Goal: Task Accomplishment & Management: Use online tool/utility

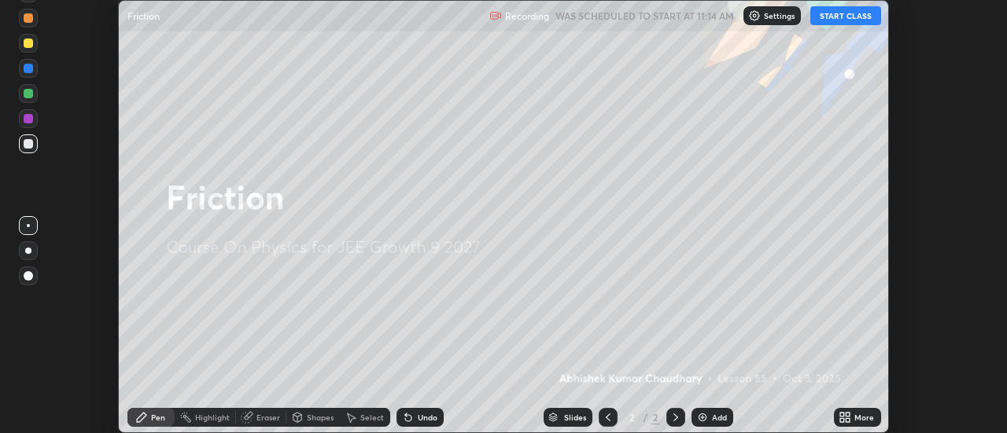
scroll to position [433, 1007]
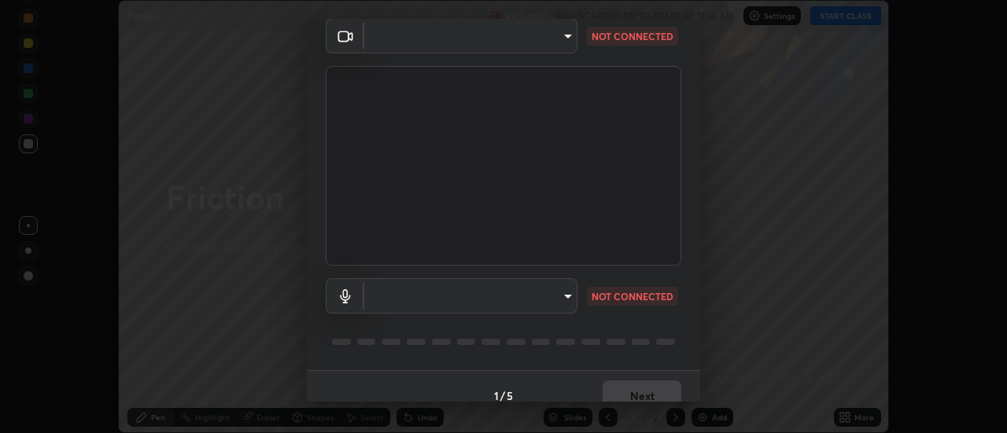
type input "3f428528f3d7ab6ac54735594839c6d4e55042ef2e8cc1e8c5b1a5cc2874ec8a"
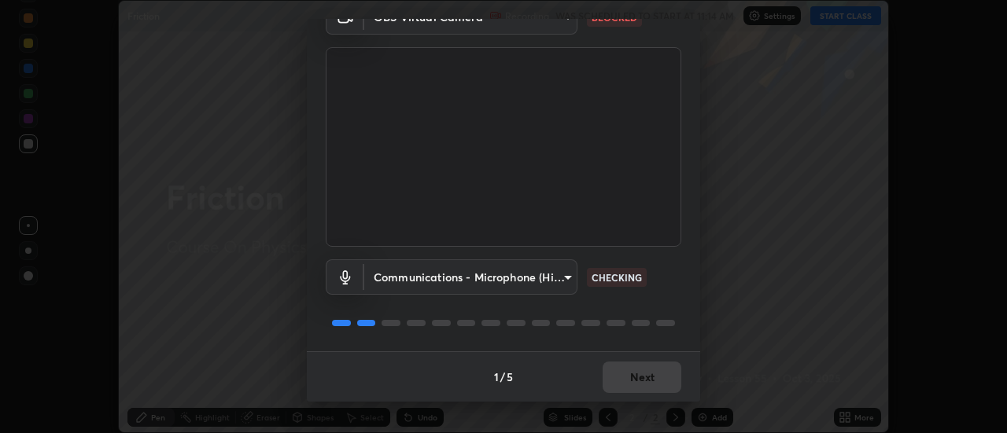
scroll to position [80, 0]
click at [564, 274] on body "Erase all Friction Recording WAS SCHEDULED TO START AT 11:14 AM Settings START …" at bounding box center [503, 216] width 1007 height 433
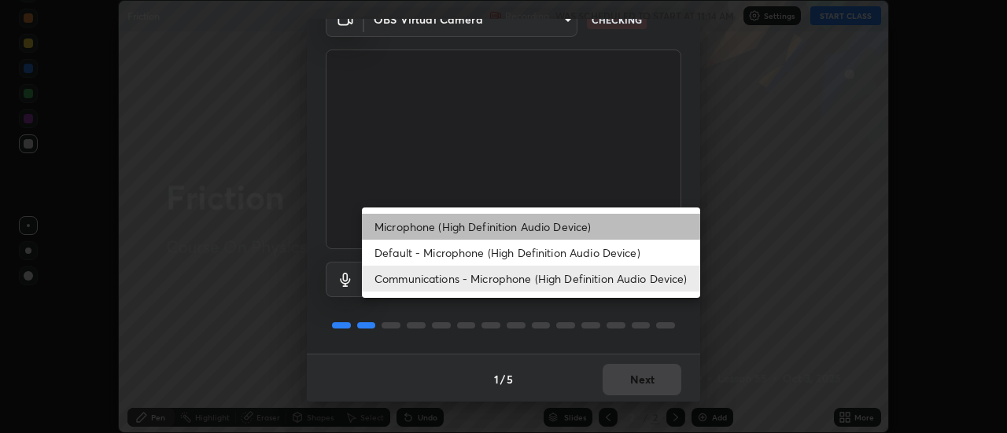
click at [574, 229] on li "Microphone (High Definition Audio Device)" at bounding box center [531, 227] width 338 height 26
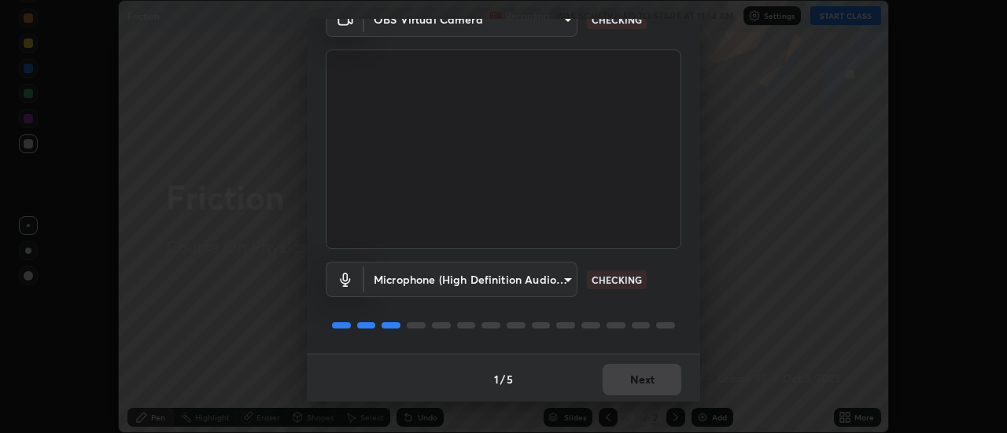
click at [562, 282] on body "Erase all Friction Recording WAS SCHEDULED TO START AT 11:14 AM Settings START …" at bounding box center [503, 216] width 1007 height 433
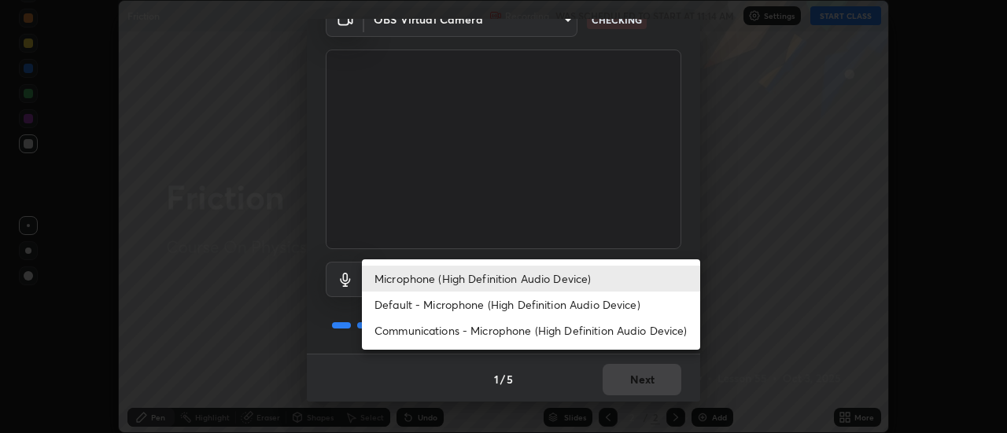
click at [575, 303] on li "Default - Microphone (High Definition Audio Device)" at bounding box center [531, 305] width 338 height 26
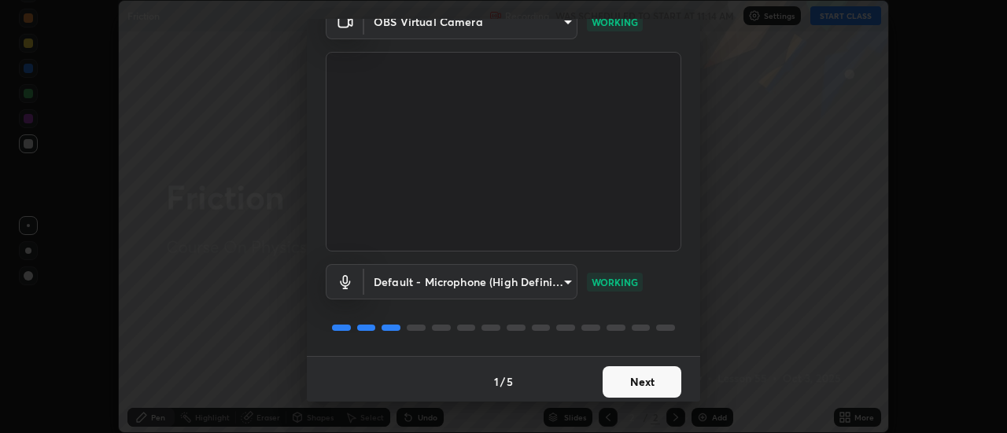
scroll to position [83, 0]
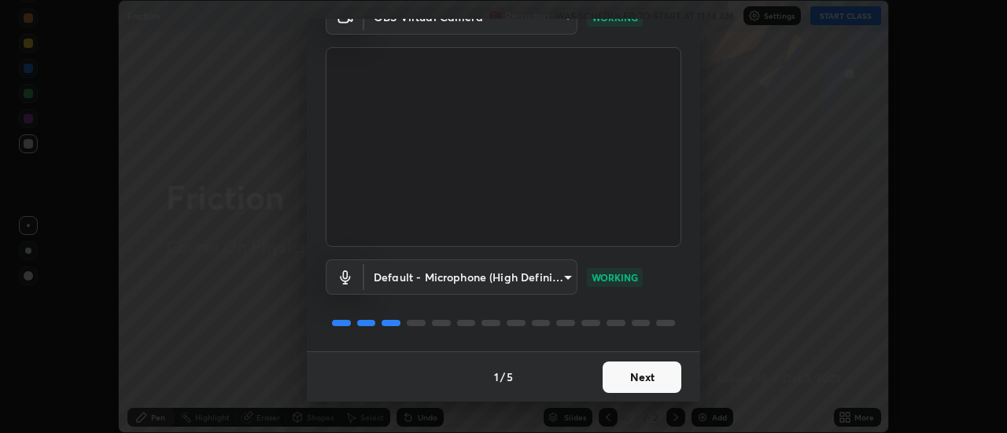
click at [564, 274] on body "Erase all Friction Recording WAS SCHEDULED TO START AT 11:14 AM Settings START …" at bounding box center [503, 216] width 1007 height 433
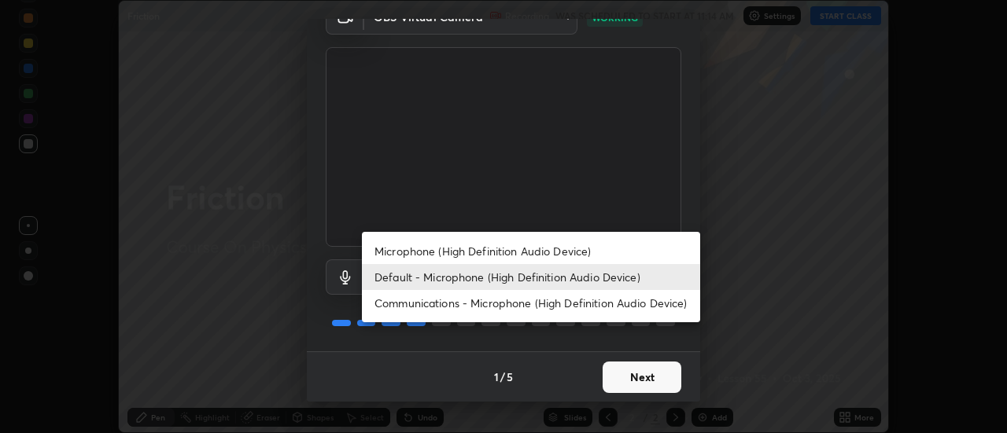
click at [568, 257] on li "Microphone (High Definition Audio Device)" at bounding box center [531, 251] width 338 height 26
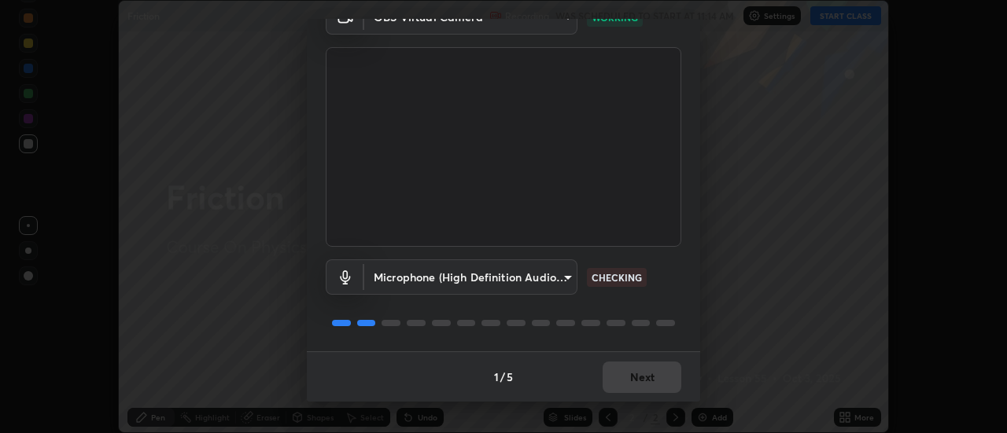
click at [565, 276] on body "Erase all Friction Recording WAS SCHEDULED TO START AT 11:14 AM Settings START …" at bounding box center [503, 216] width 1007 height 433
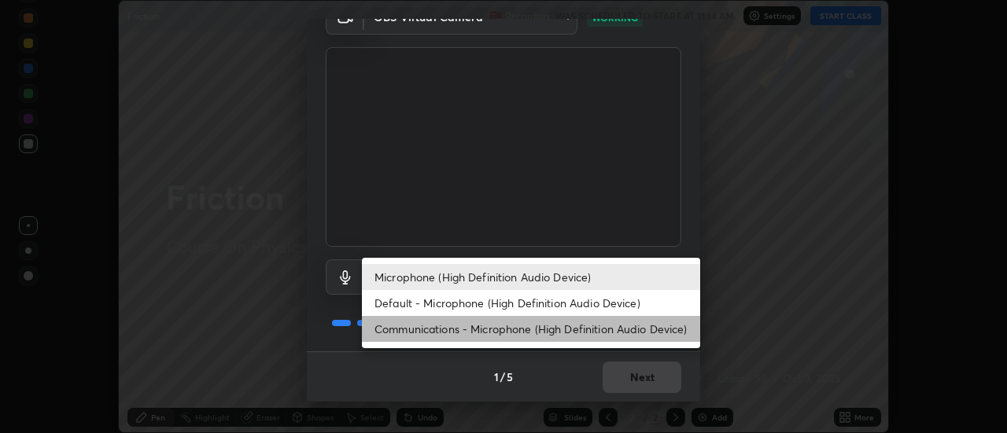
click at [573, 328] on li "Communications - Microphone (High Definition Audio Device)" at bounding box center [531, 329] width 338 height 26
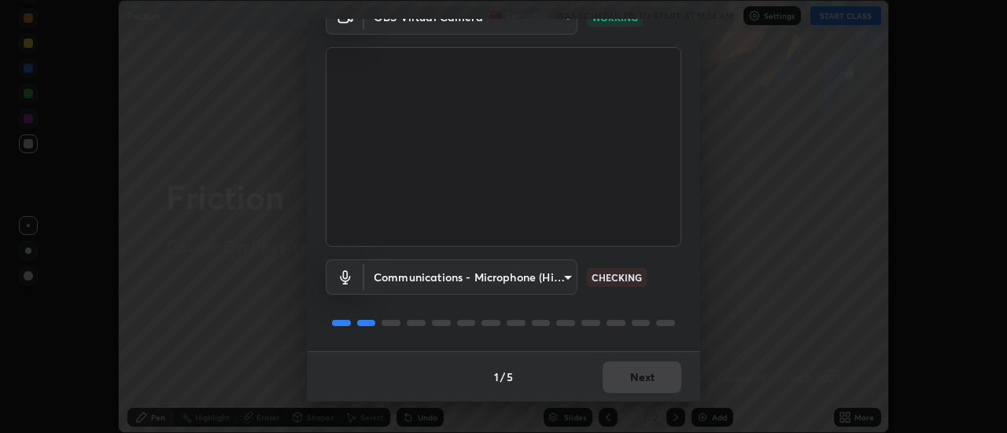
click at [566, 274] on body "Erase all Friction Recording WAS SCHEDULED TO START AT 11:14 AM Settings START …" at bounding box center [503, 216] width 1007 height 433
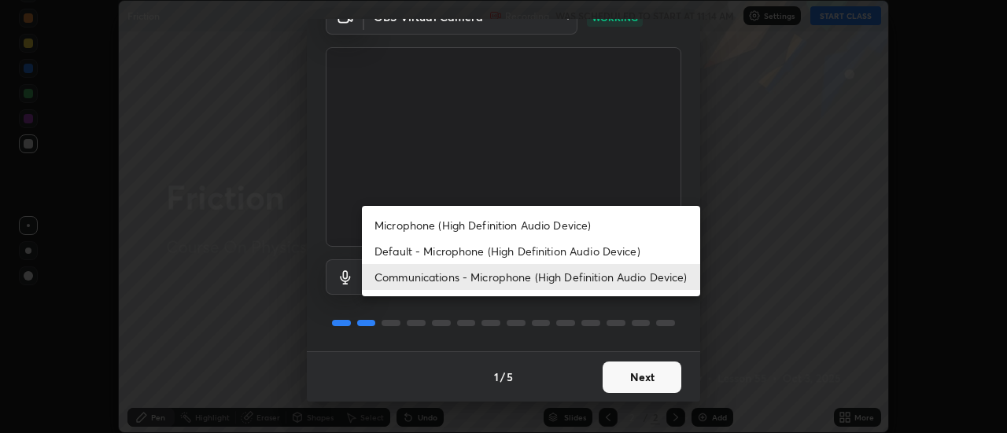
click at [592, 228] on li "Microphone (High Definition Audio Device)" at bounding box center [531, 225] width 338 height 26
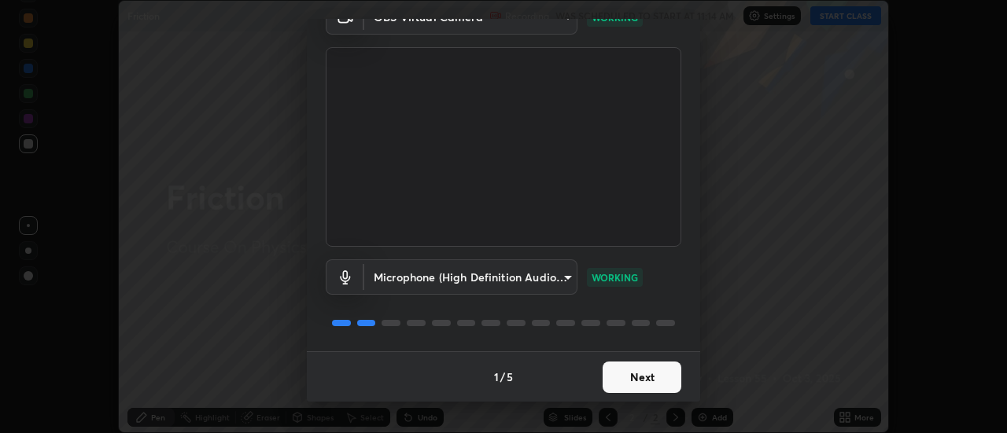
click at [570, 278] on body "Erase all Friction Recording WAS SCHEDULED TO START AT 11:14 AM Settings START …" at bounding box center [503, 216] width 1007 height 433
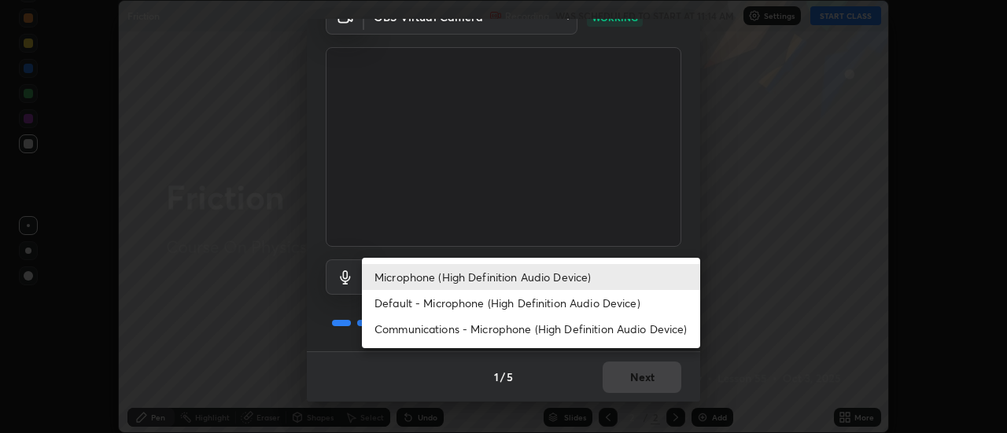
click at [588, 309] on li "Default - Microphone (High Definition Audio Device)" at bounding box center [531, 303] width 338 height 26
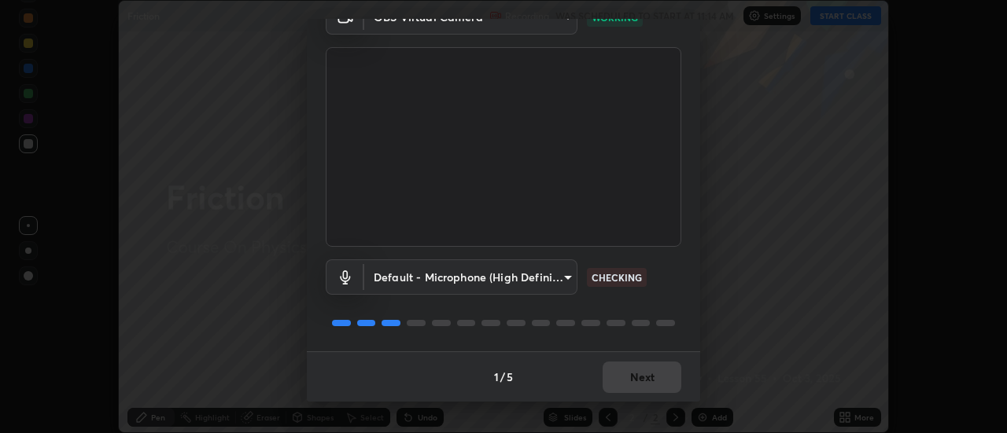
click at [568, 273] on body "Erase all Friction Recording WAS SCHEDULED TO START AT 11:14 AM Settings START …" at bounding box center [503, 216] width 1007 height 433
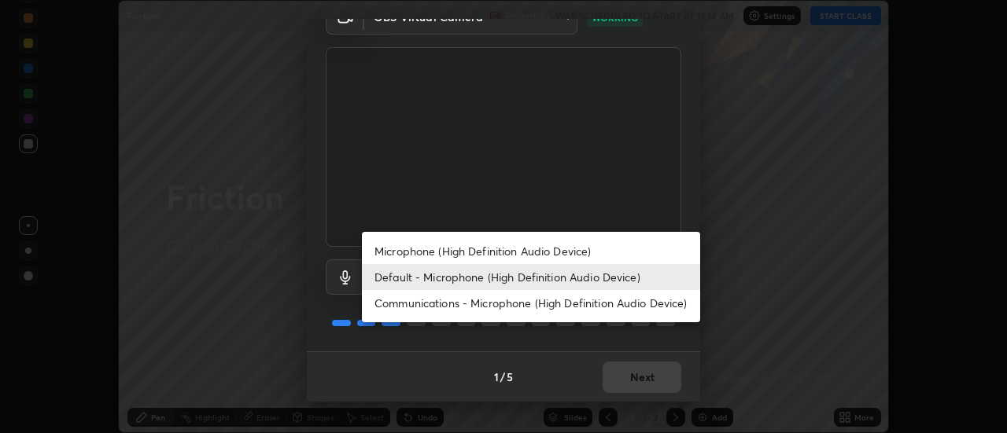
click at [569, 310] on li "Communications - Microphone (High Definition Audio Device)" at bounding box center [531, 303] width 338 height 26
type input "communications"
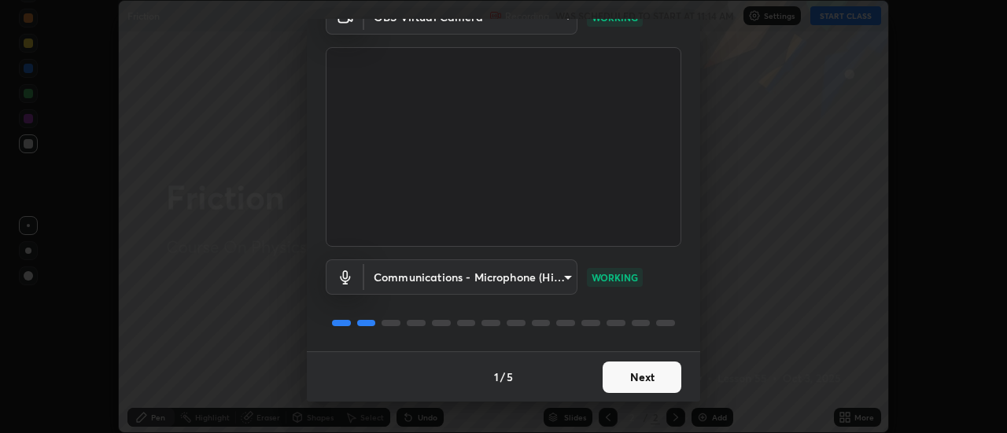
click at [643, 371] on button "Next" at bounding box center [642, 377] width 79 height 31
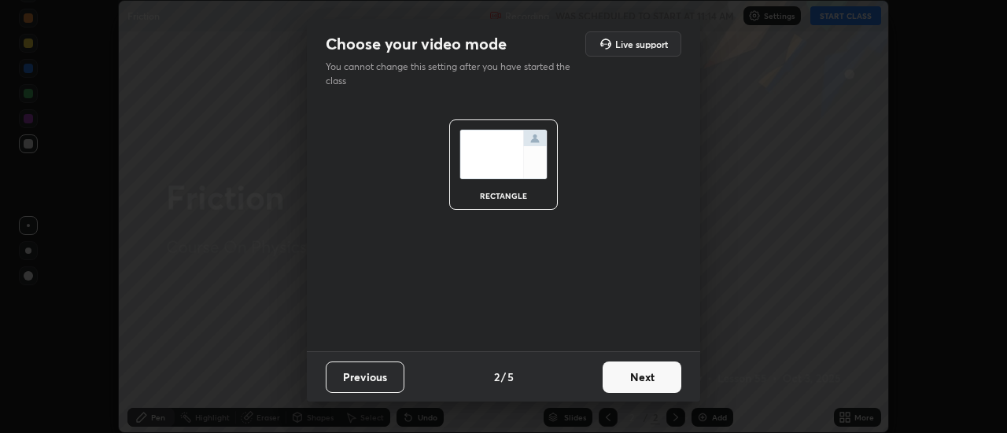
click at [654, 373] on button "Next" at bounding box center [642, 377] width 79 height 31
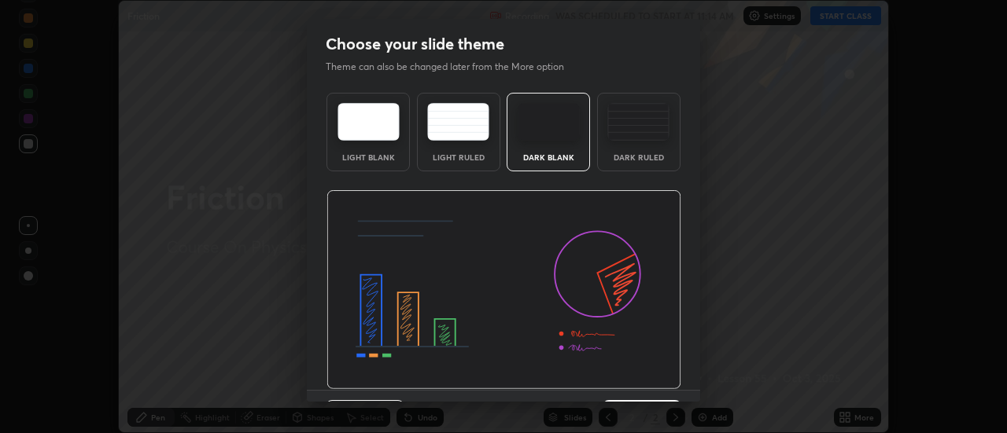
scroll to position [39, 0]
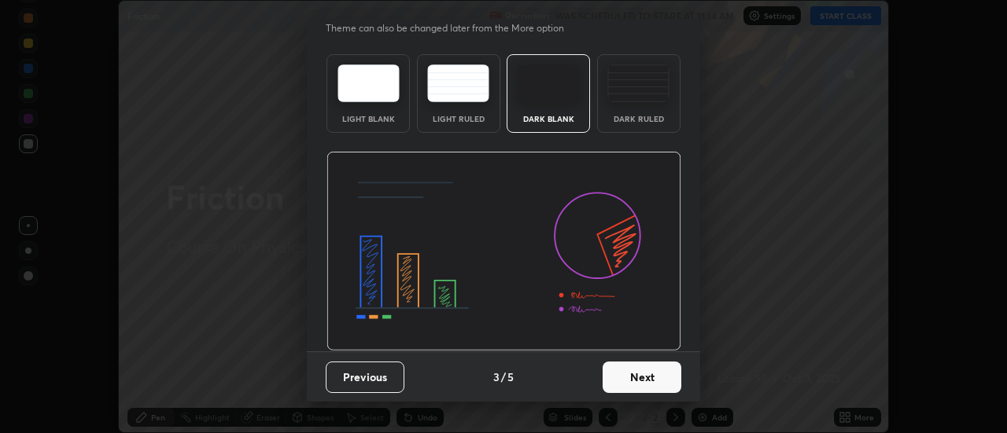
click at [652, 377] on button "Next" at bounding box center [642, 377] width 79 height 31
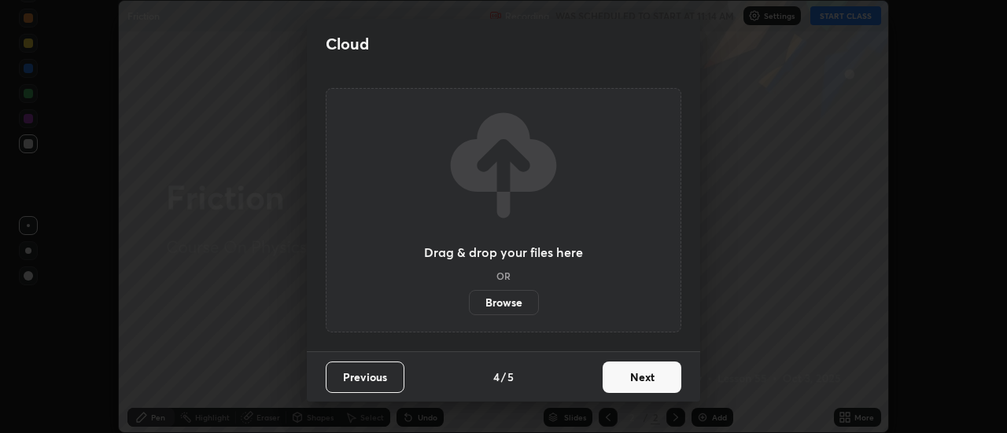
scroll to position [0, 0]
click at [658, 374] on button "Next" at bounding box center [642, 377] width 79 height 31
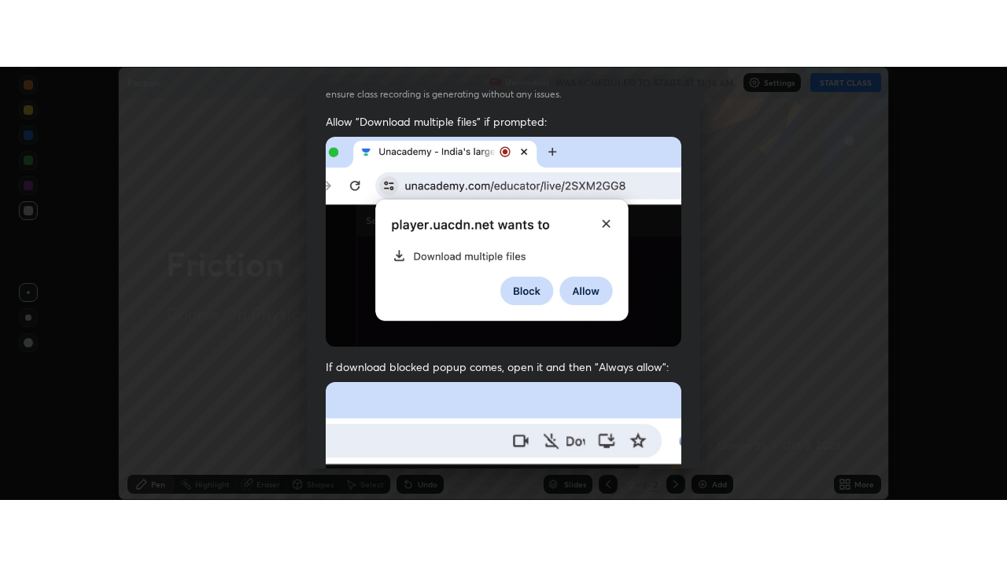
scroll to position [404, 0]
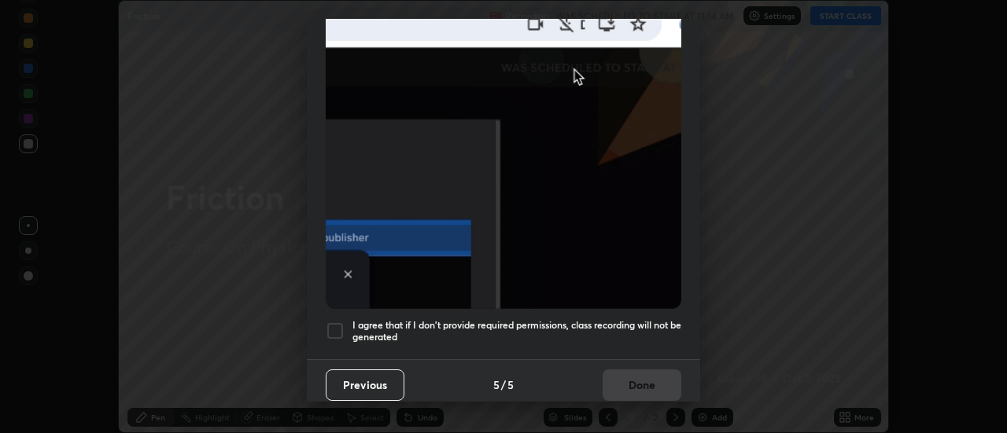
click at [625, 319] on h5 "I agree that if I don't provide required permissions, class recording will not …" at bounding box center [516, 331] width 329 height 24
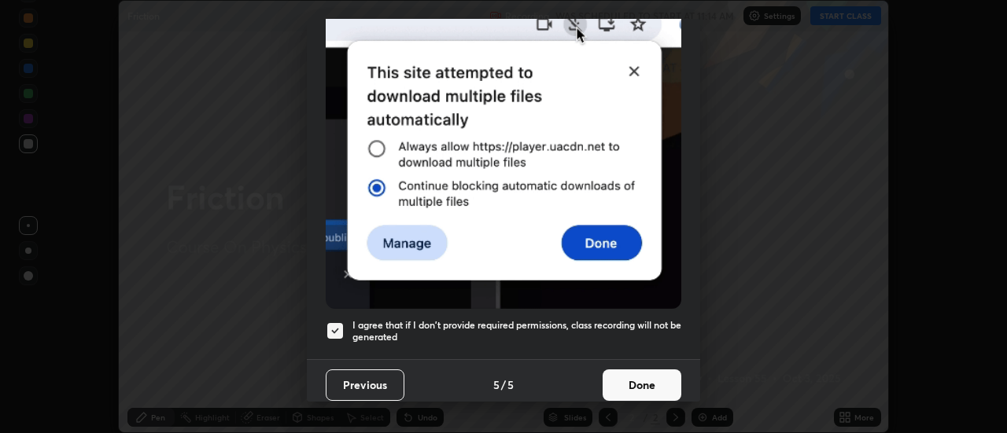
click at [644, 378] on button "Done" at bounding box center [642, 385] width 79 height 31
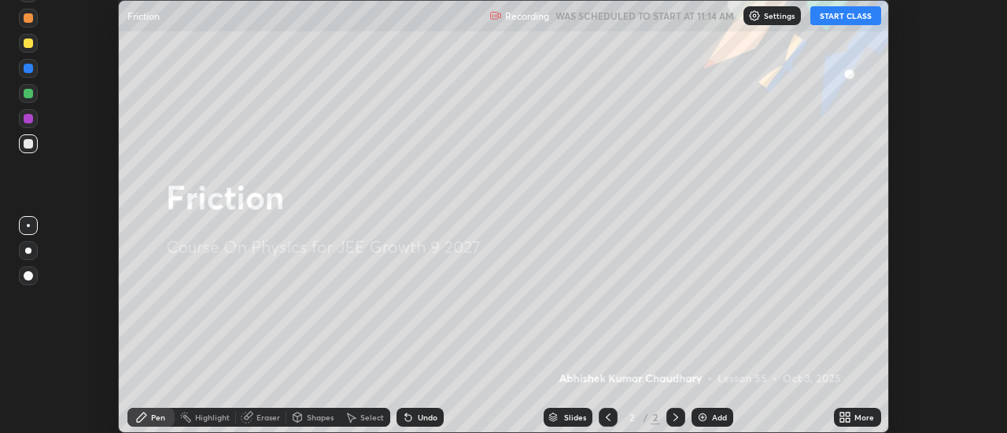
click at [707, 412] on img at bounding box center [702, 417] width 13 height 13
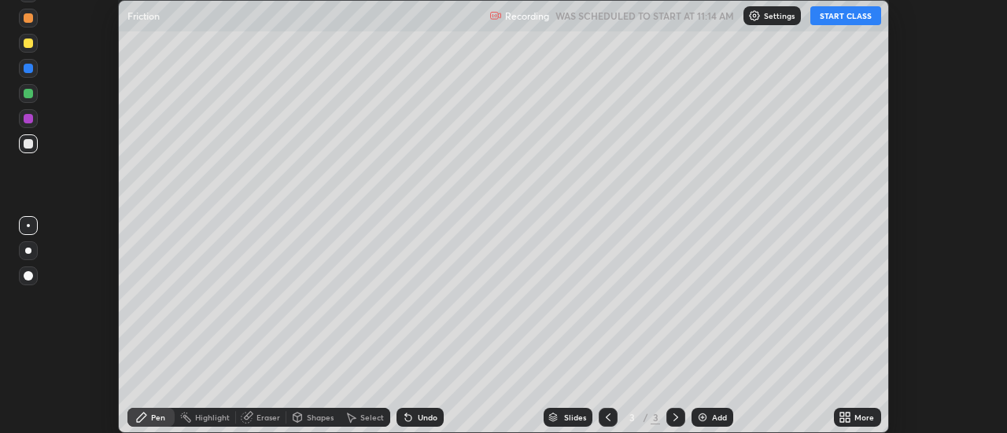
click at [843, 415] on icon at bounding box center [842, 415] width 4 height 4
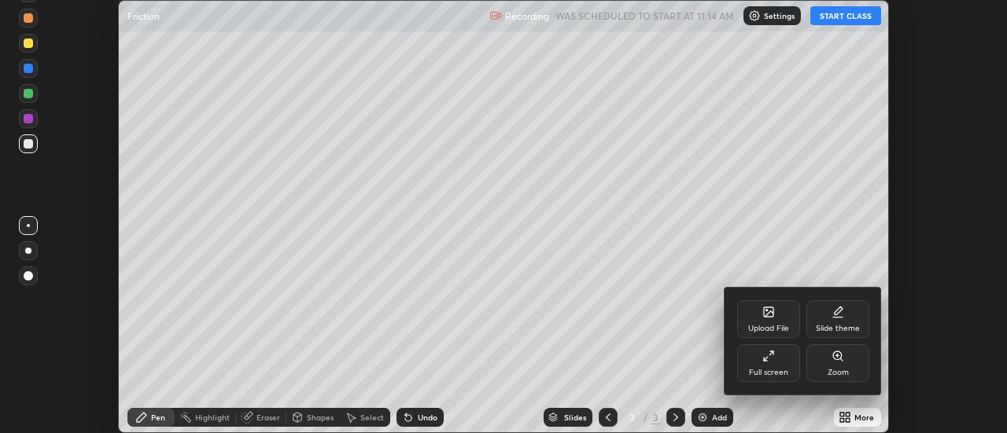
click at [782, 366] on div "Full screen" at bounding box center [768, 364] width 63 height 38
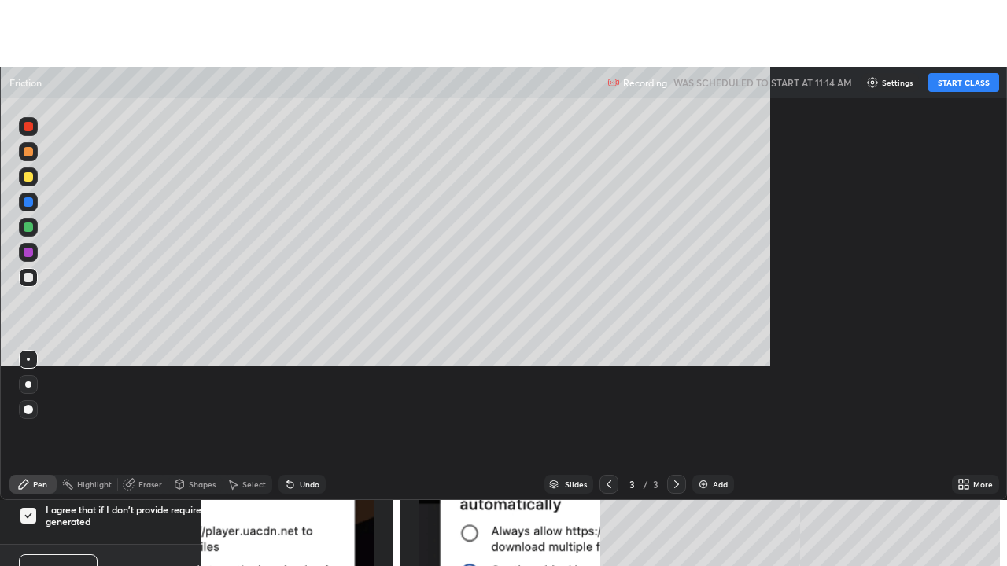
scroll to position [566, 1007]
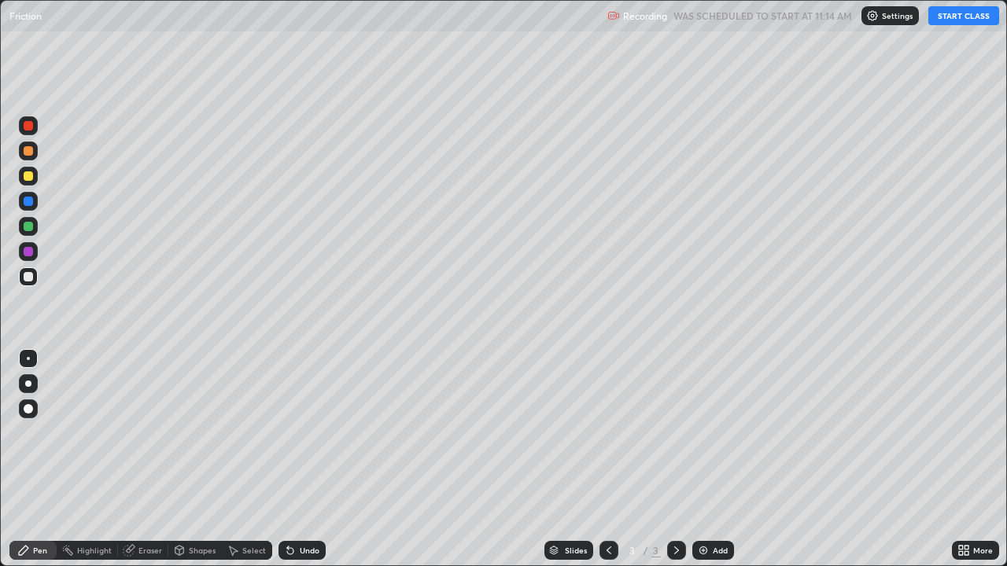
click at [950, 18] on button "START CLASS" at bounding box center [963, 15] width 71 height 19
click at [953, 11] on button "START CLASS" at bounding box center [963, 15] width 71 height 19
click at [40, 433] on div "Pen" at bounding box center [40, 551] width 14 height 8
click at [28, 201] on div at bounding box center [28, 201] width 9 height 9
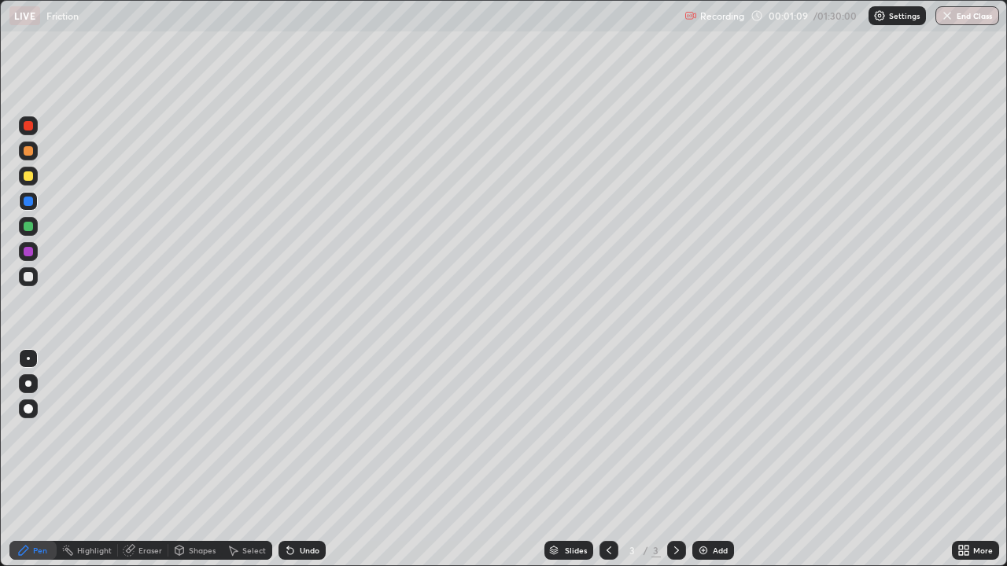
click at [24, 172] on div at bounding box center [28, 176] width 9 height 9
click at [30, 224] on div at bounding box center [28, 226] width 9 height 9
click at [28, 121] on div at bounding box center [28, 125] width 9 height 9
click at [32, 226] on div at bounding box center [28, 226] width 9 height 9
click at [231, 433] on icon at bounding box center [233, 550] width 13 height 13
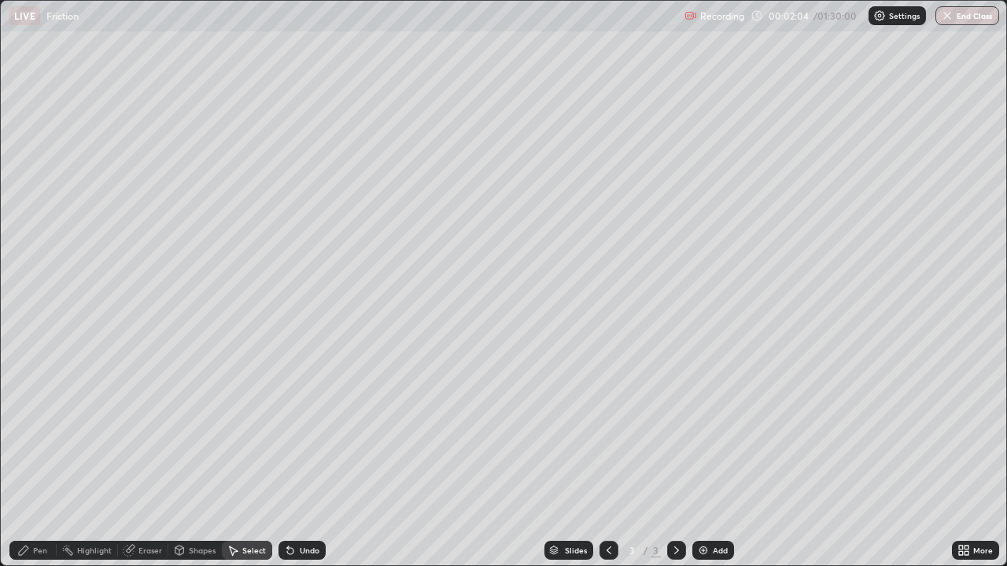
click at [201, 433] on div "Shapes" at bounding box center [202, 551] width 27 height 8
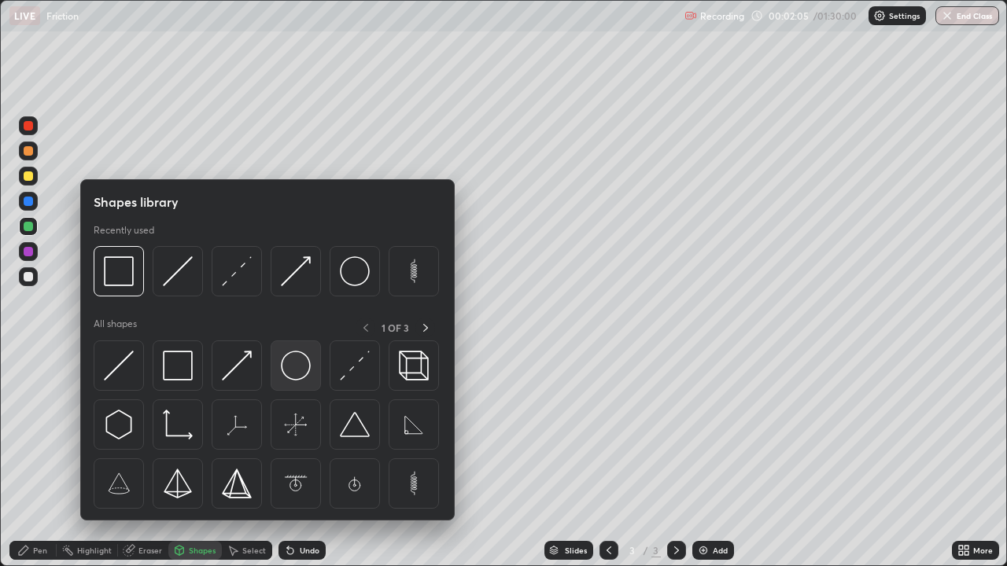
click at [293, 356] on img at bounding box center [296, 366] width 30 height 30
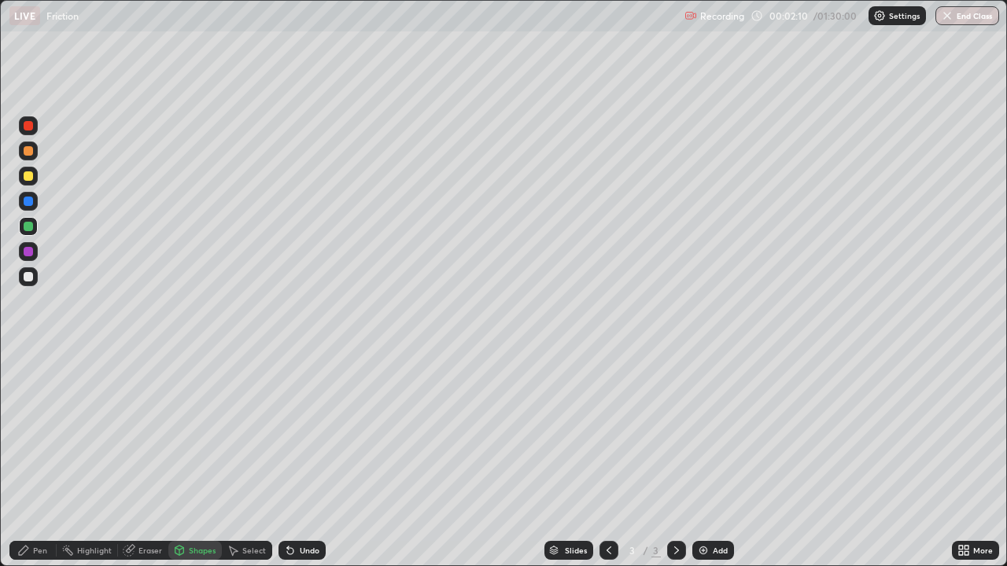
click at [204, 433] on div "Shapes" at bounding box center [202, 551] width 27 height 8
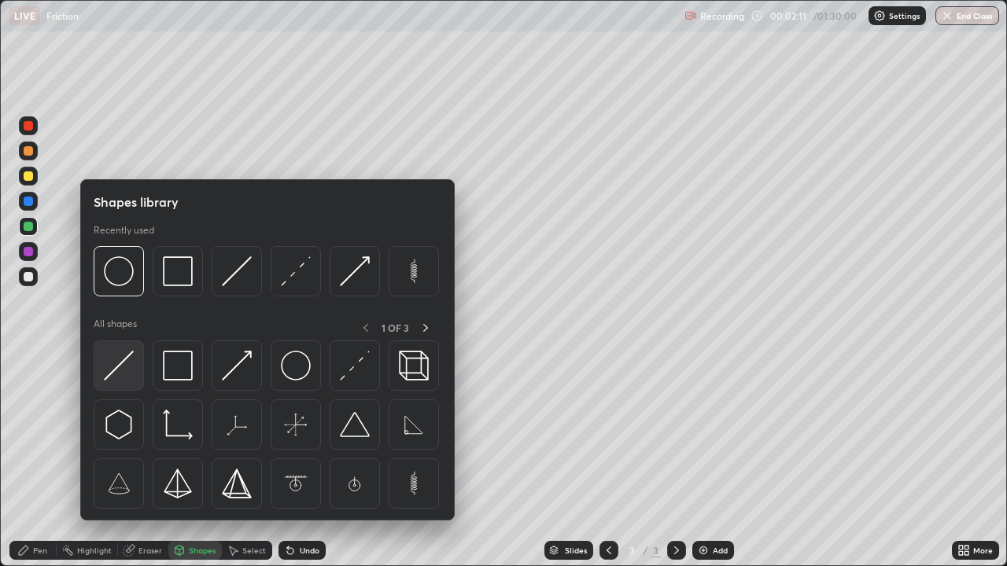
click at [123, 364] on img at bounding box center [119, 366] width 30 height 30
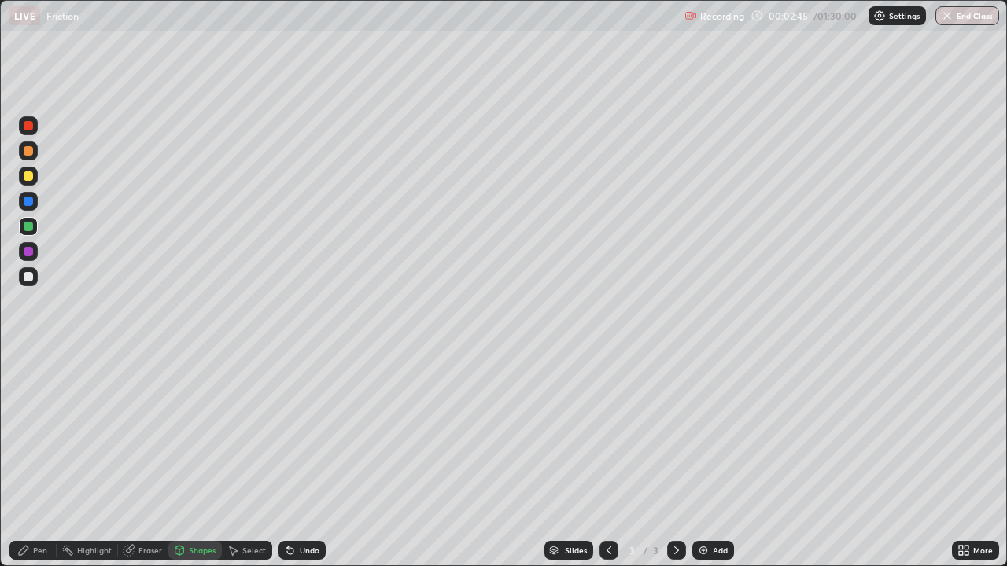
click at [32, 433] on div "Pen" at bounding box center [32, 550] width 47 height 19
click at [35, 433] on div "Pen" at bounding box center [40, 551] width 14 height 8
click at [31, 226] on div at bounding box center [28, 226] width 9 height 9
click at [28, 384] on div at bounding box center [28, 384] width 6 height 6
click at [191, 433] on div "Shapes" at bounding box center [202, 551] width 27 height 8
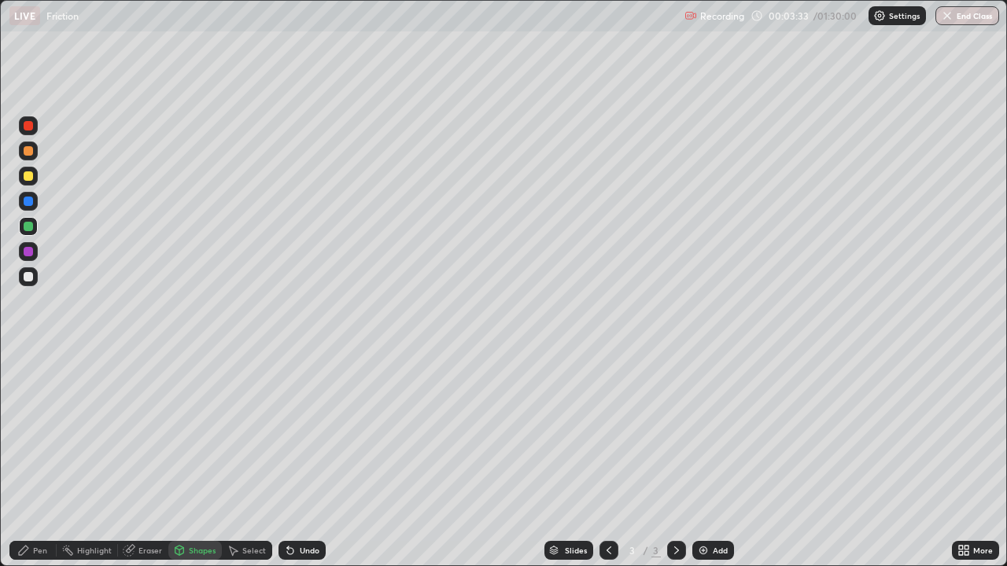
click at [25, 172] on div at bounding box center [28, 176] width 9 height 9
click at [200, 433] on div "Shapes" at bounding box center [202, 551] width 27 height 8
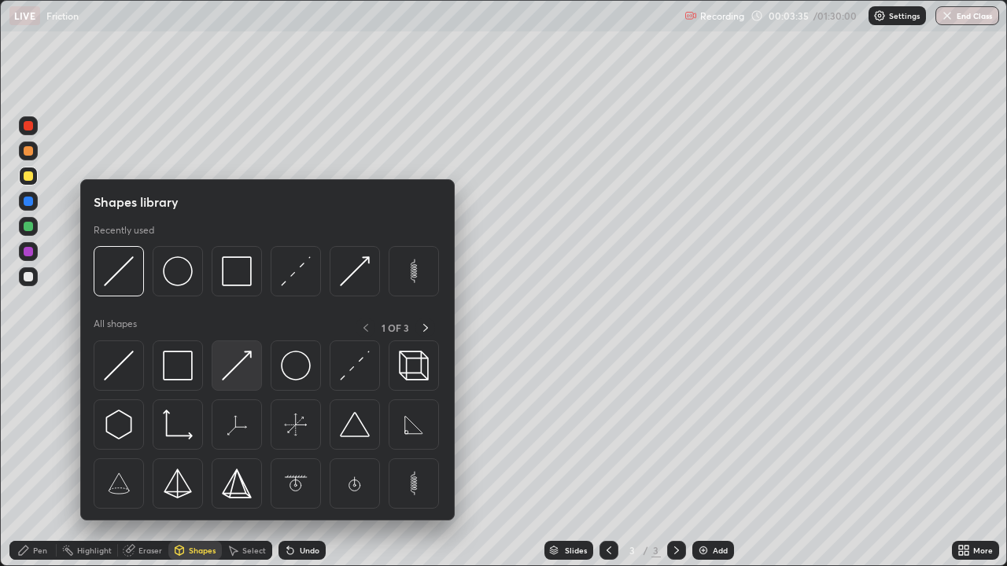
click at [246, 369] on img at bounding box center [237, 366] width 30 height 30
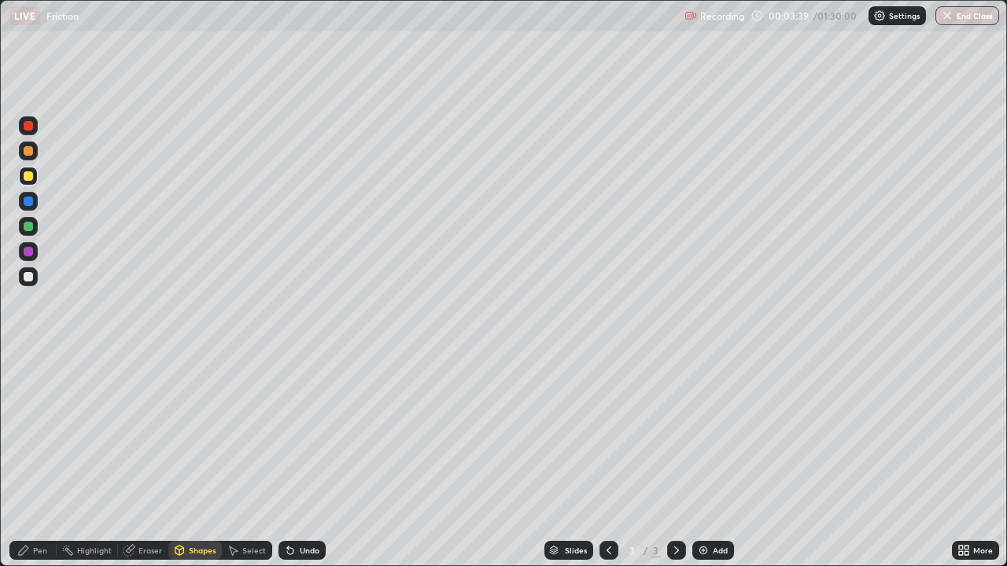
click at [48, 433] on div "Pen" at bounding box center [32, 550] width 47 height 19
click at [28, 359] on div at bounding box center [28, 358] width 3 height 3
click at [189, 433] on div "Shapes" at bounding box center [202, 551] width 27 height 8
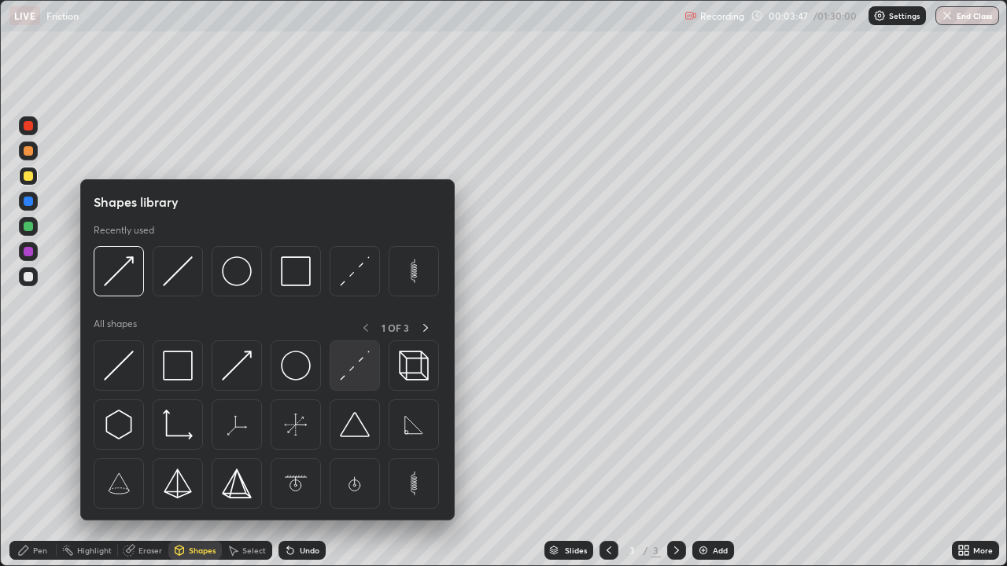
click at [350, 371] on img at bounding box center [355, 366] width 30 height 30
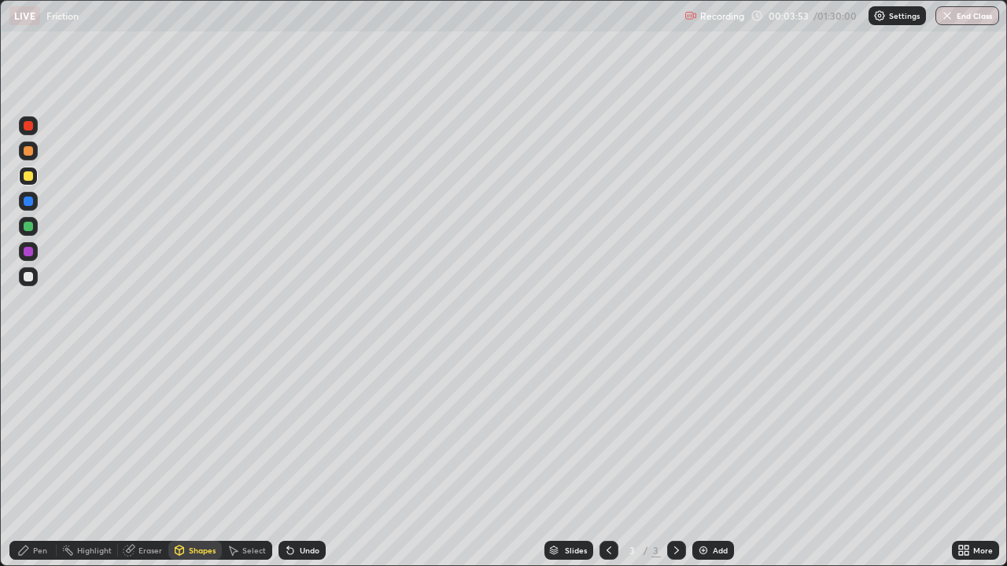
click at [43, 433] on div "Pen" at bounding box center [40, 551] width 14 height 8
click at [28, 361] on div at bounding box center [28, 358] width 19 height 19
click at [28, 201] on div at bounding box center [28, 201] width 9 height 9
click at [31, 172] on div at bounding box center [28, 176] width 9 height 9
click at [24, 227] on div at bounding box center [28, 226] width 9 height 9
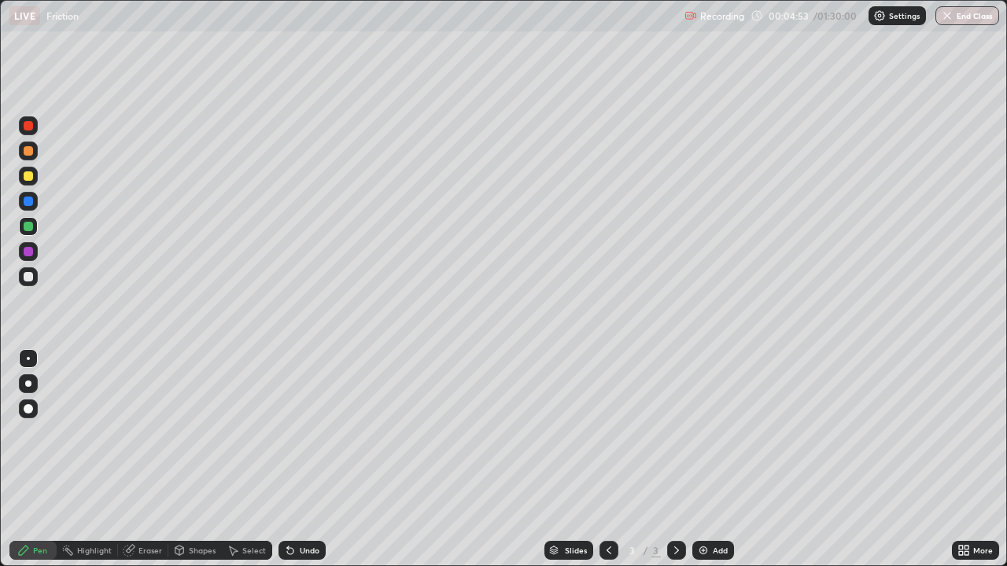
click at [26, 148] on div at bounding box center [28, 150] width 9 height 9
click at [28, 252] on div at bounding box center [28, 251] width 9 height 9
click at [706, 433] on img at bounding box center [703, 550] width 13 height 13
click at [604, 433] on icon at bounding box center [609, 550] width 13 height 13
click at [675, 433] on icon at bounding box center [676, 550] width 13 height 13
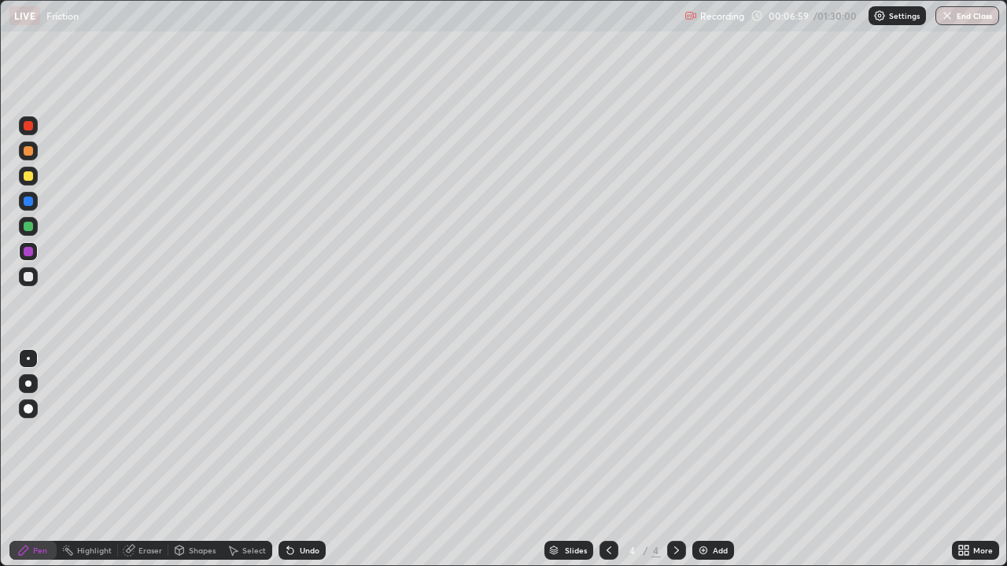
click at [670, 433] on icon at bounding box center [676, 550] width 13 height 13
click at [680, 433] on icon at bounding box center [676, 550] width 13 height 13
click at [603, 433] on icon at bounding box center [609, 550] width 13 height 13
click at [607, 433] on icon at bounding box center [609, 551] width 5 height 8
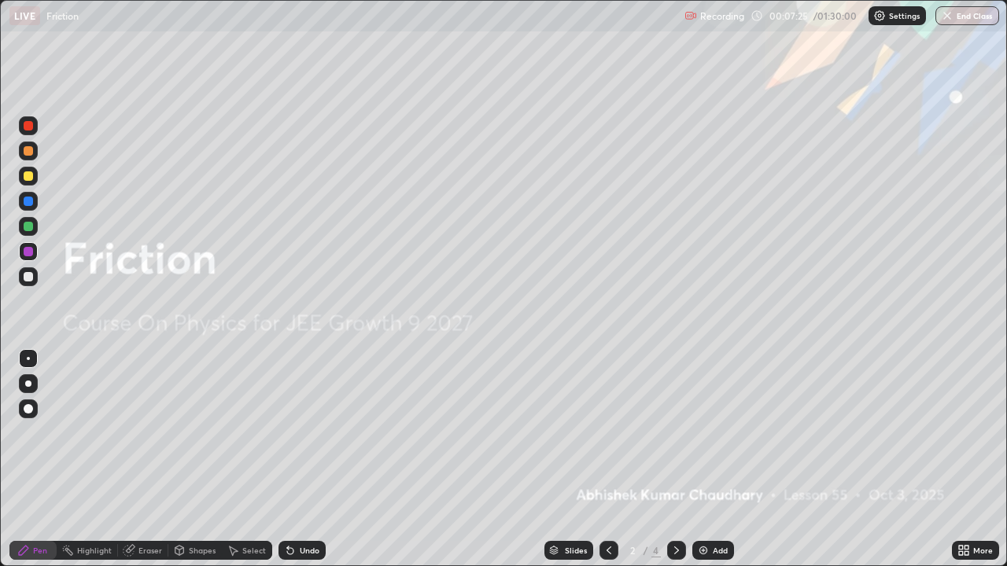
click at [670, 433] on icon at bounding box center [676, 550] width 13 height 13
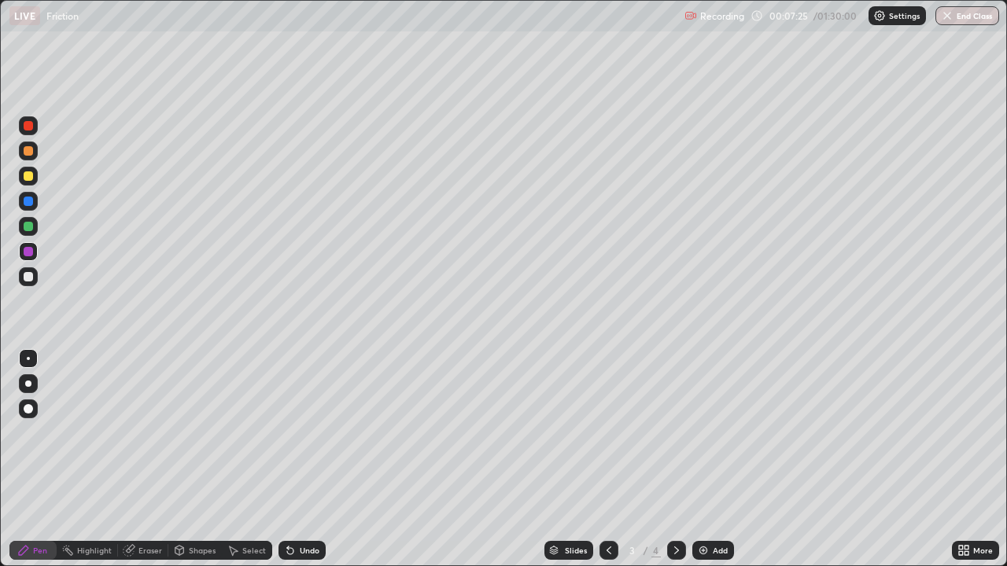
click at [676, 433] on icon at bounding box center [676, 551] width 5 height 8
click at [32, 230] on div at bounding box center [28, 226] width 9 height 9
click at [607, 433] on icon at bounding box center [609, 551] width 5 height 8
click at [679, 433] on icon at bounding box center [676, 550] width 13 height 13
click at [28, 227] on div at bounding box center [28, 226] width 9 height 9
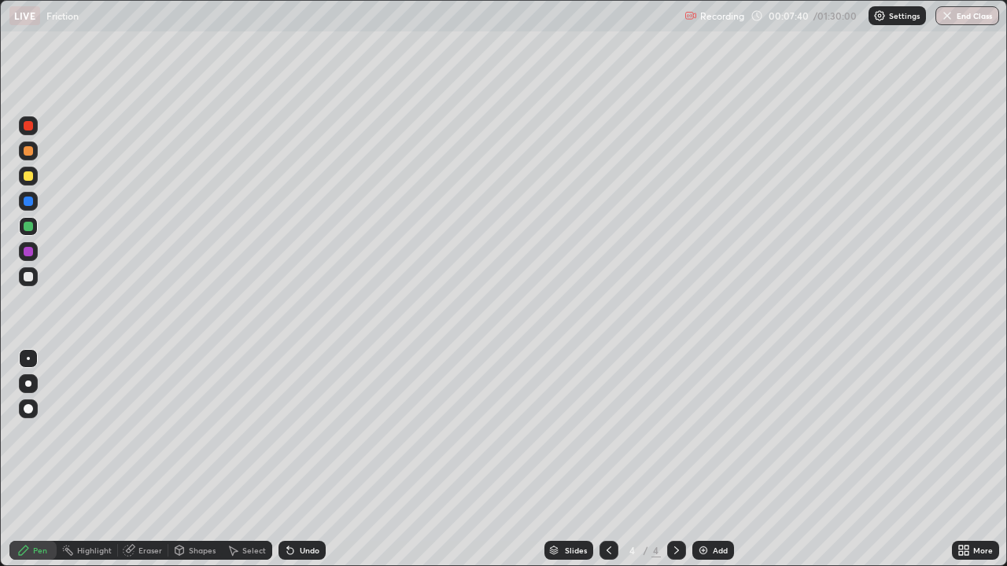
click at [24, 248] on div at bounding box center [28, 251] width 9 height 9
click at [606, 433] on icon at bounding box center [609, 550] width 13 height 13
click at [679, 433] on icon at bounding box center [676, 550] width 13 height 13
click at [607, 433] on icon at bounding box center [609, 550] width 13 height 13
click at [673, 433] on icon at bounding box center [676, 550] width 13 height 13
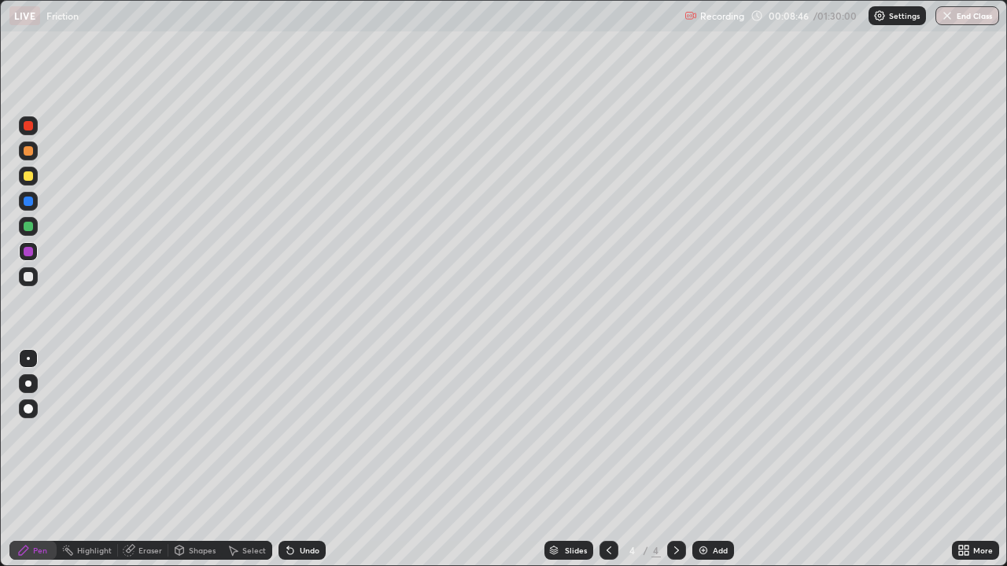
click at [609, 433] on icon at bounding box center [609, 550] width 13 height 13
click at [607, 433] on icon at bounding box center [609, 550] width 13 height 13
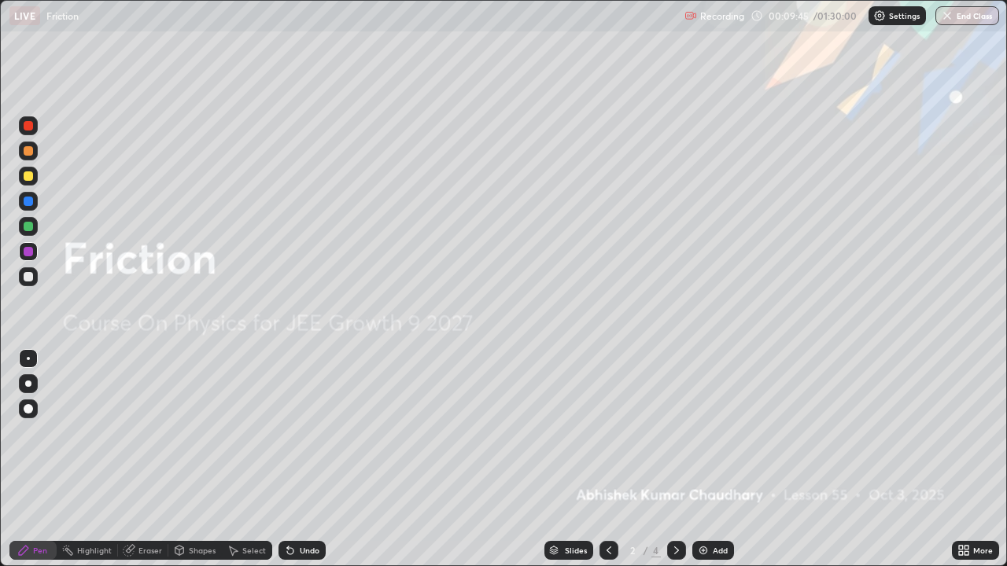
click at [675, 433] on icon at bounding box center [676, 550] width 13 height 13
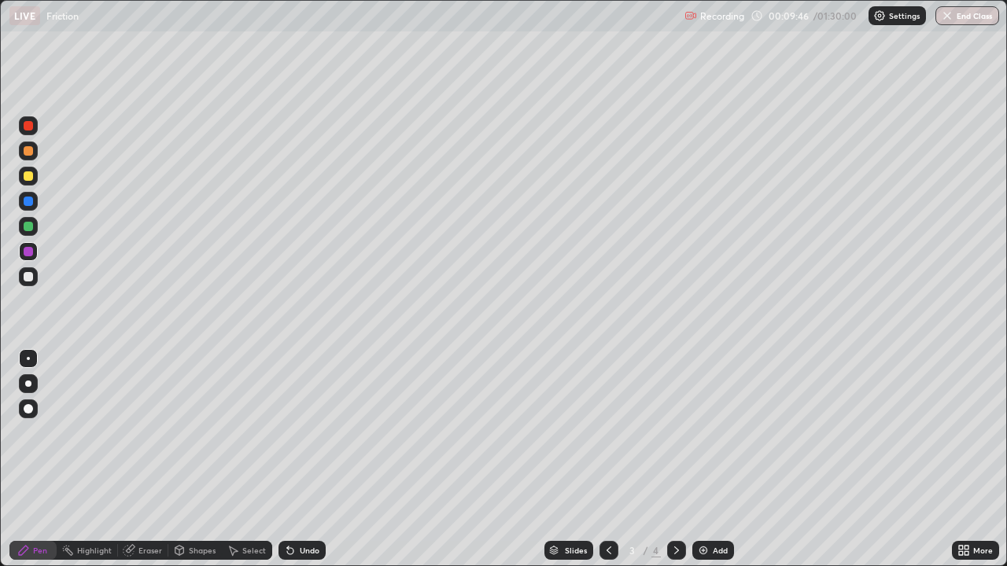
click at [675, 433] on icon at bounding box center [676, 550] width 13 height 13
click at [607, 433] on icon at bounding box center [609, 550] width 13 height 13
click at [678, 433] on icon at bounding box center [676, 550] width 13 height 13
click at [608, 433] on icon at bounding box center [609, 550] width 13 height 13
click at [680, 433] on icon at bounding box center [676, 550] width 13 height 13
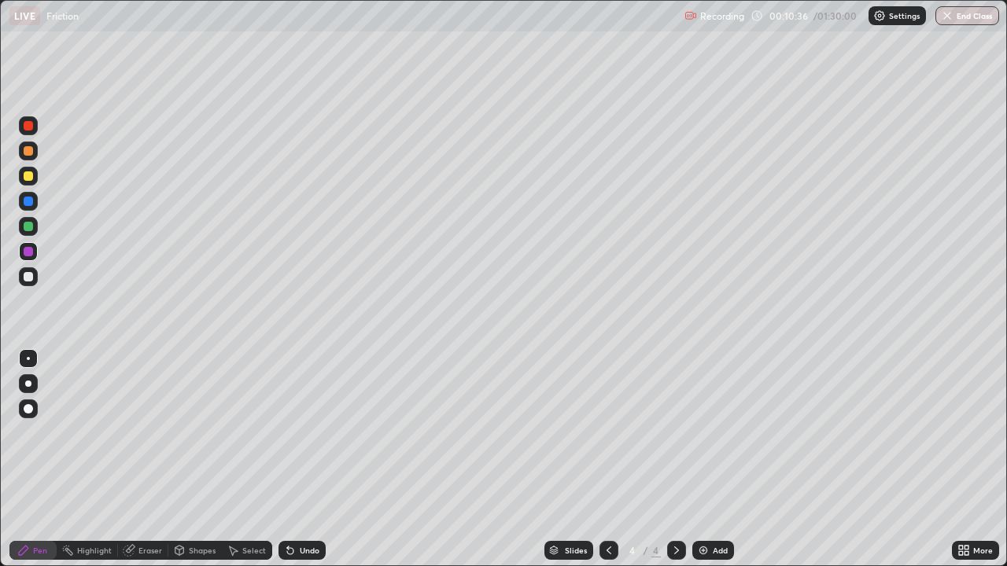
click at [28, 227] on div at bounding box center [28, 226] width 9 height 9
click at [196, 433] on div "Shapes" at bounding box center [194, 550] width 53 height 19
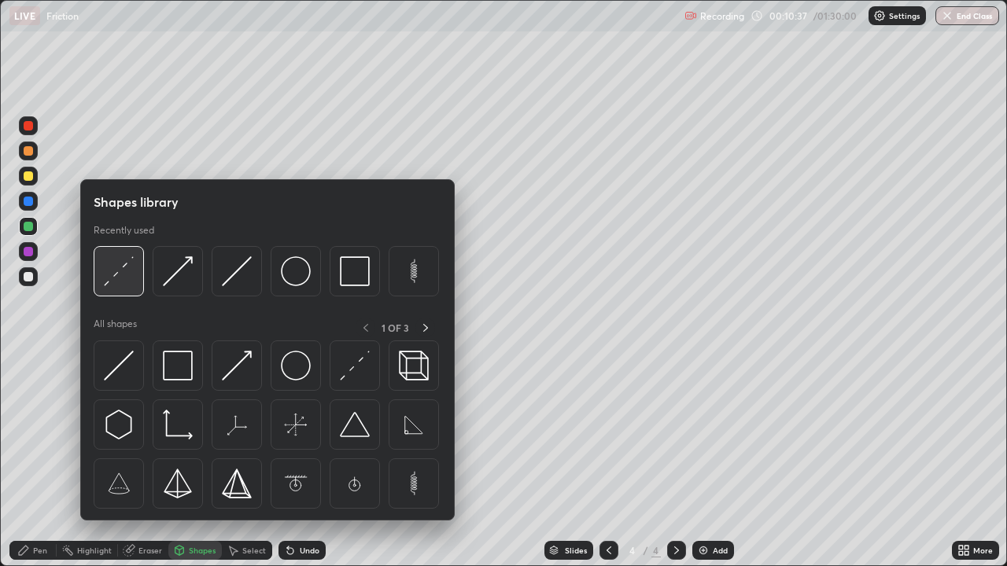
click at [125, 271] on img at bounding box center [119, 271] width 30 height 30
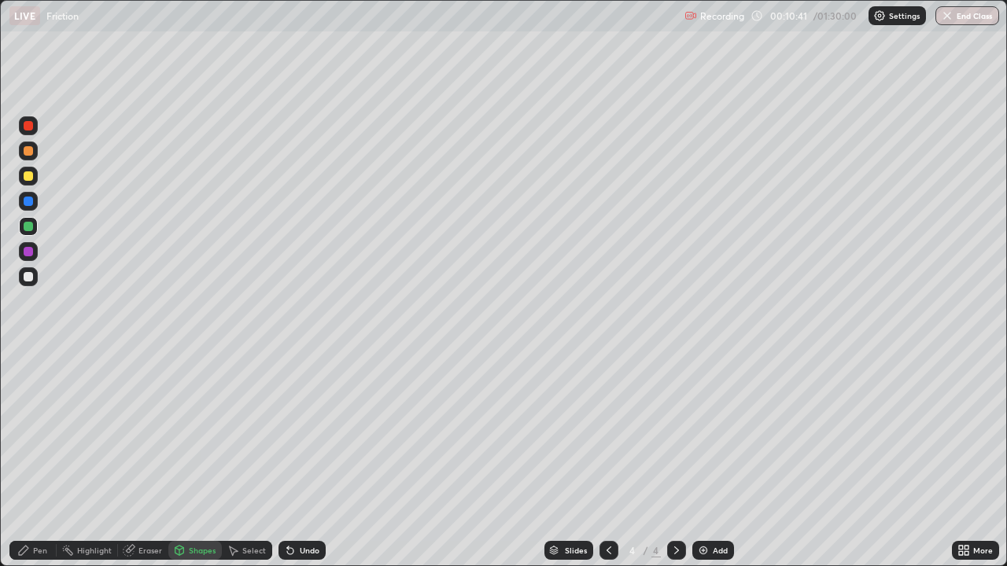
click at [35, 433] on div "Pen" at bounding box center [40, 551] width 14 height 8
click at [28, 252] on div at bounding box center [28, 251] width 9 height 9
click at [28, 277] on div at bounding box center [28, 276] width 9 height 9
click at [607, 433] on icon at bounding box center [609, 550] width 13 height 13
click at [671, 433] on icon at bounding box center [676, 550] width 13 height 13
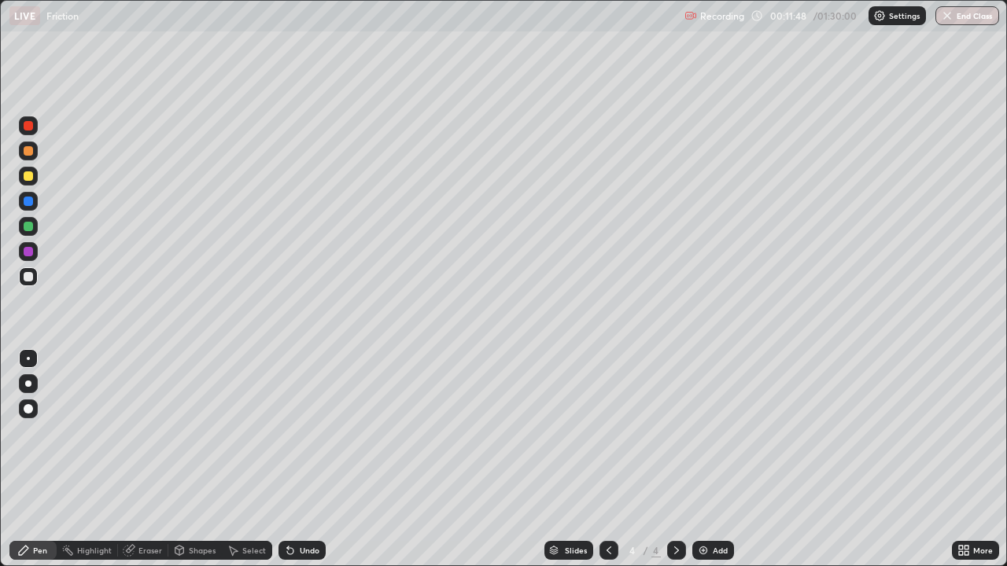
click at [677, 433] on icon at bounding box center [676, 550] width 13 height 13
click at [28, 252] on div at bounding box center [28, 251] width 9 height 9
click at [607, 433] on icon at bounding box center [609, 550] width 13 height 13
click at [675, 433] on icon at bounding box center [676, 550] width 13 height 13
click at [32, 122] on div at bounding box center [28, 125] width 9 height 9
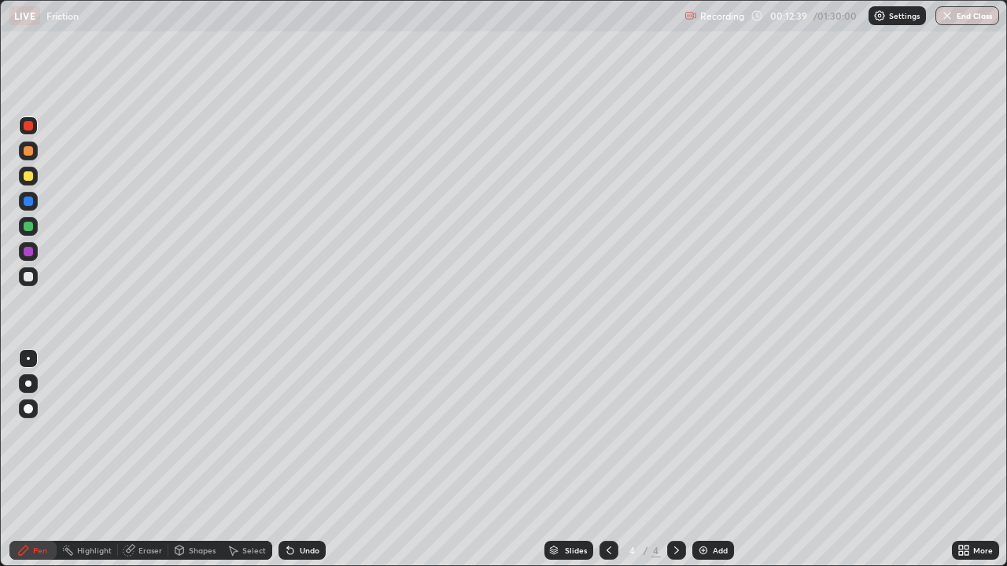
click at [699, 433] on img at bounding box center [703, 550] width 13 height 13
click at [42, 433] on div "Pen" at bounding box center [40, 551] width 14 height 8
click at [28, 277] on div at bounding box center [28, 276] width 9 height 9
click at [603, 433] on icon at bounding box center [609, 550] width 13 height 13
click at [679, 433] on icon at bounding box center [676, 550] width 13 height 13
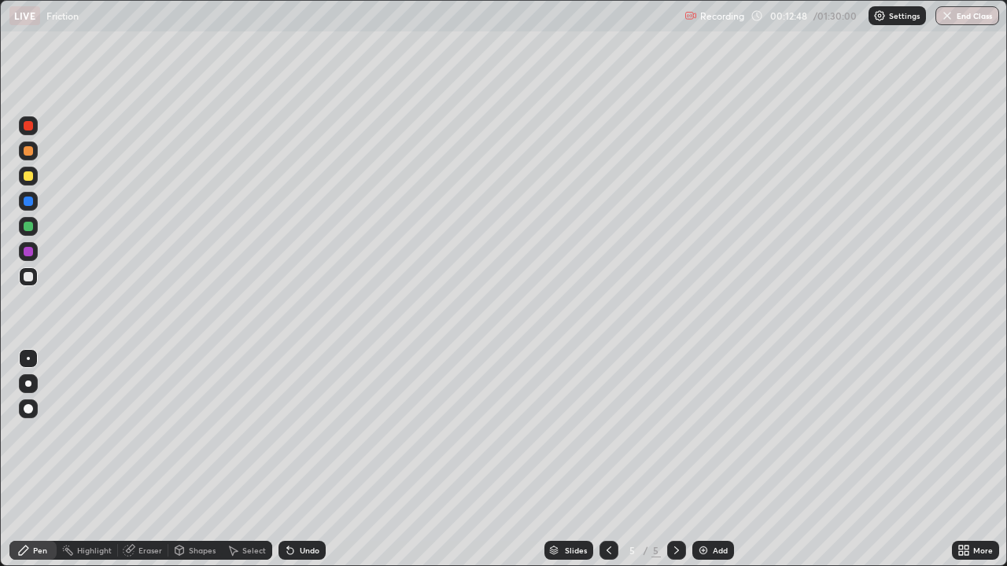
click at [607, 433] on icon at bounding box center [609, 550] width 13 height 13
click at [675, 433] on icon at bounding box center [676, 551] width 5 height 8
click at [607, 433] on icon at bounding box center [609, 550] width 13 height 13
click at [670, 433] on icon at bounding box center [676, 550] width 13 height 13
click at [28, 252] on div at bounding box center [28, 251] width 9 height 9
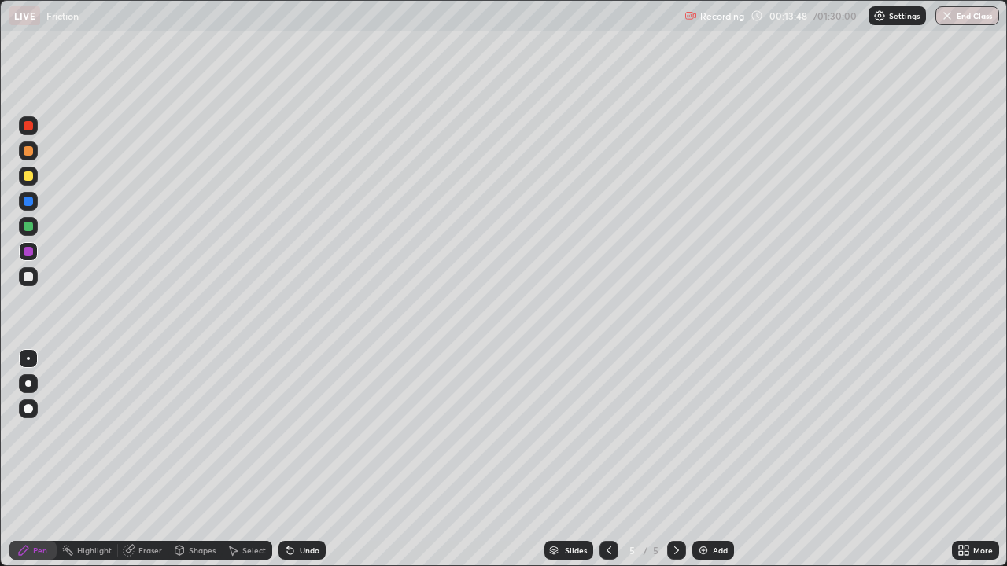
click at [31, 276] on div at bounding box center [28, 276] width 9 height 9
click at [607, 433] on icon at bounding box center [609, 550] width 13 height 13
click at [606, 433] on icon at bounding box center [609, 550] width 13 height 13
click at [679, 433] on icon at bounding box center [676, 550] width 13 height 13
click at [607, 433] on icon at bounding box center [609, 550] width 13 height 13
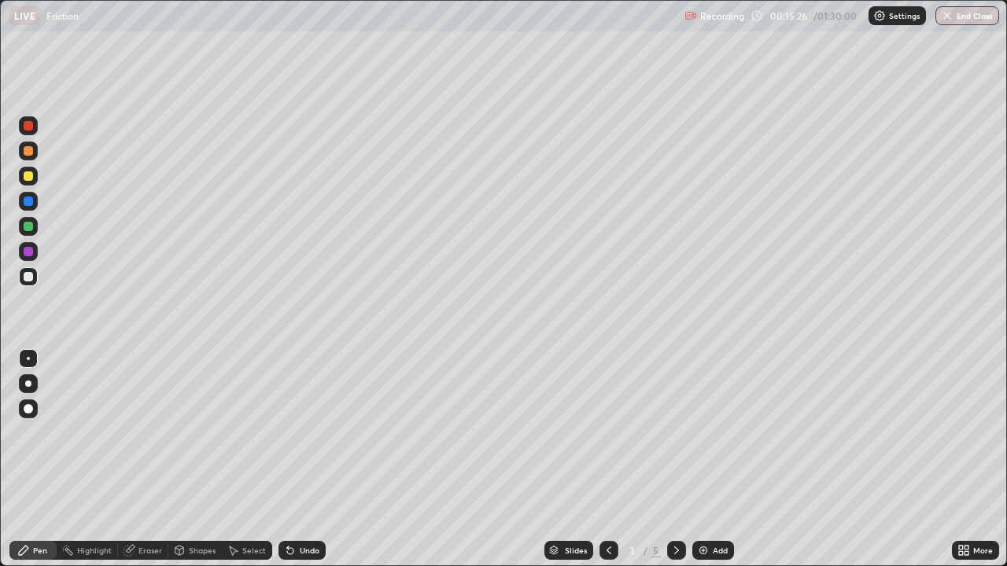
click at [677, 433] on icon at bounding box center [676, 550] width 13 height 13
click at [675, 433] on icon at bounding box center [676, 550] width 13 height 13
click at [194, 433] on div "Shapes" at bounding box center [202, 551] width 27 height 8
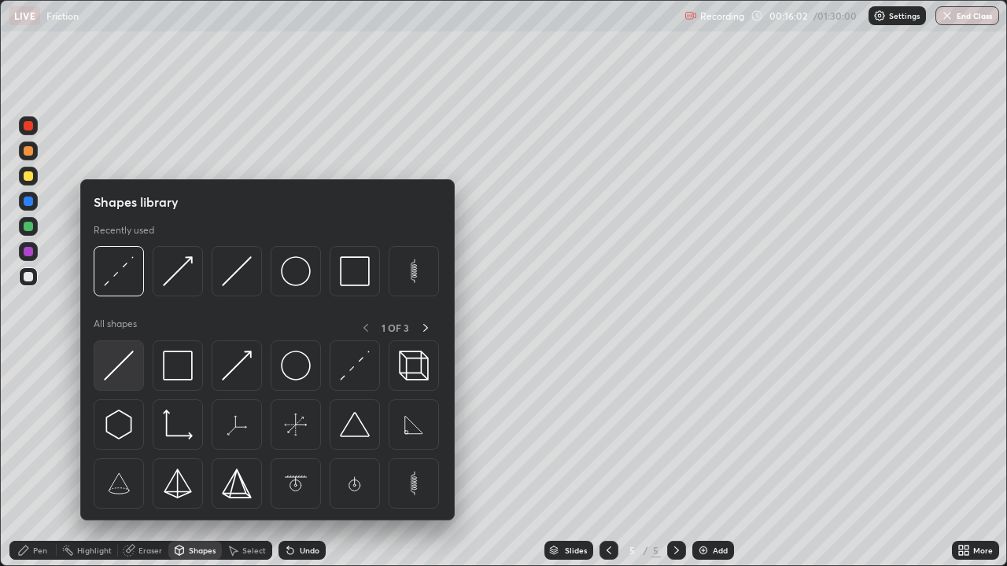
click at [125, 370] on img at bounding box center [119, 366] width 30 height 30
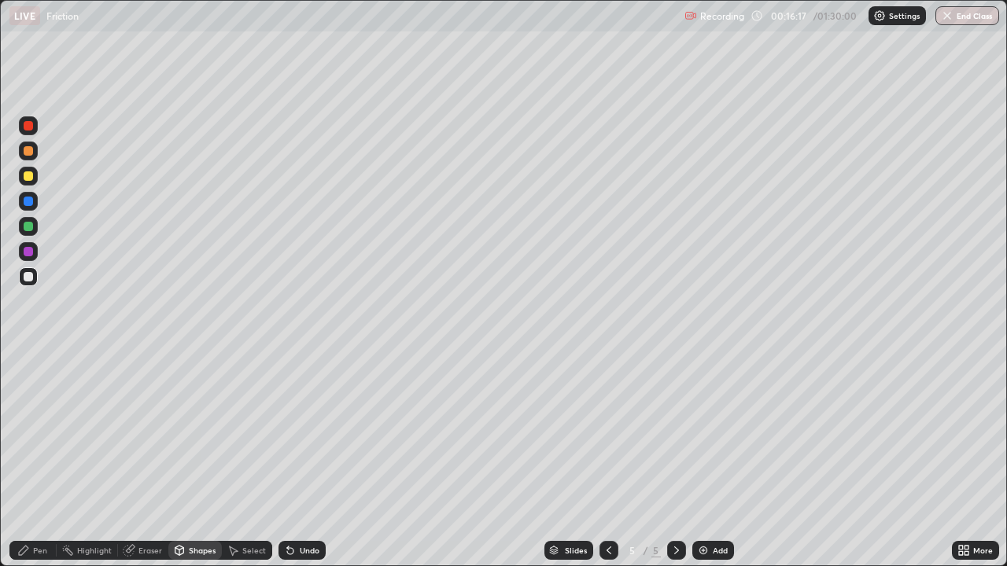
click at [191, 433] on div "Shapes" at bounding box center [202, 551] width 27 height 8
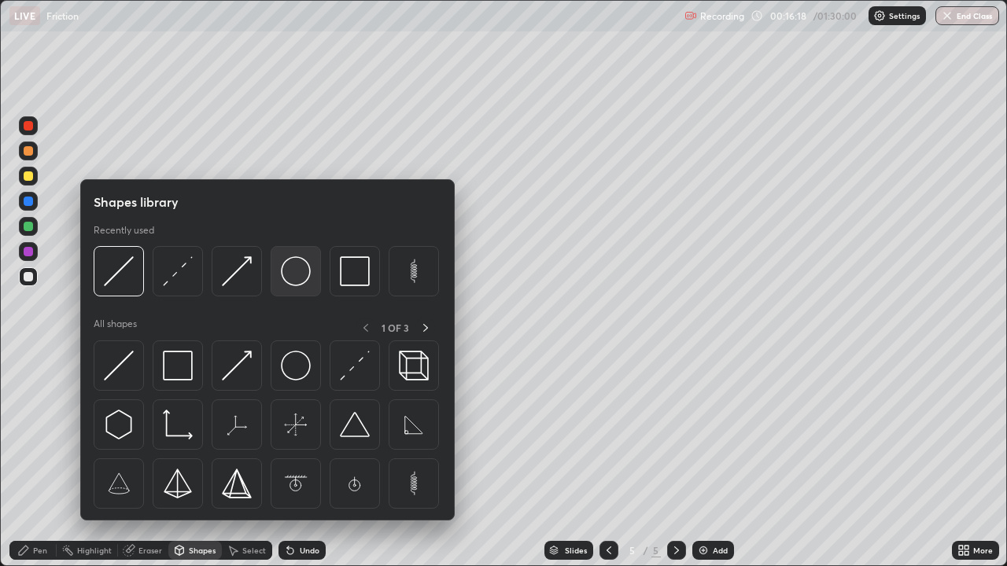
click at [296, 273] on img at bounding box center [296, 271] width 30 height 30
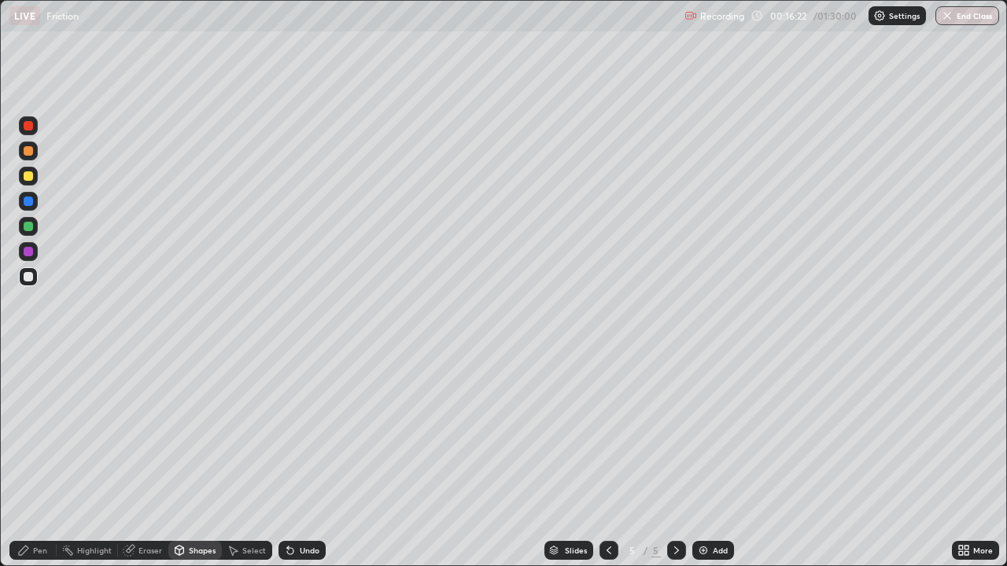
click at [201, 433] on div "Shapes" at bounding box center [202, 551] width 27 height 8
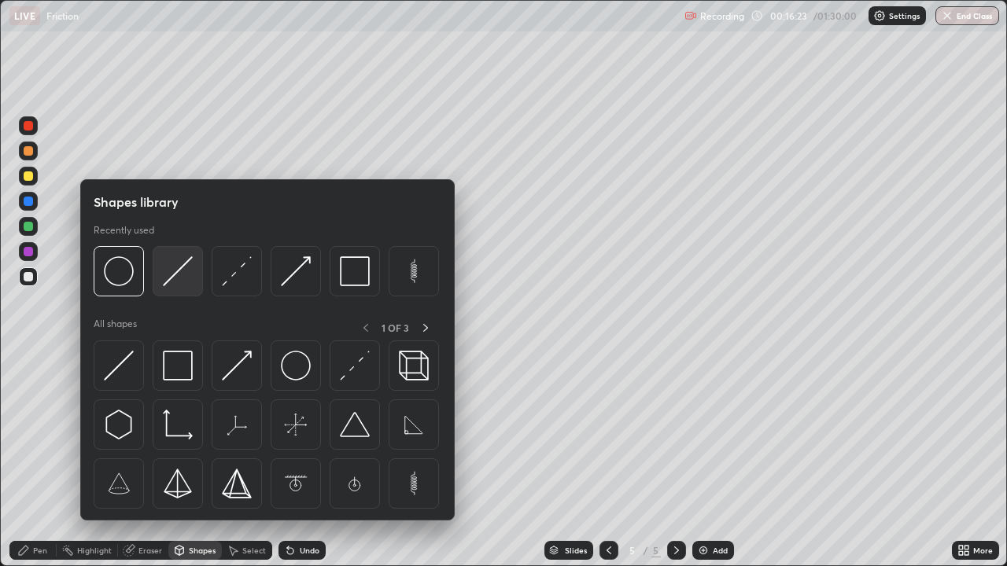
click at [179, 278] on img at bounding box center [178, 271] width 30 height 30
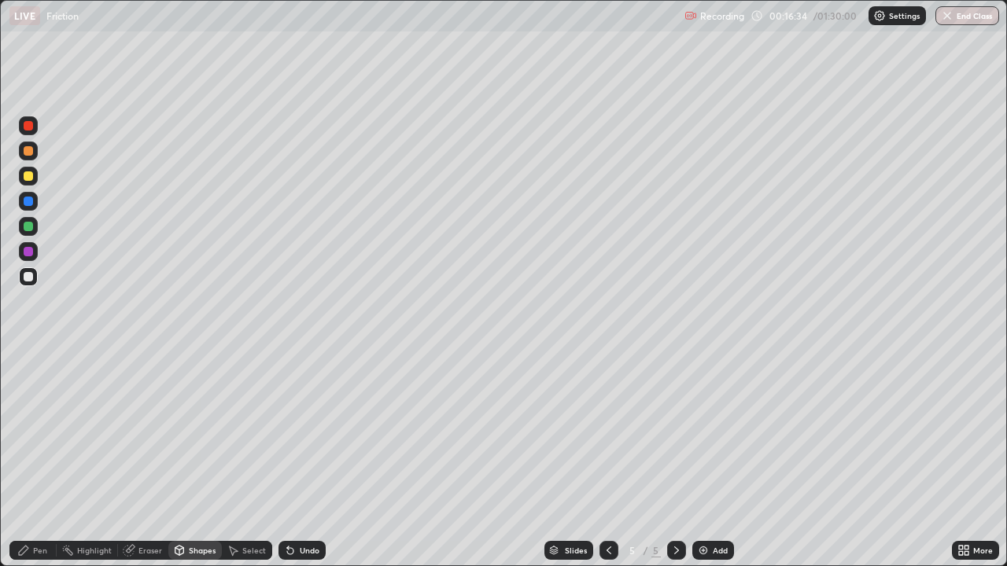
click at [39, 433] on div "Pen" at bounding box center [40, 551] width 14 height 8
click at [28, 277] on div at bounding box center [28, 276] width 9 height 9
click at [25, 202] on div at bounding box center [28, 201] width 9 height 9
click at [32, 272] on div at bounding box center [28, 276] width 19 height 19
click at [29, 198] on div at bounding box center [28, 201] width 9 height 9
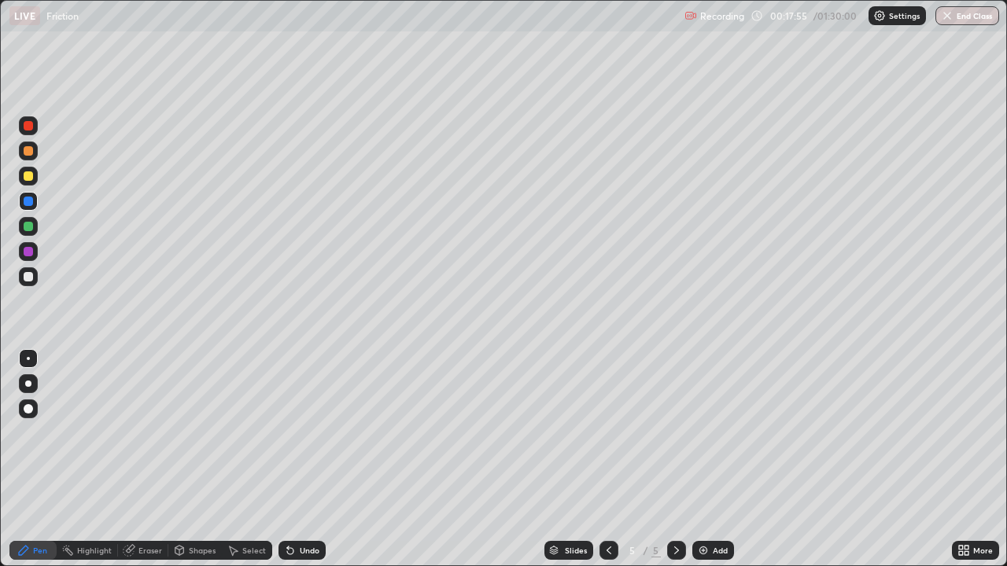
click at [611, 433] on icon at bounding box center [609, 550] width 13 height 13
click at [606, 433] on icon at bounding box center [609, 550] width 13 height 13
click at [675, 433] on icon at bounding box center [676, 550] width 13 height 13
click at [678, 433] on icon at bounding box center [676, 550] width 13 height 13
click at [675, 433] on icon at bounding box center [676, 550] width 13 height 13
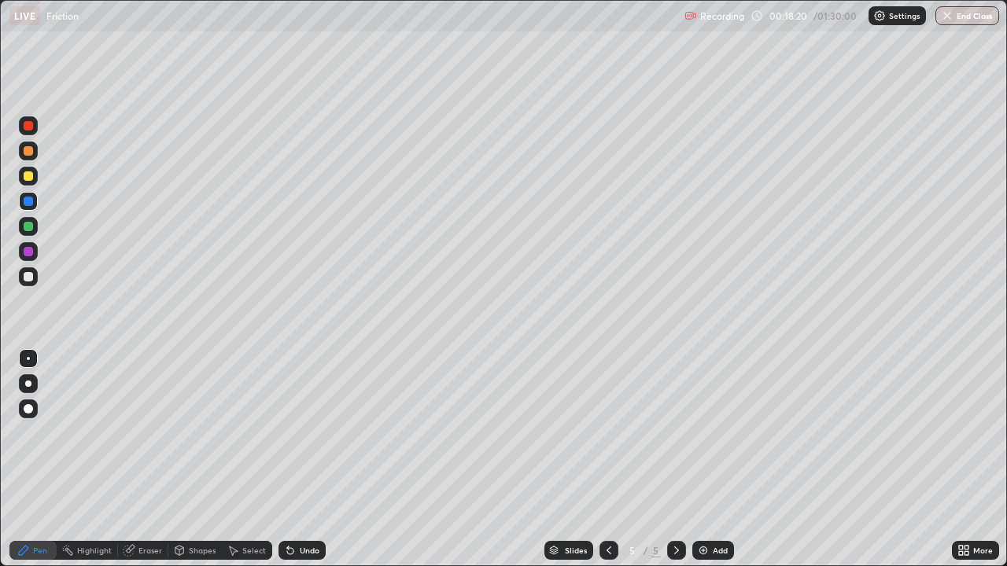
click at [702, 433] on img at bounding box center [703, 550] width 13 height 13
click at [710, 433] on div "Add" at bounding box center [713, 550] width 42 height 19
click at [603, 433] on icon at bounding box center [609, 550] width 13 height 13
click at [24, 126] on div at bounding box center [28, 125] width 9 height 9
click at [610, 433] on icon at bounding box center [609, 550] width 13 height 13
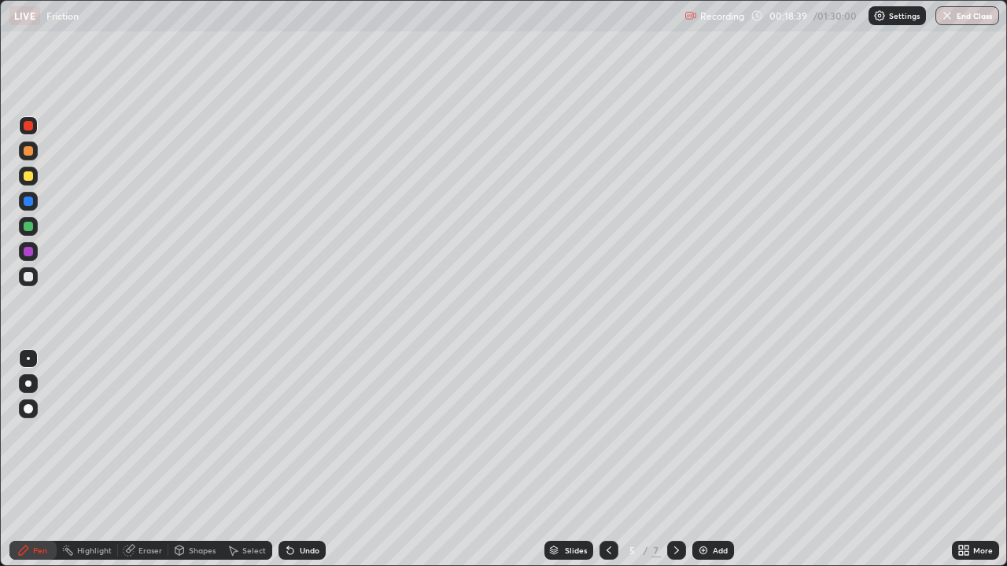
click at [607, 433] on icon at bounding box center [609, 550] width 13 height 13
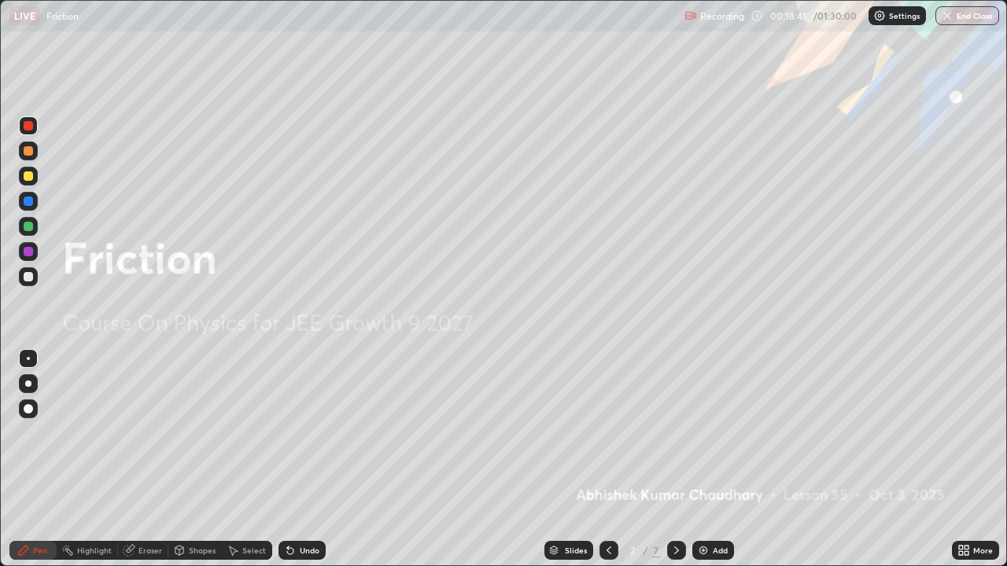
click at [675, 433] on icon at bounding box center [676, 551] width 5 height 8
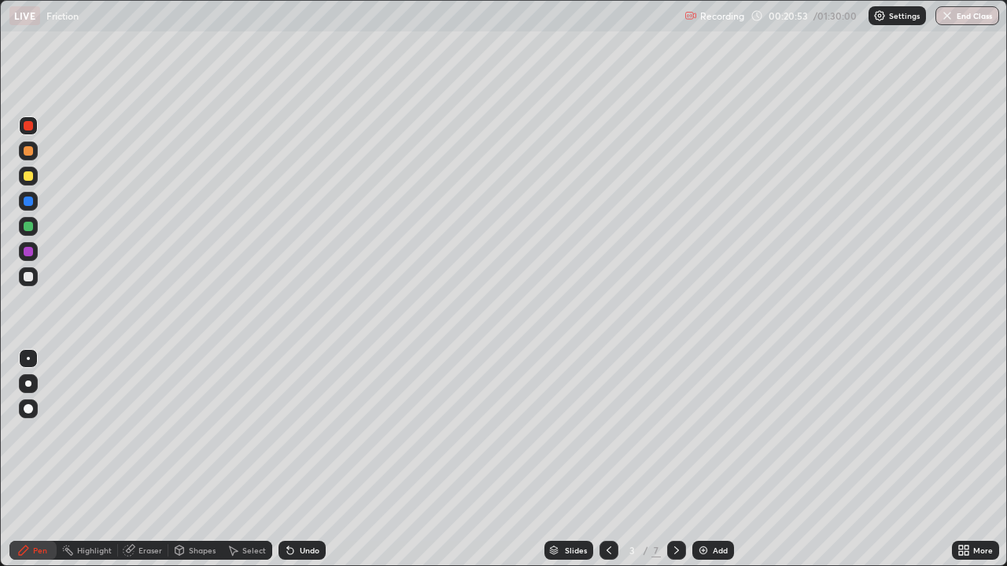
click at [680, 433] on icon at bounding box center [676, 550] width 13 height 13
click at [32, 174] on div at bounding box center [28, 176] width 9 height 9
click at [607, 433] on icon at bounding box center [609, 550] width 13 height 13
click at [670, 433] on icon at bounding box center [676, 550] width 13 height 13
click at [677, 433] on icon at bounding box center [676, 550] width 13 height 13
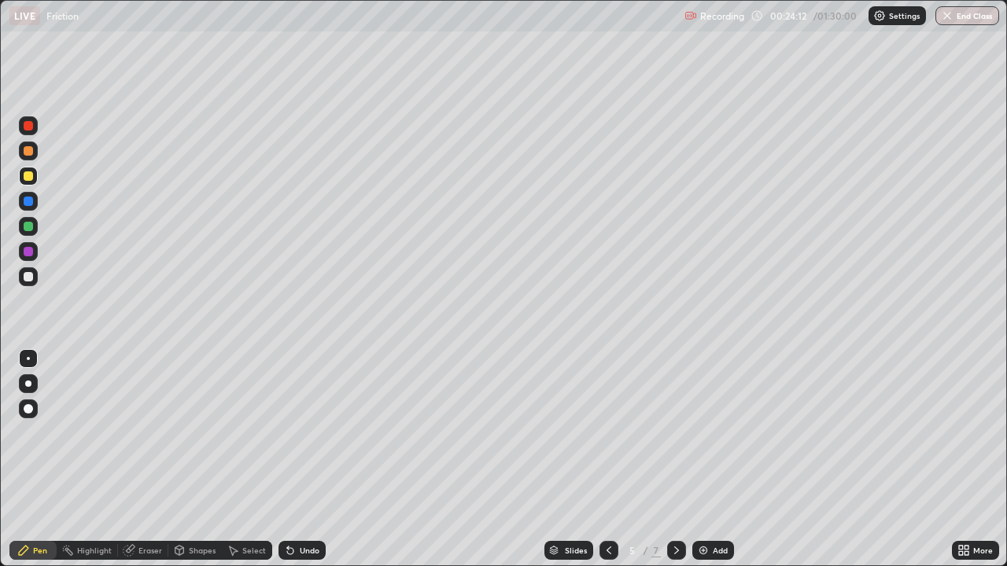
click at [610, 433] on icon at bounding box center [609, 550] width 13 height 13
click at [675, 433] on icon at bounding box center [676, 550] width 13 height 13
click at [676, 433] on icon at bounding box center [676, 550] width 13 height 13
click at [179, 433] on icon at bounding box center [179, 553] width 0 height 6
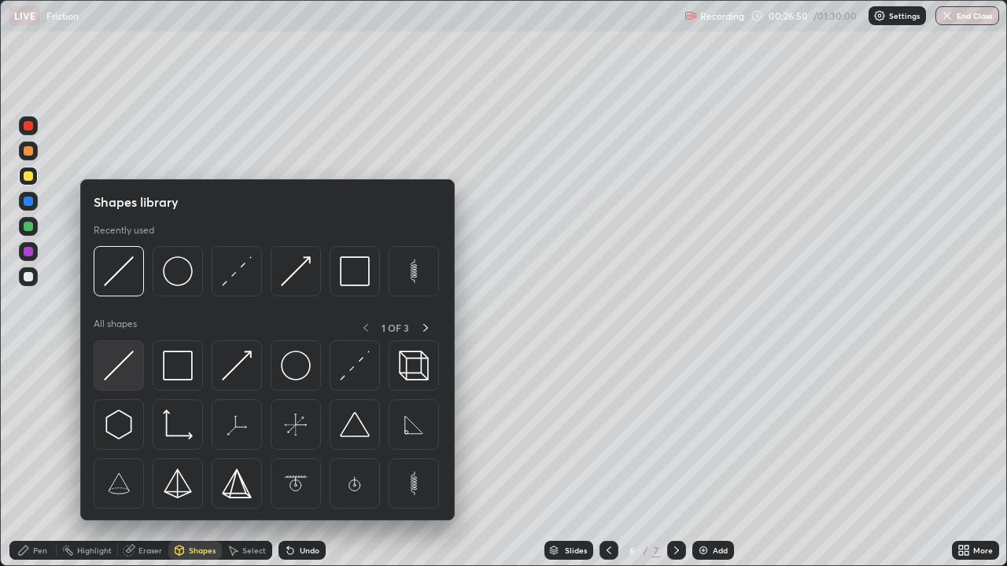
click at [117, 377] on img at bounding box center [119, 366] width 30 height 30
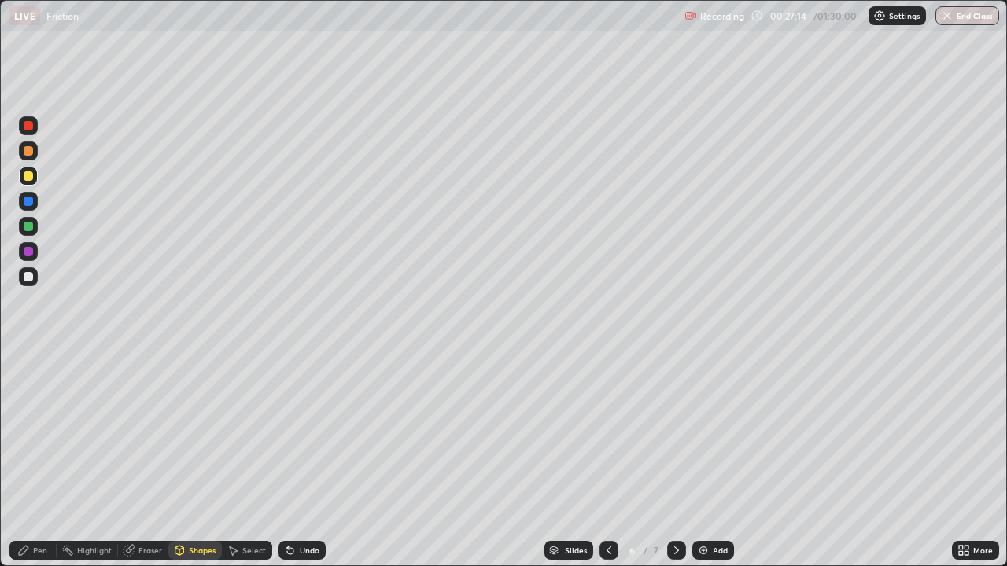
click at [196, 433] on div "Shapes" at bounding box center [202, 551] width 27 height 8
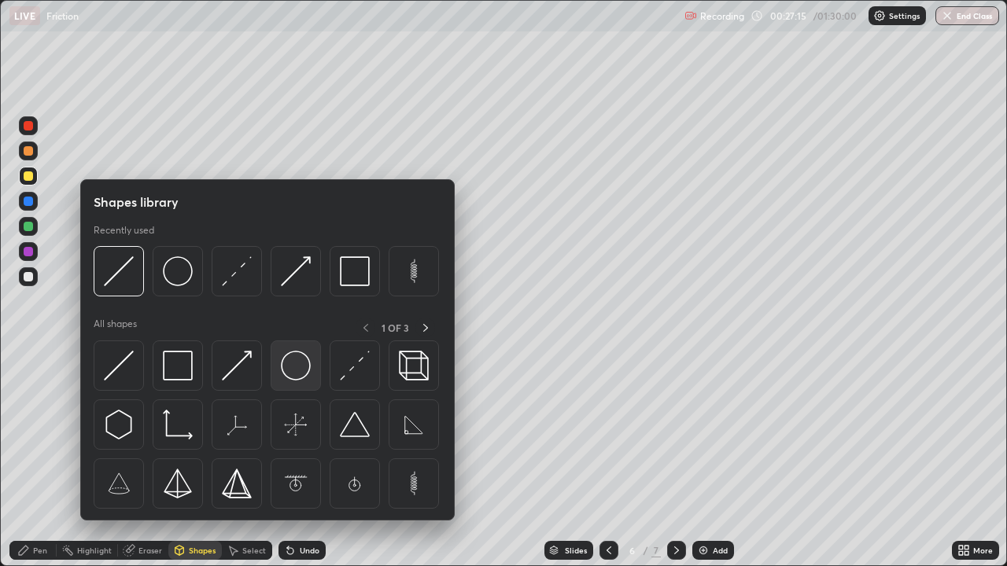
click at [290, 370] on img at bounding box center [296, 366] width 30 height 30
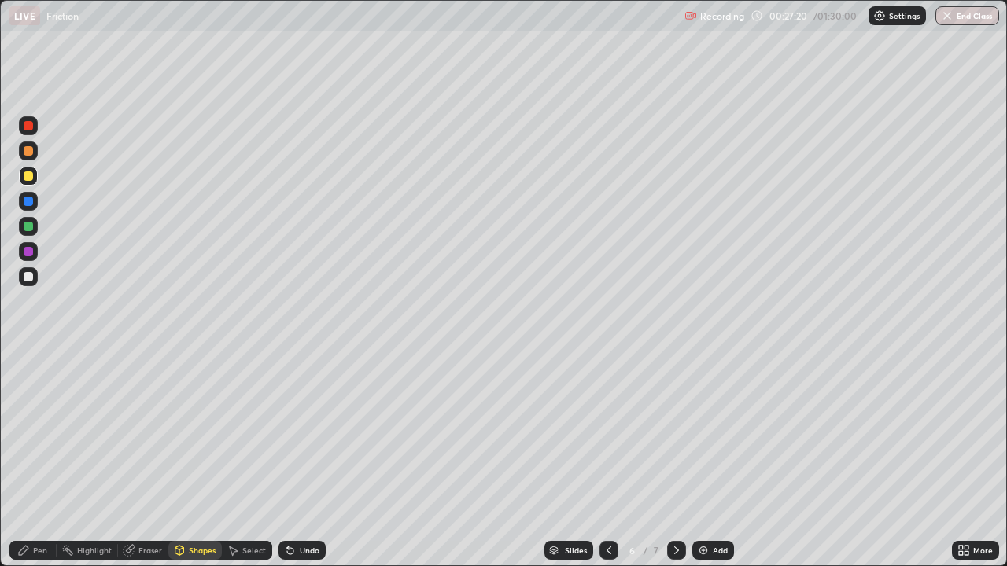
click at [205, 433] on div "Shapes" at bounding box center [194, 550] width 53 height 19
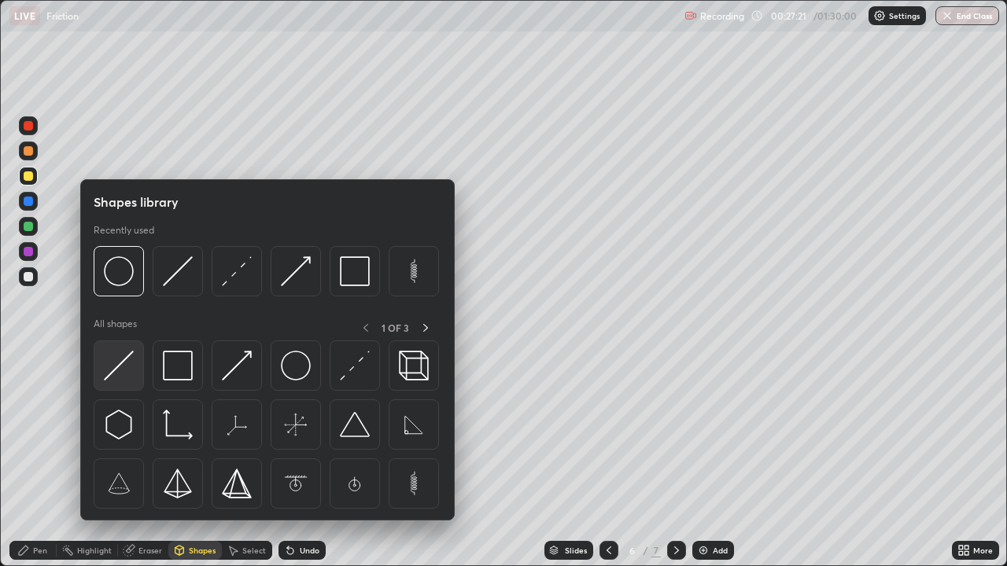
click at [116, 363] on img at bounding box center [119, 366] width 30 height 30
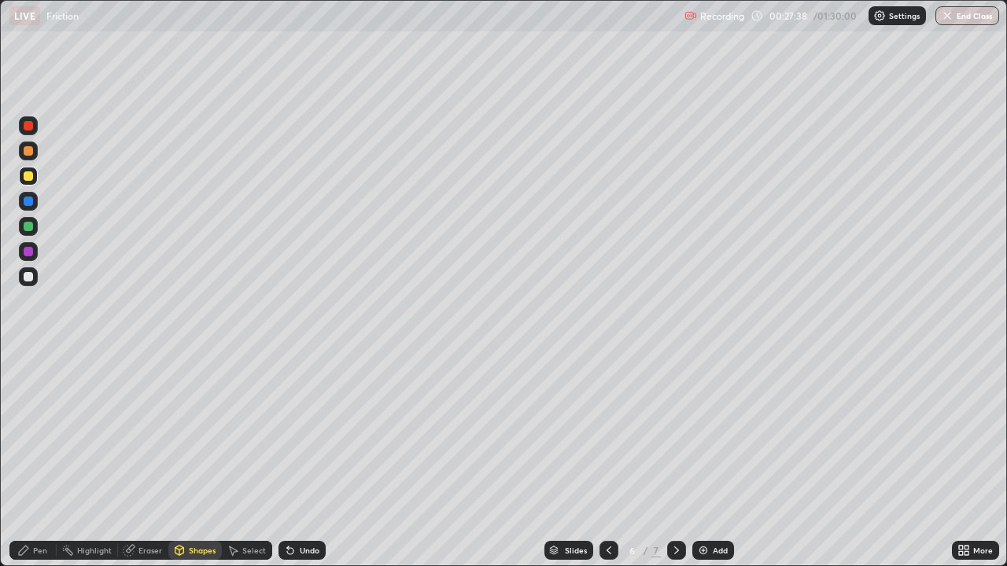
click at [40, 433] on div "Pen" at bounding box center [40, 551] width 14 height 8
click at [28, 175] on div at bounding box center [28, 176] width 9 height 9
click at [28, 176] on div at bounding box center [28, 176] width 9 height 9
click at [249, 433] on div "Select" at bounding box center [254, 551] width 24 height 8
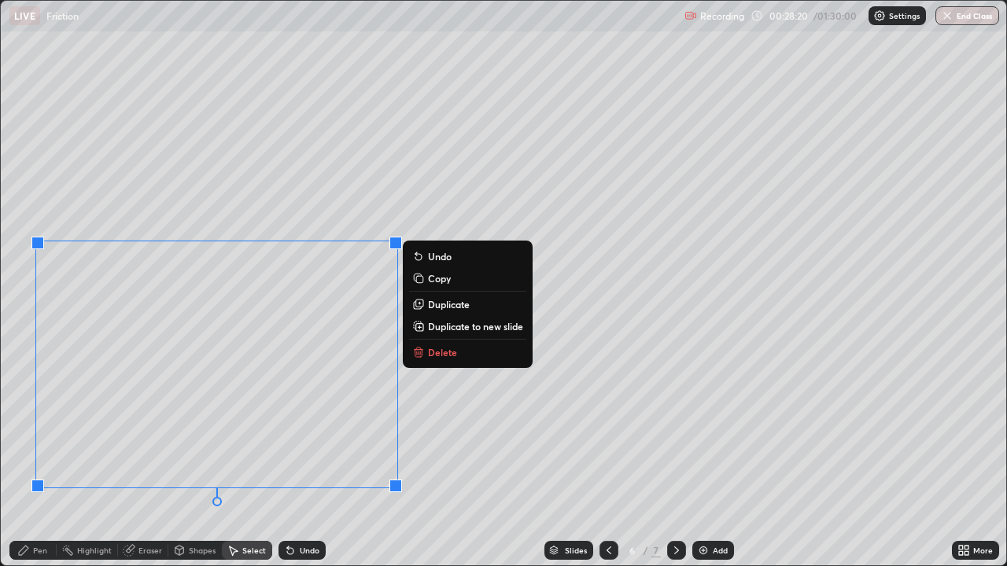
click at [439, 351] on p "Delete" at bounding box center [442, 352] width 29 height 13
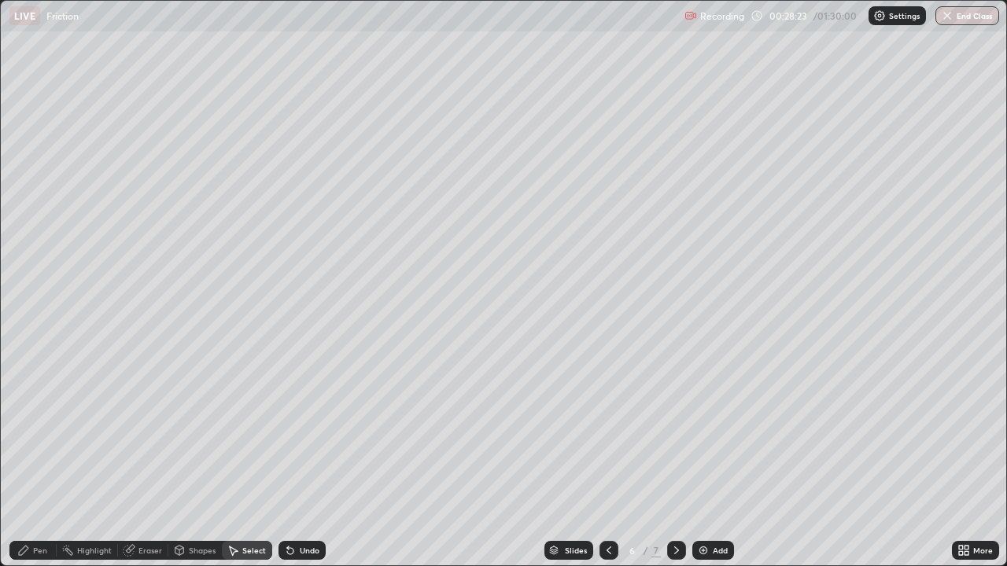
click at [191, 433] on div "Shapes" at bounding box center [202, 551] width 27 height 8
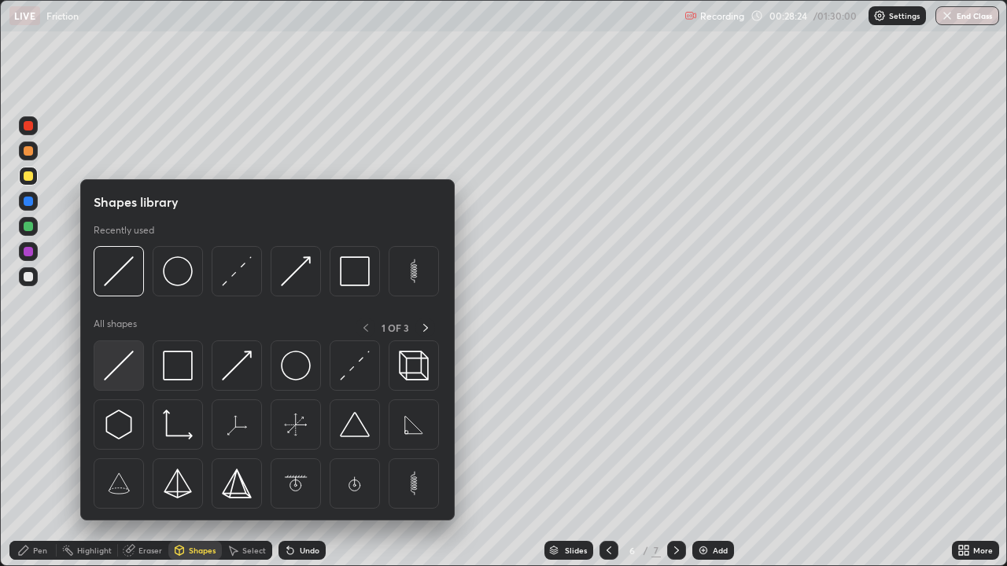
click at [124, 371] on img at bounding box center [119, 366] width 30 height 30
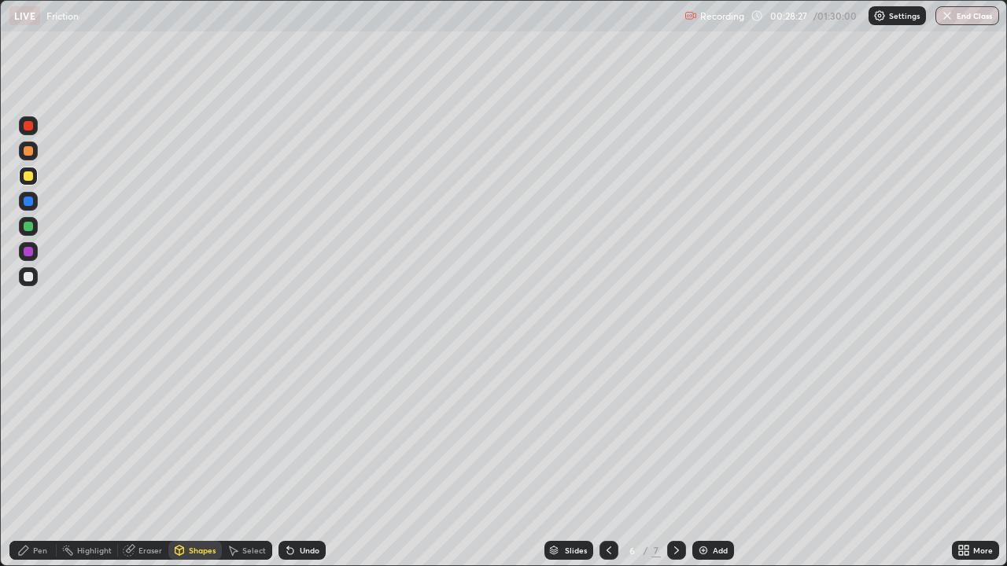
click at [300, 433] on div "Undo" at bounding box center [310, 551] width 20 height 8
click at [673, 433] on icon at bounding box center [676, 550] width 13 height 13
click at [198, 433] on div "Shapes" at bounding box center [202, 551] width 27 height 8
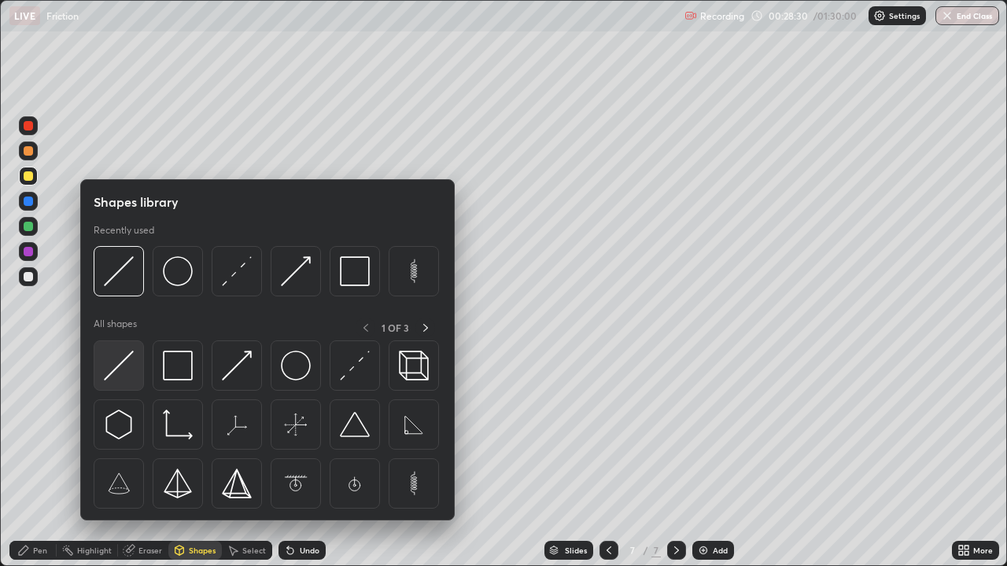
click at [118, 366] on img at bounding box center [119, 366] width 30 height 30
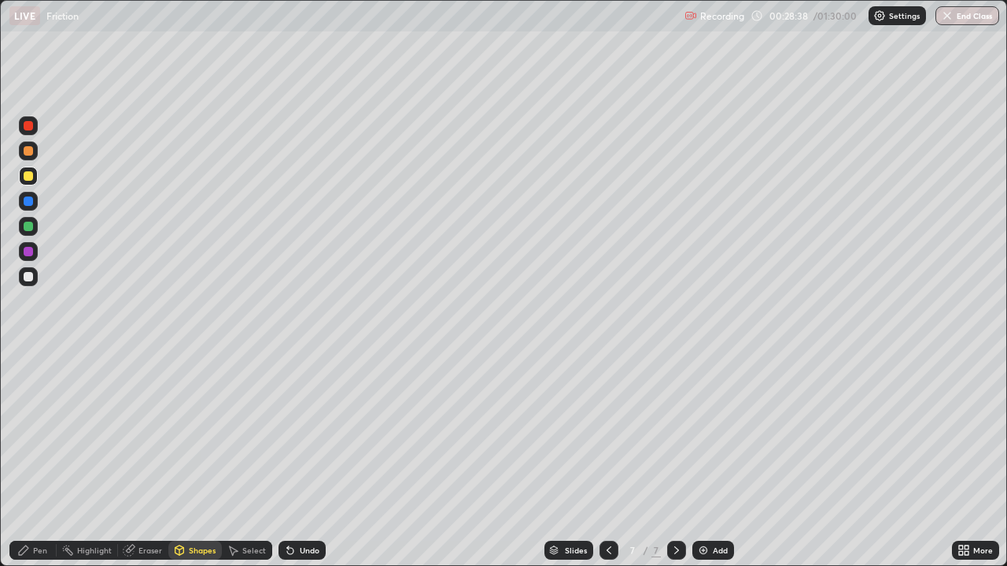
click at [41, 433] on div "Pen" at bounding box center [40, 551] width 14 height 8
click at [28, 384] on div at bounding box center [28, 384] width 6 height 6
click at [607, 433] on icon at bounding box center [609, 550] width 13 height 13
click at [31, 227] on div at bounding box center [28, 226] width 9 height 9
click at [30, 248] on div at bounding box center [28, 251] width 9 height 9
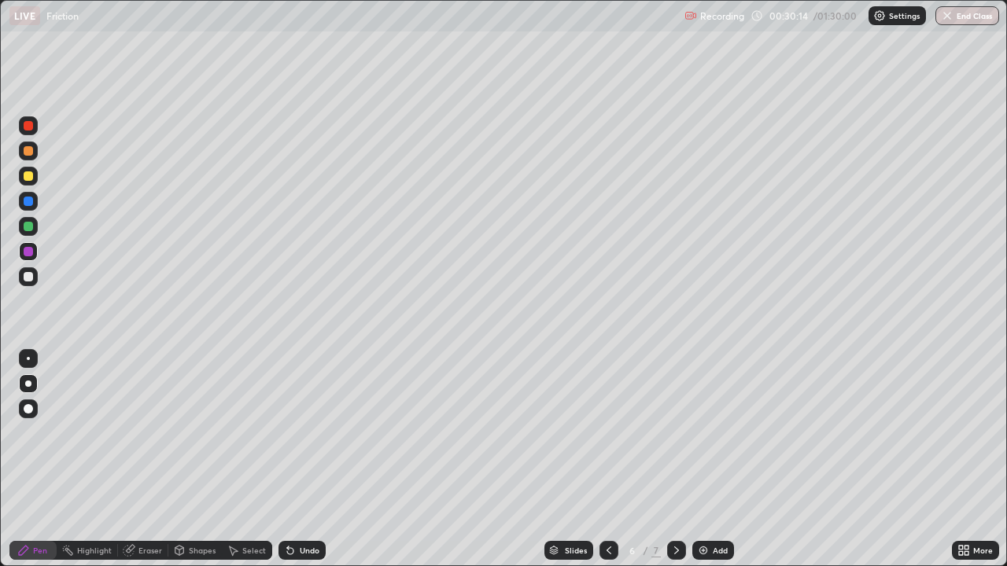
click at [28, 277] on div at bounding box center [28, 276] width 9 height 9
click at [195, 433] on div "Shapes" at bounding box center [202, 551] width 27 height 8
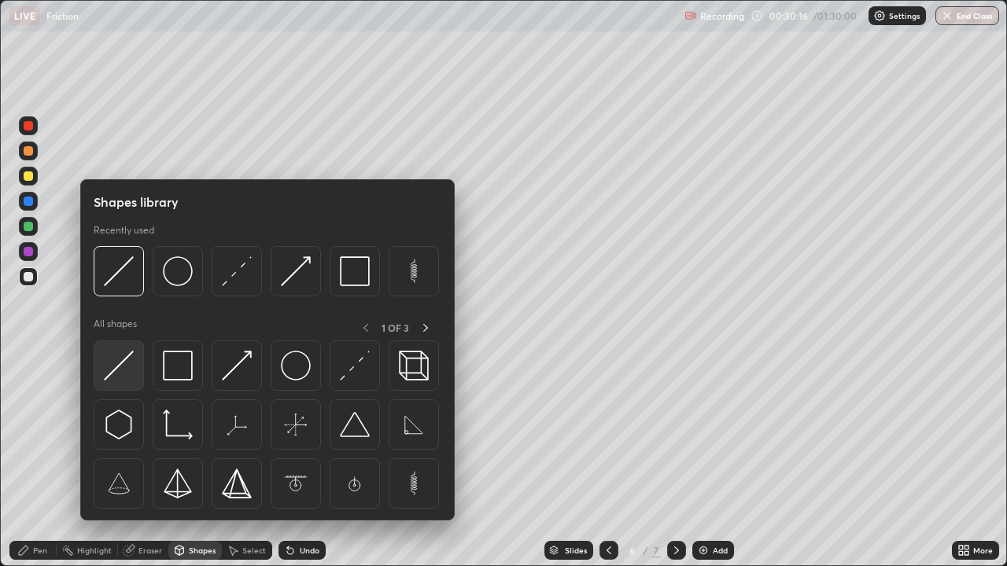
click at [113, 365] on img at bounding box center [119, 366] width 30 height 30
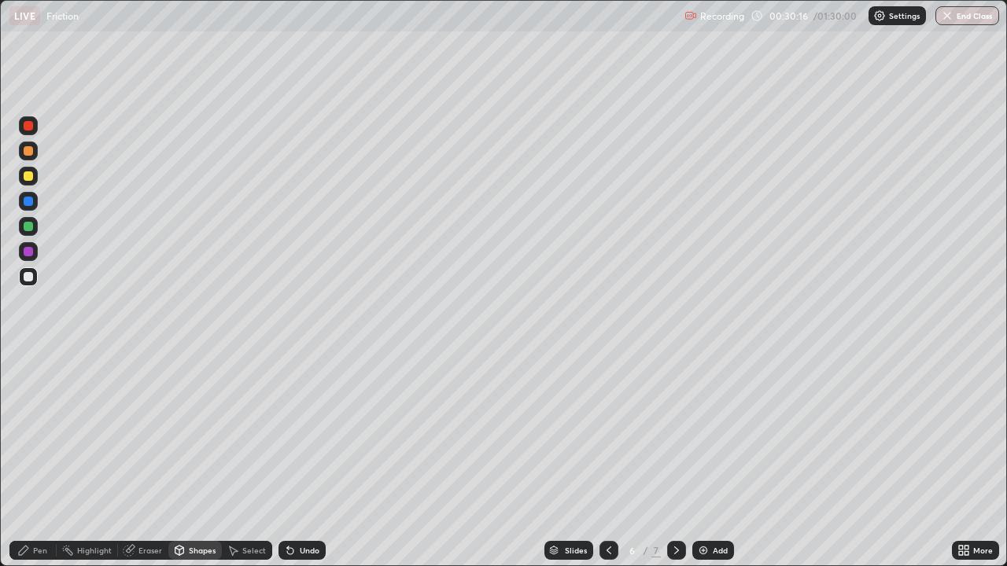
click at [24, 433] on icon at bounding box center [23, 550] width 9 height 9
click at [28, 358] on div at bounding box center [28, 358] width 3 height 3
click at [187, 433] on div "Shapes" at bounding box center [194, 550] width 53 height 19
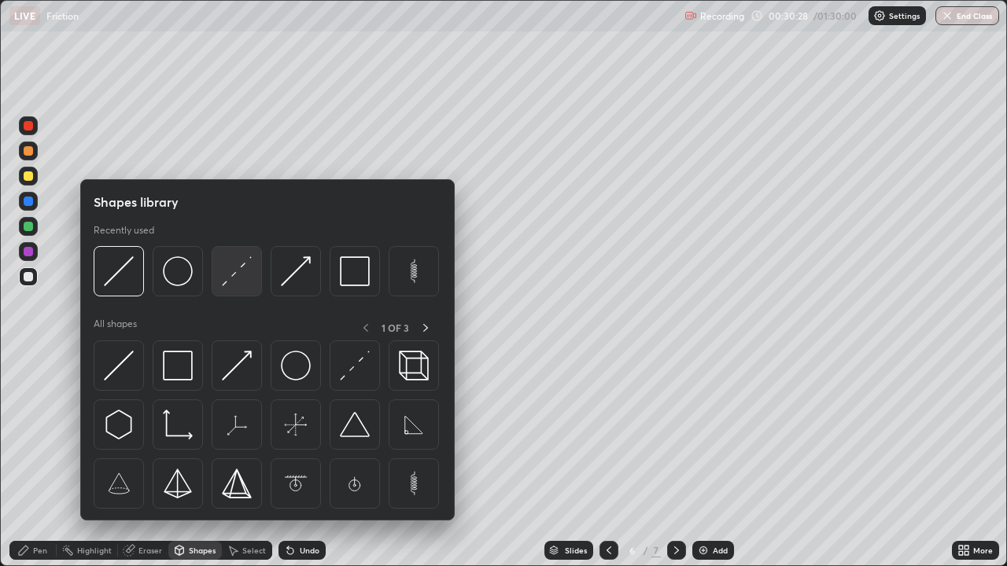
click at [244, 266] on img at bounding box center [237, 271] width 30 height 30
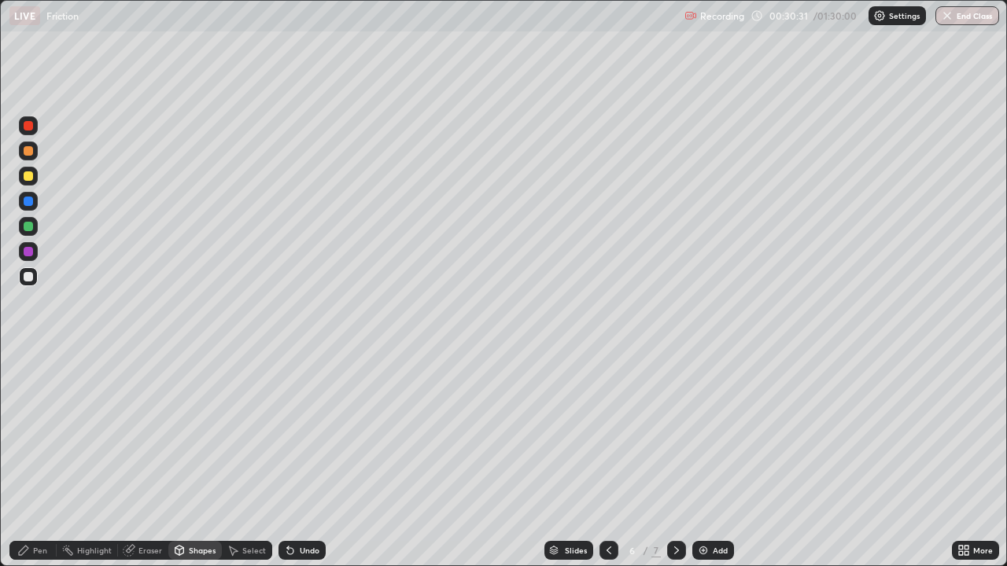
click at [40, 433] on div "Pen" at bounding box center [40, 551] width 14 height 8
click at [28, 383] on div at bounding box center [28, 384] width 6 height 6
click at [28, 359] on div at bounding box center [28, 358] width 3 height 3
click at [24, 433] on icon at bounding box center [23, 550] width 9 height 9
click at [28, 381] on div at bounding box center [28, 384] width 6 height 6
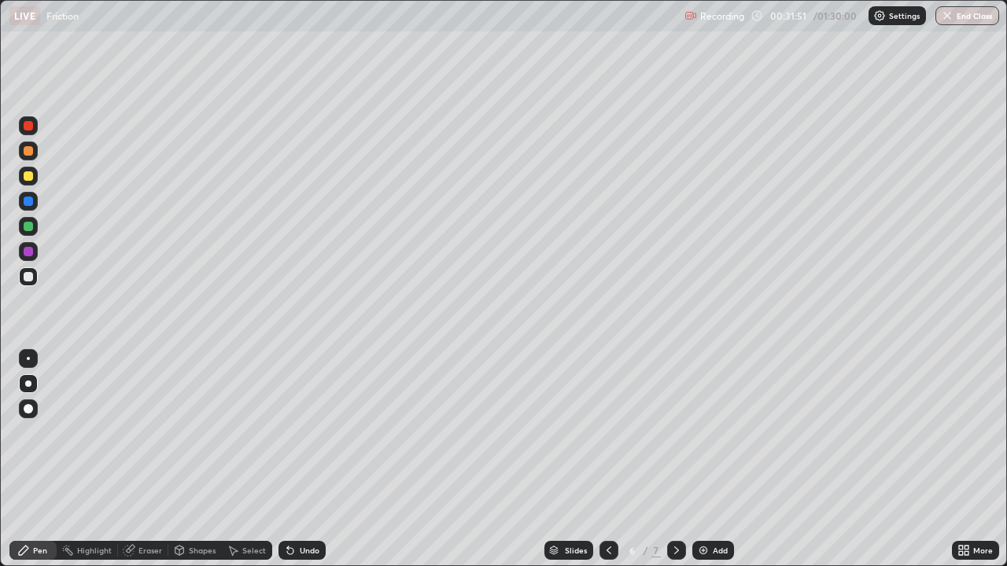
click at [142, 433] on div "Eraser" at bounding box center [150, 551] width 24 height 8
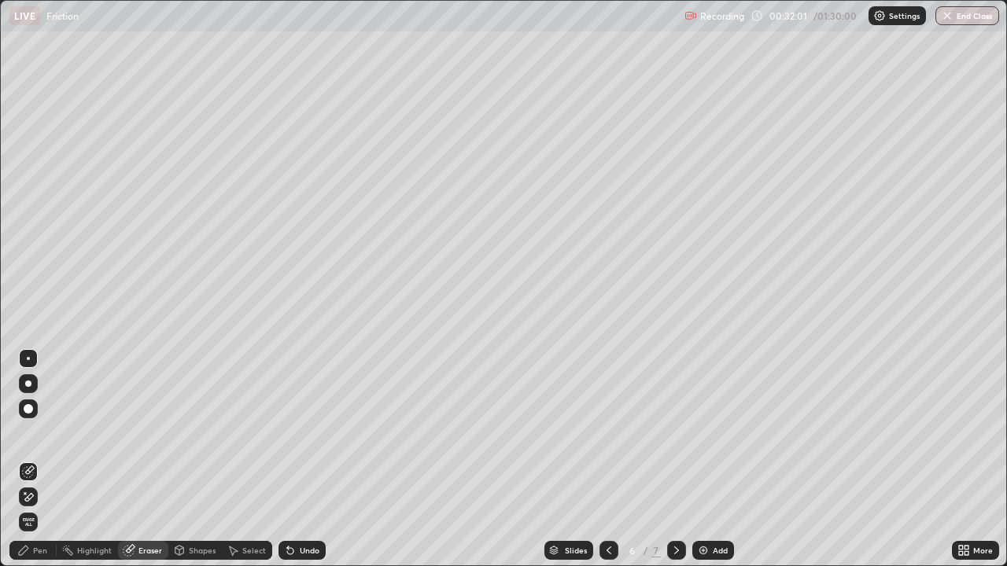
click at [34, 433] on div "Pen" at bounding box center [40, 551] width 14 height 8
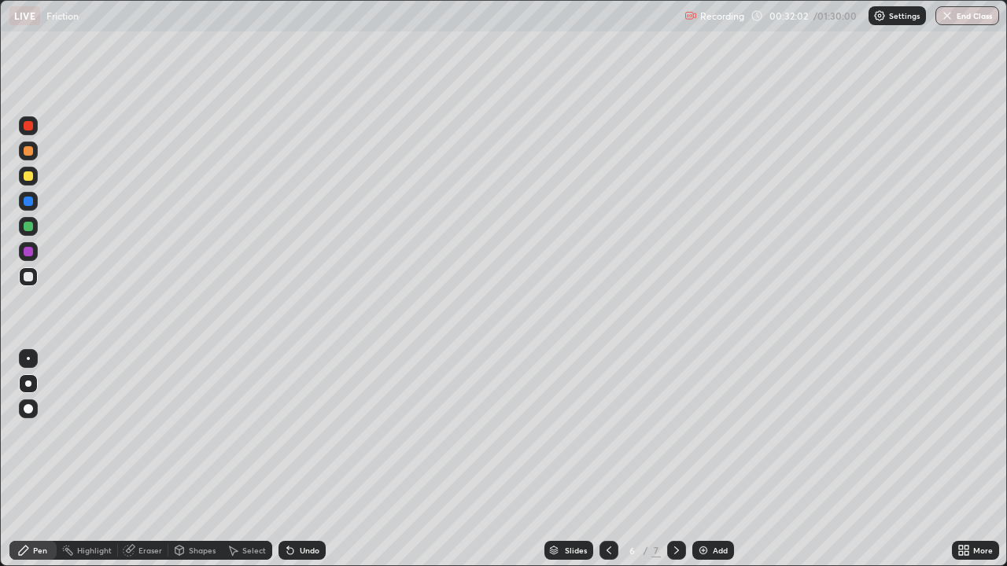
click at [28, 359] on div at bounding box center [28, 358] width 3 height 3
click at [24, 176] on div at bounding box center [28, 176] width 9 height 9
click at [699, 433] on img at bounding box center [703, 550] width 13 height 13
click at [300, 433] on div "Undo" at bounding box center [310, 551] width 20 height 8
click at [28, 359] on div at bounding box center [28, 358] width 3 height 3
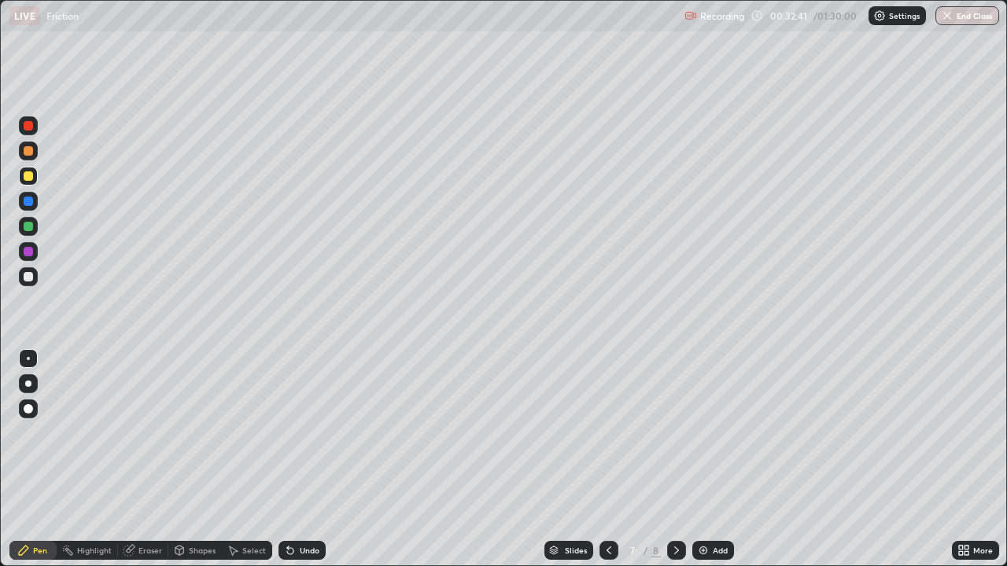
click at [304, 433] on div "Undo" at bounding box center [310, 551] width 20 height 8
click at [28, 278] on div at bounding box center [28, 276] width 9 height 9
click at [288, 433] on icon at bounding box center [290, 551] width 6 height 6
click at [603, 433] on icon at bounding box center [609, 550] width 13 height 13
click at [675, 433] on icon at bounding box center [676, 550] width 13 height 13
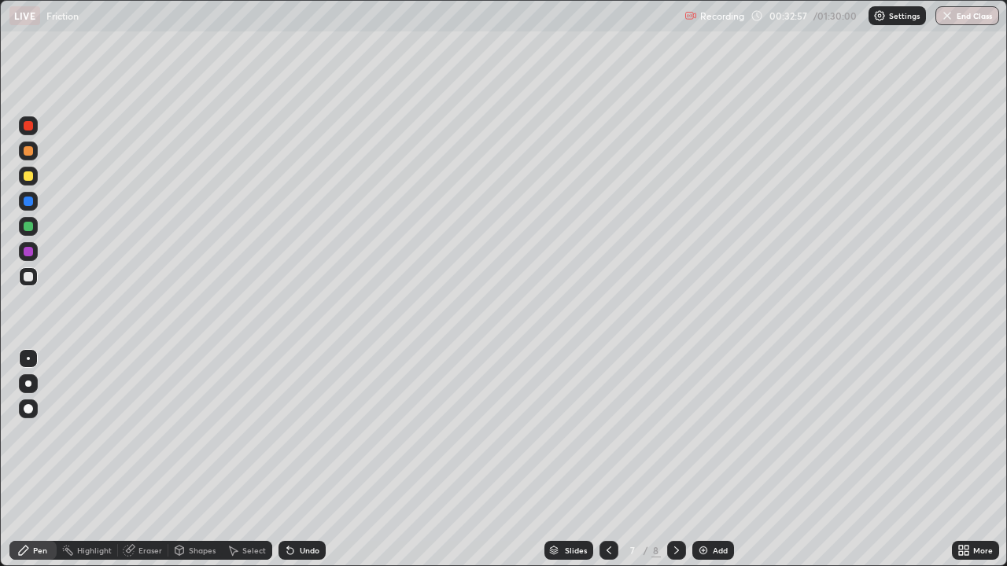
click at [189, 433] on div "Shapes" at bounding box center [202, 551] width 27 height 8
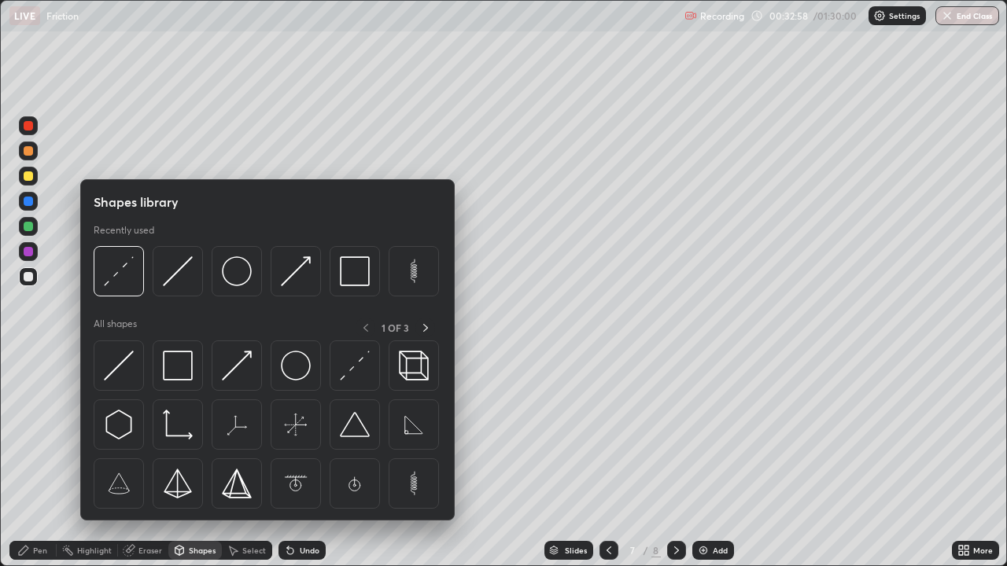
click at [123, 270] on img at bounding box center [119, 271] width 30 height 30
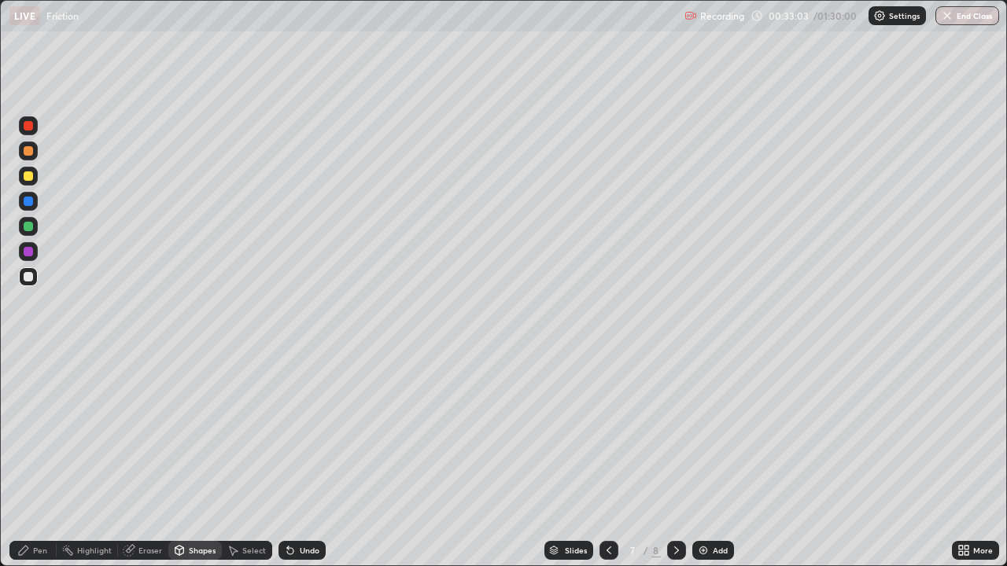
click at [45, 433] on div "Pen" at bounding box center [40, 551] width 14 height 8
click at [28, 359] on div at bounding box center [28, 358] width 3 height 3
click at [607, 433] on icon at bounding box center [609, 550] width 13 height 13
click at [675, 433] on icon at bounding box center [676, 550] width 13 height 13
click at [607, 433] on icon at bounding box center [609, 550] width 13 height 13
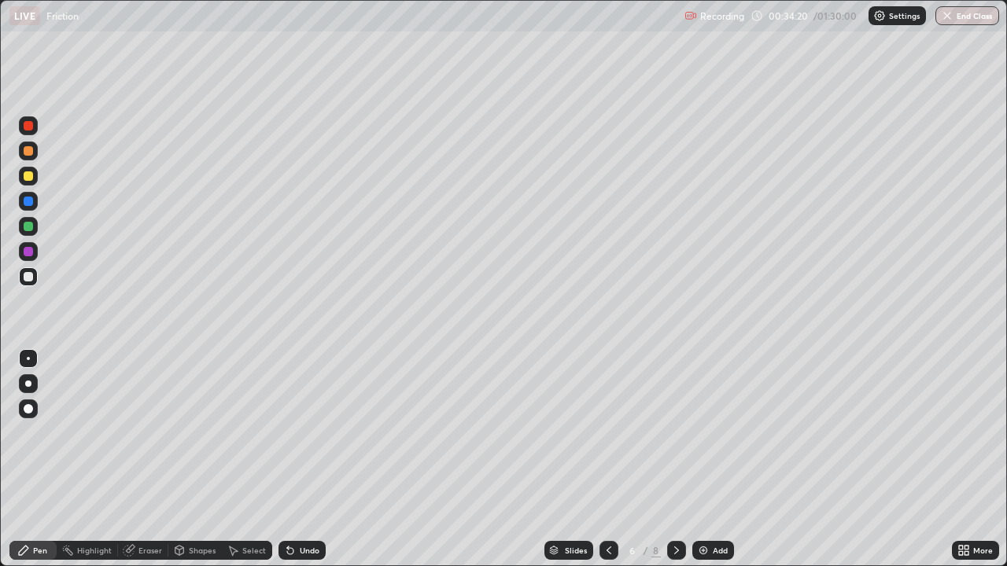
click at [28, 126] on div at bounding box center [28, 125] width 9 height 9
click at [32, 201] on div at bounding box center [28, 201] width 9 height 9
click at [28, 227] on div at bounding box center [28, 226] width 9 height 9
click at [673, 433] on icon at bounding box center [676, 550] width 13 height 13
click at [145, 433] on div "Eraser" at bounding box center [150, 551] width 24 height 8
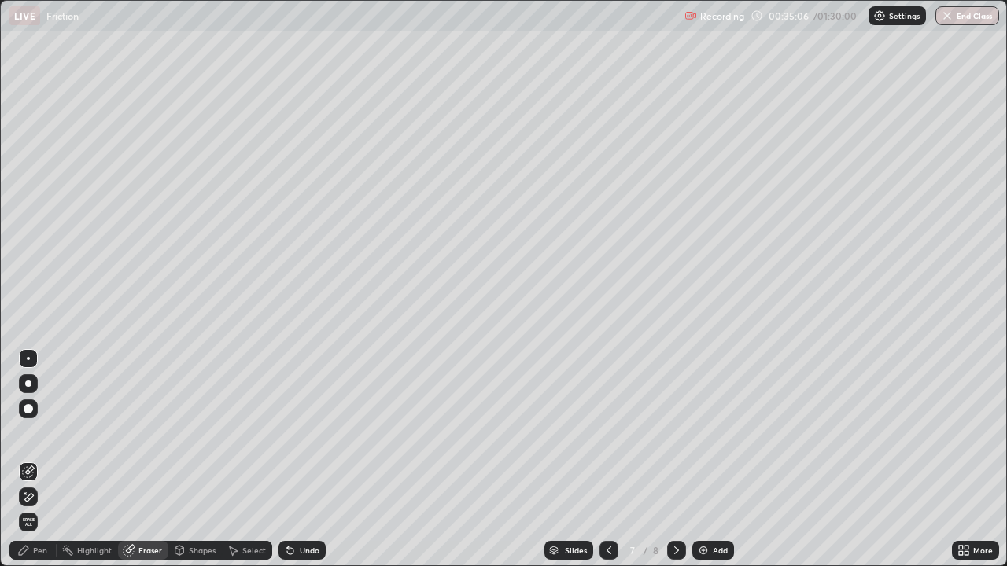
click at [41, 433] on div "Pen" at bounding box center [40, 551] width 14 height 8
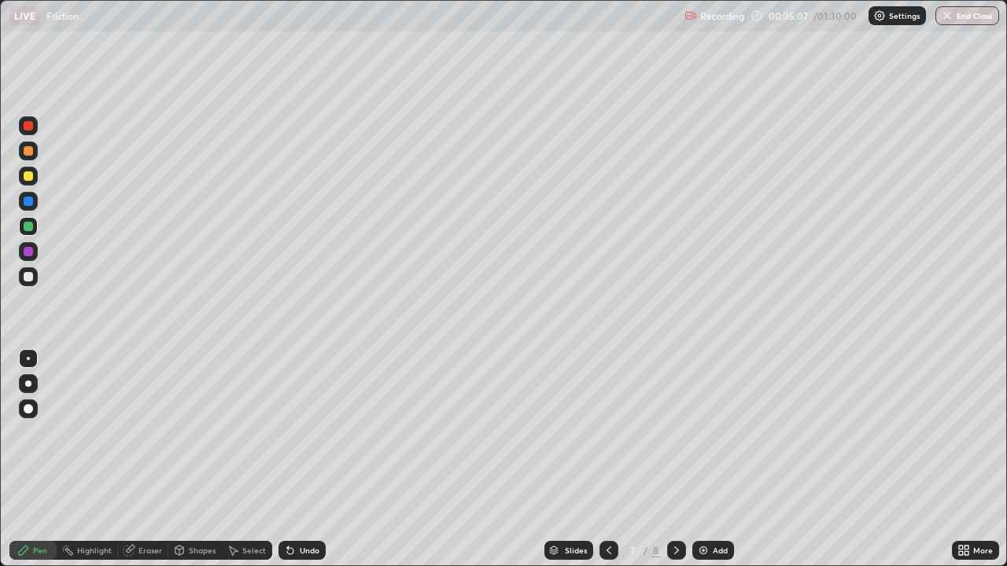
click at [28, 231] on div at bounding box center [28, 226] width 9 height 9
click at [24, 223] on div at bounding box center [28, 226] width 9 height 9
click at [603, 433] on icon at bounding box center [609, 550] width 13 height 13
click at [610, 433] on icon at bounding box center [609, 550] width 13 height 13
click at [670, 433] on icon at bounding box center [676, 550] width 13 height 13
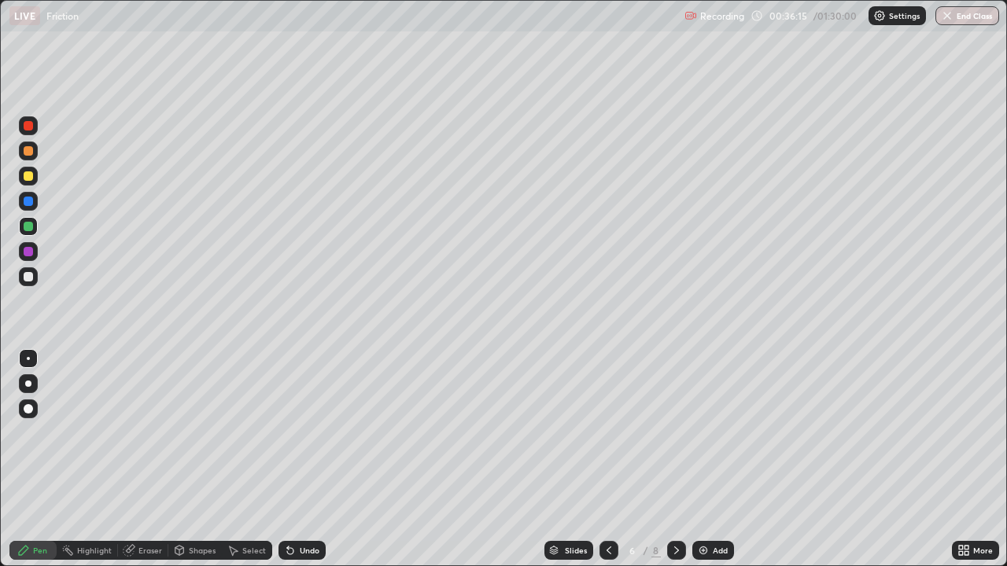
click at [674, 433] on icon at bounding box center [676, 550] width 13 height 13
click at [612, 433] on icon at bounding box center [609, 550] width 13 height 13
click at [673, 433] on icon at bounding box center [676, 550] width 13 height 13
click at [675, 433] on icon at bounding box center [676, 550] width 13 height 13
click at [610, 433] on icon at bounding box center [609, 550] width 13 height 13
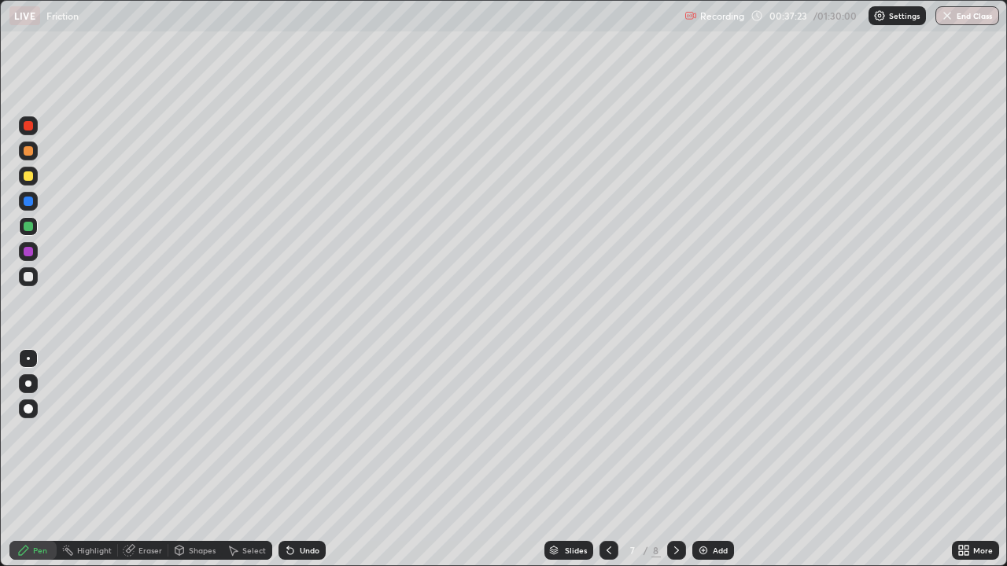
click at [610, 433] on div at bounding box center [608, 550] width 19 height 31
click at [673, 433] on icon at bounding box center [676, 550] width 13 height 13
click at [28, 176] on div at bounding box center [28, 176] width 9 height 9
click at [613, 433] on icon at bounding box center [609, 550] width 13 height 13
click at [675, 433] on icon at bounding box center [676, 550] width 13 height 13
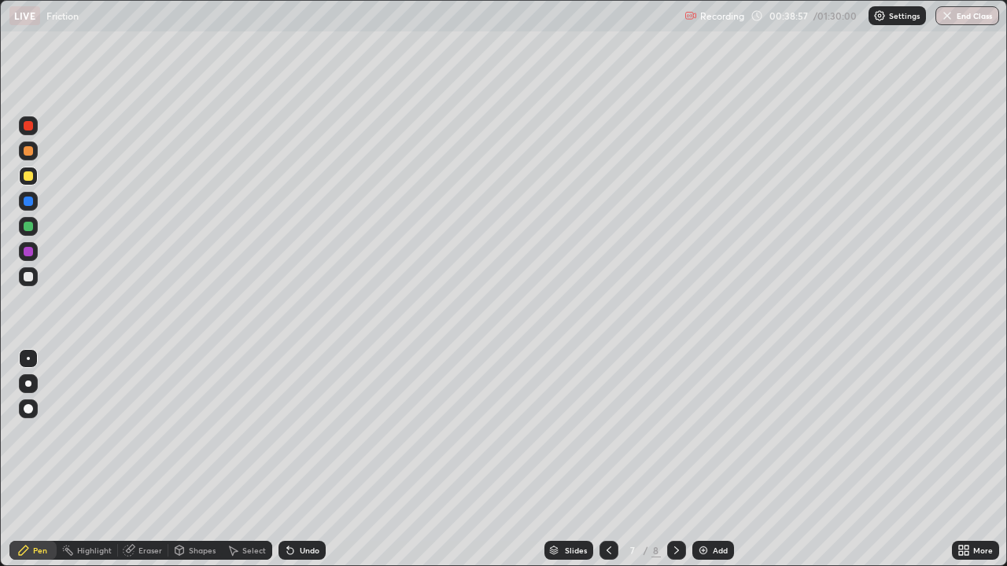
click at [675, 433] on icon at bounding box center [676, 550] width 13 height 13
click at [246, 433] on div "Select" at bounding box center [254, 551] width 24 height 8
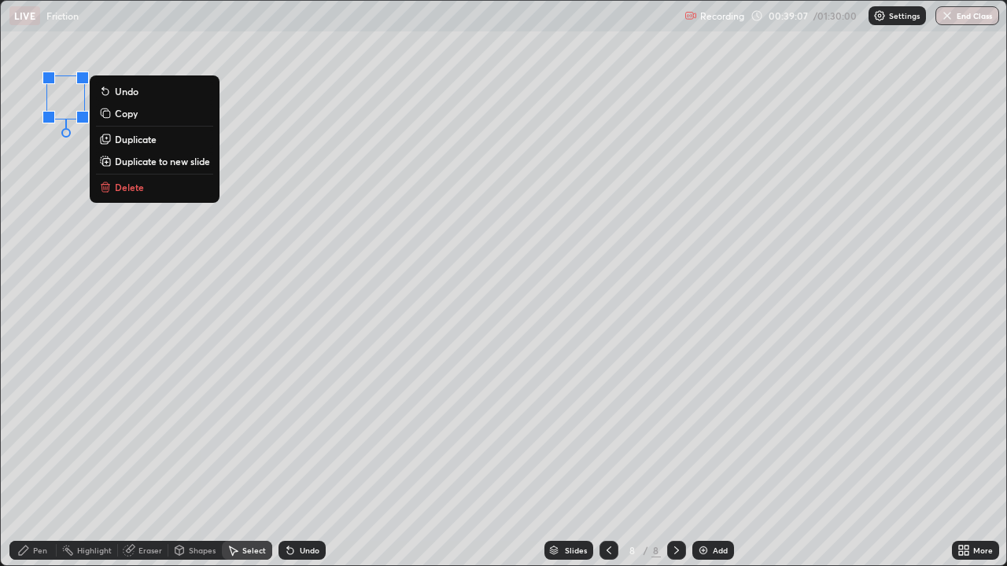
click at [116, 304] on div "0 ° Undo Copy Duplicate Duplicate to new slide Delete" at bounding box center [503, 283] width 1005 height 565
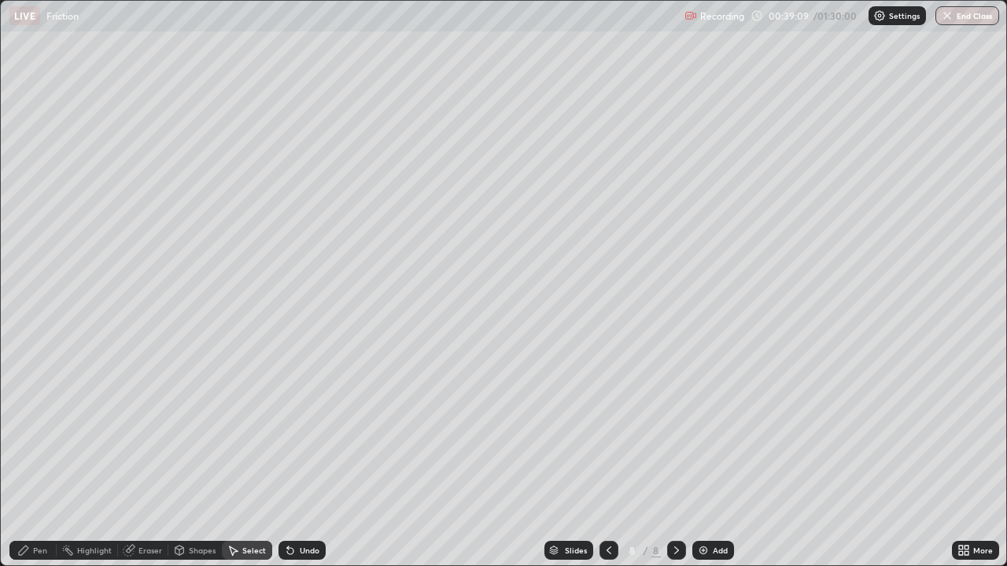
click at [607, 433] on icon at bounding box center [609, 550] width 13 height 13
click at [611, 433] on icon at bounding box center [609, 550] width 13 height 13
click at [680, 433] on icon at bounding box center [676, 550] width 13 height 13
click at [675, 433] on icon at bounding box center [676, 550] width 13 height 13
click at [40, 433] on div "Pen" at bounding box center [40, 551] width 14 height 8
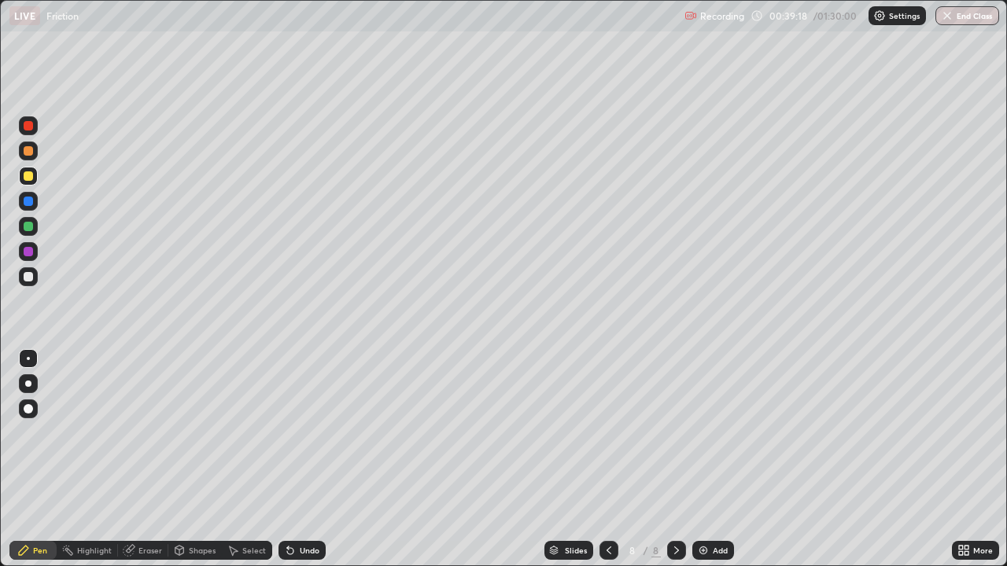
click at [28, 277] on div at bounding box center [28, 276] width 9 height 9
click at [606, 433] on icon at bounding box center [609, 550] width 13 height 13
click at [607, 433] on div at bounding box center [608, 550] width 19 height 31
click at [599, 433] on div at bounding box center [608, 550] width 19 height 31
click at [674, 433] on icon at bounding box center [676, 550] width 13 height 13
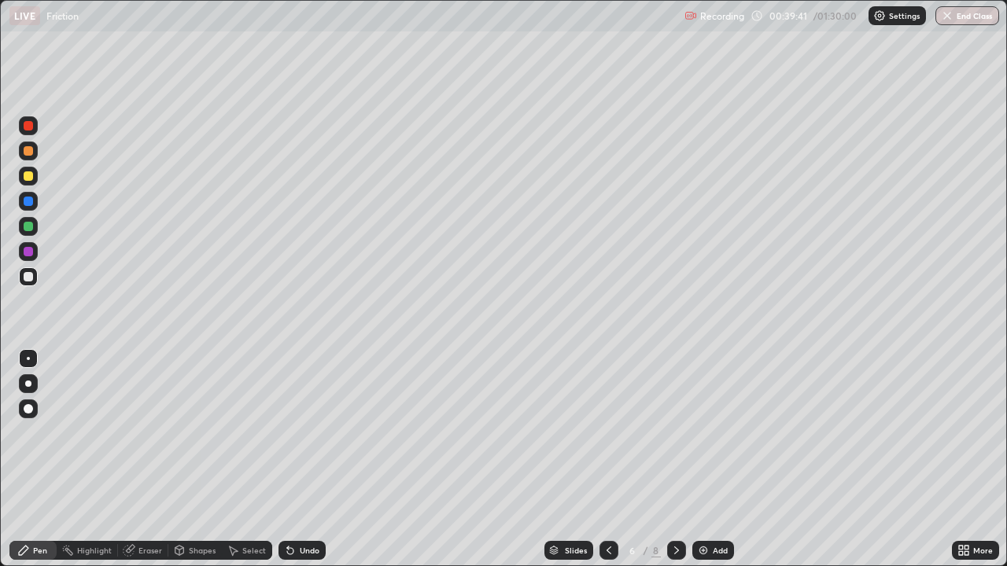
click at [679, 433] on icon at bounding box center [676, 550] width 13 height 13
click at [676, 433] on icon at bounding box center [676, 550] width 13 height 13
click at [607, 433] on icon at bounding box center [609, 550] width 13 height 13
click at [610, 433] on icon at bounding box center [609, 550] width 13 height 13
click at [607, 433] on icon at bounding box center [609, 550] width 13 height 13
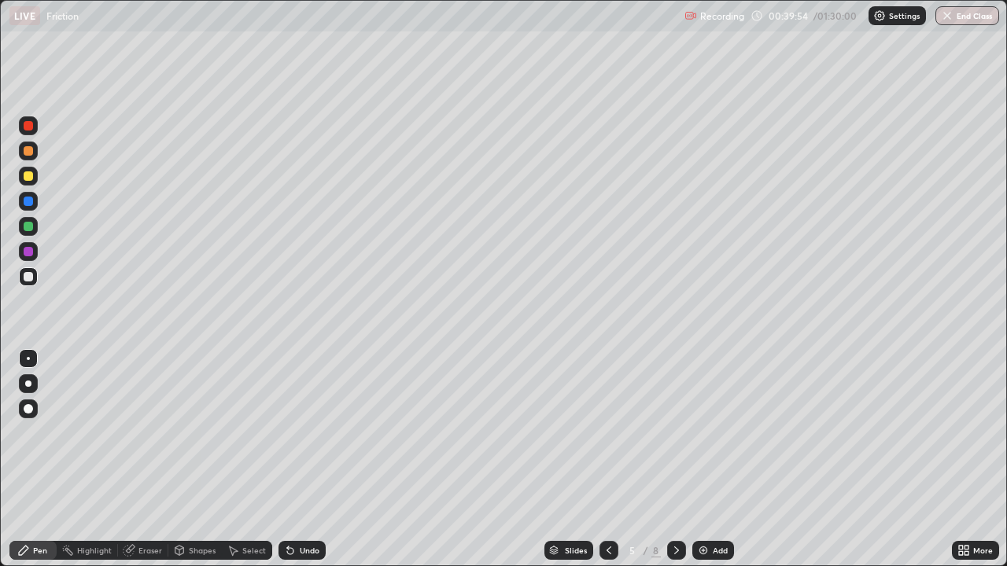
click at [673, 433] on icon at bounding box center [676, 550] width 13 height 13
click at [675, 433] on icon at bounding box center [676, 550] width 13 height 13
click at [679, 433] on icon at bounding box center [676, 550] width 13 height 13
click at [293, 433] on icon at bounding box center [290, 550] width 13 height 13
click at [294, 433] on div "Undo" at bounding box center [301, 550] width 47 height 19
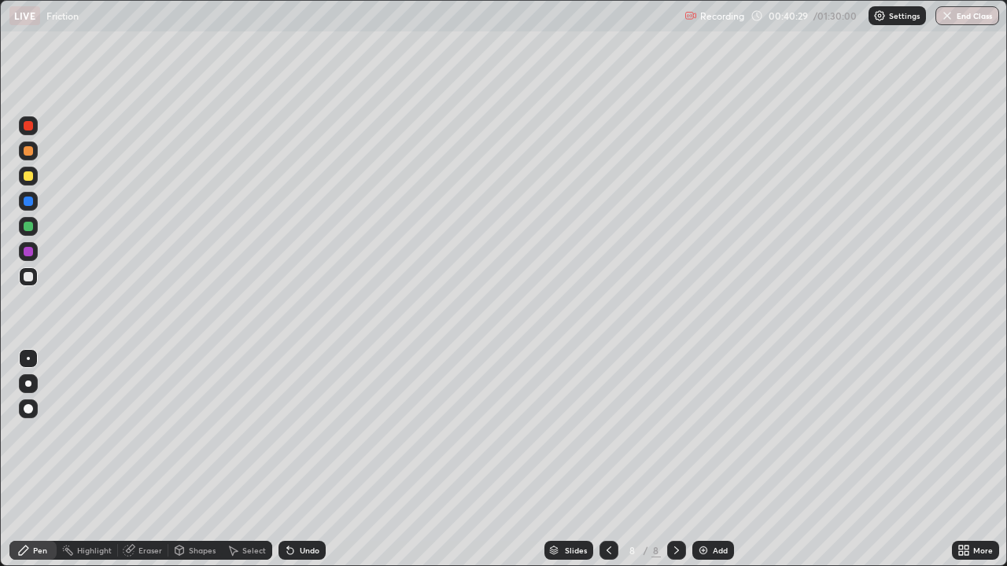
click at [299, 433] on div "Undo" at bounding box center [301, 550] width 47 height 19
click at [607, 433] on icon at bounding box center [609, 550] width 13 height 13
click at [609, 433] on icon at bounding box center [609, 550] width 13 height 13
click at [675, 433] on icon at bounding box center [676, 550] width 13 height 13
click at [603, 433] on icon at bounding box center [609, 550] width 13 height 13
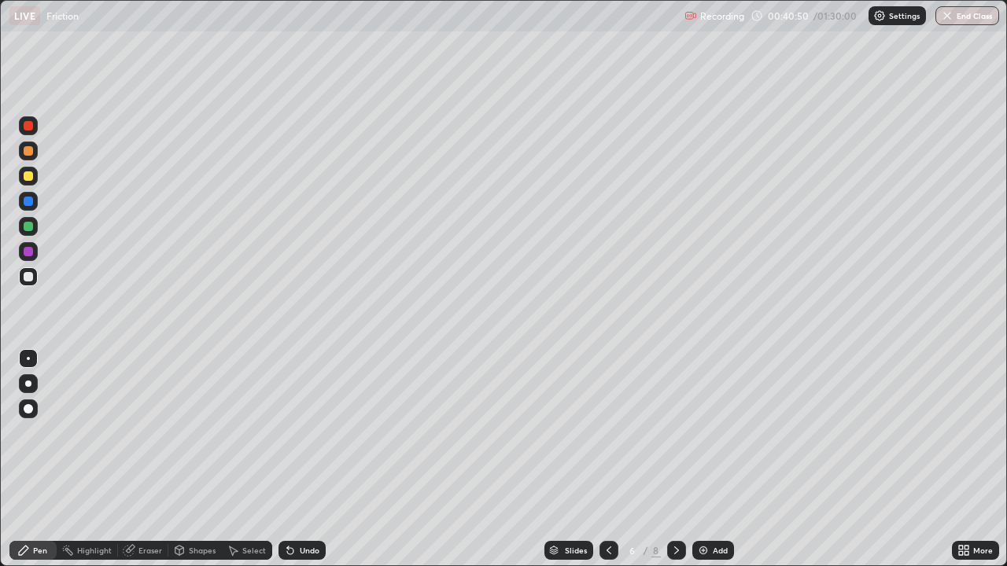
click at [607, 433] on icon at bounding box center [609, 550] width 13 height 13
click at [673, 433] on icon at bounding box center [676, 550] width 13 height 13
click at [607, 433] on icon at bounding box center [609, 550] width 13 height 13
click at [675, 433] on icon at bounding box center [676, 550] width 13 height 13
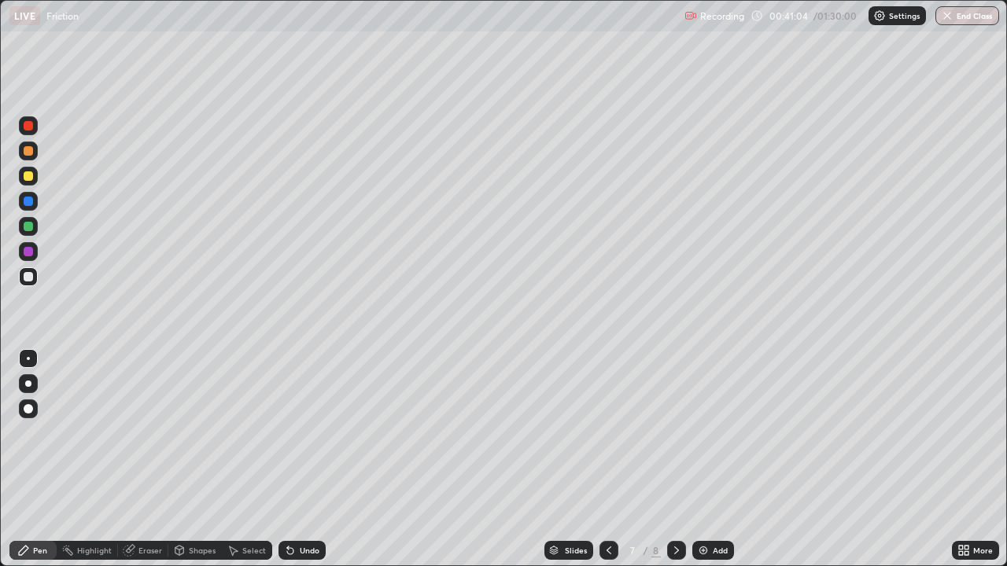
click at [670, 433] on icon at bounding box center [676, 550] width 13 height 13
click at [611, 433] on icon at bounding box center [609, 550] width 13 height 13
click at [677, 433] on icon at bounding box center [676, 550] width 13 height 13
click at [607, 433] on icon at bounding box center [609, 550] width 13 height 13
click at [679, 433] on icon at bounding box center [676, 550] width 13 height 13
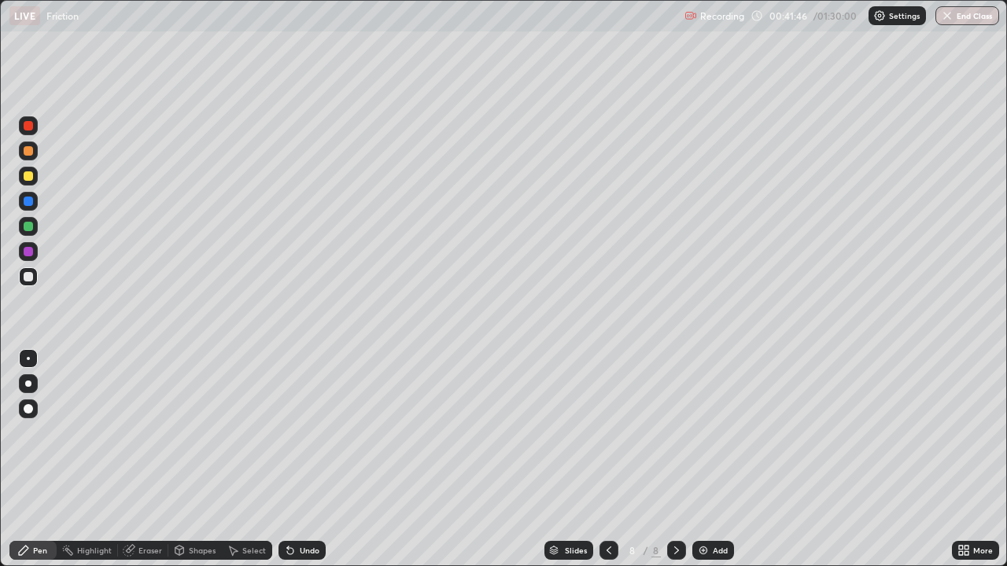
click at [28, 176] on div at bounding box center [28, 176] width 9 height 9
click at [610, 433] on icon at bounding box center [609, 550] width 13 height 13
click at [607, 433] on icon at bounding box center [609, 550] width 13 height 13
click at [675, 433] on icon at bounding box center [676, 550] width 13 height 13
click at [678, 433] on icon at bounding box center [676, 550] width 13 height 13
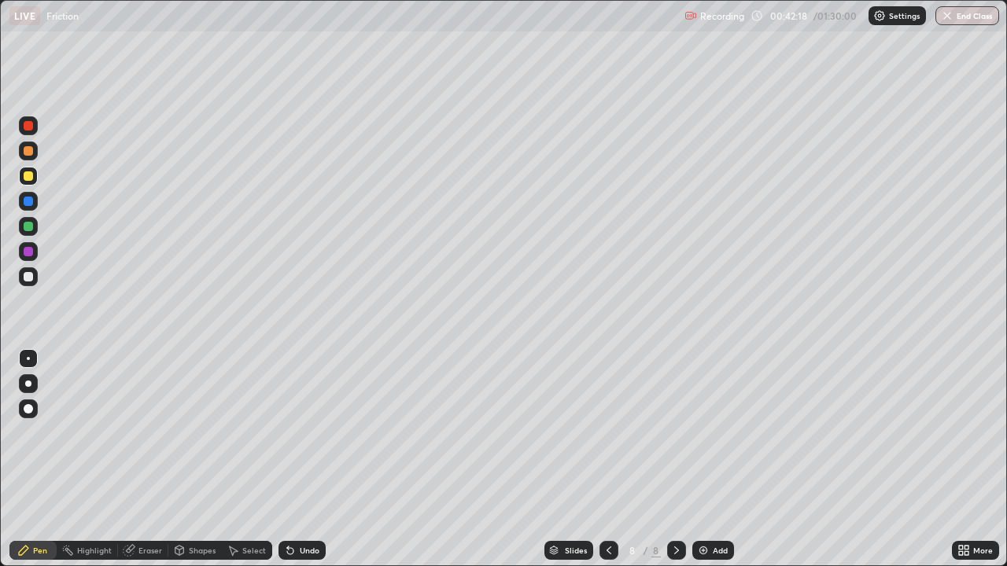
click at [679, 433] on icon at bounding box center [676, 550] width 13 height 13
click at [24, 280] on div at bounding box center [28, 276] width 19 height 19
click at [308, 433] on div "Undo" at bounding box center [310, 551] width 20 height 8
click at [301, 433] on div "Undo" at bounding box center [310, 551] width 20 height 8
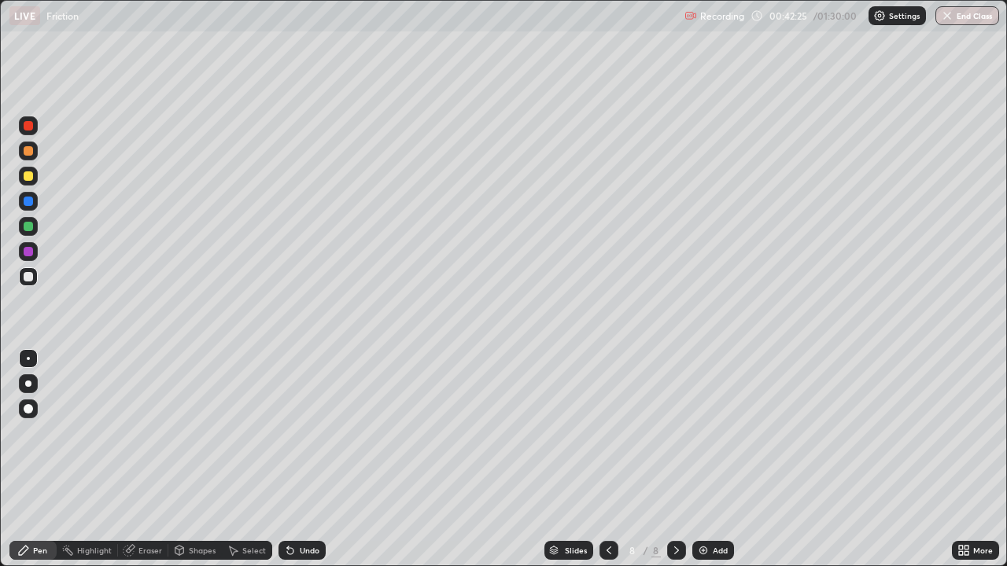
click at [297, 433] on div "Undo" at bounding box center [301, 550] width 47 height 19
click at [674, 433] on div at bounding box center [676, 550] width 19 height 31
click at [607, 433] on icon at bounding box center [609, 550] width 13 height 13
click at [608, 433] on icon at bounding box center [609, 550] width 13 height 13
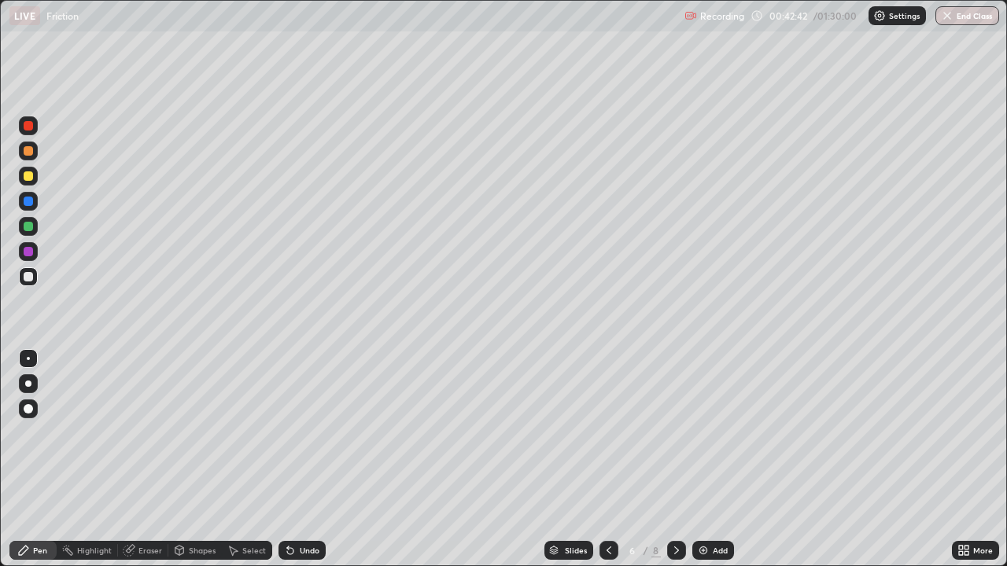
click at [678, 433] on icon at bounding box center [676, 550] width 13 height 13
click at [675, 433] on icon at bounding box center [676, 550] width 13 height 13
click at [702, 433] on img at bounding box center [703, 550] width 13 height 13
click at [197, 433] on div "Shapes" at bounding box center [202, 551] width 27 height 8
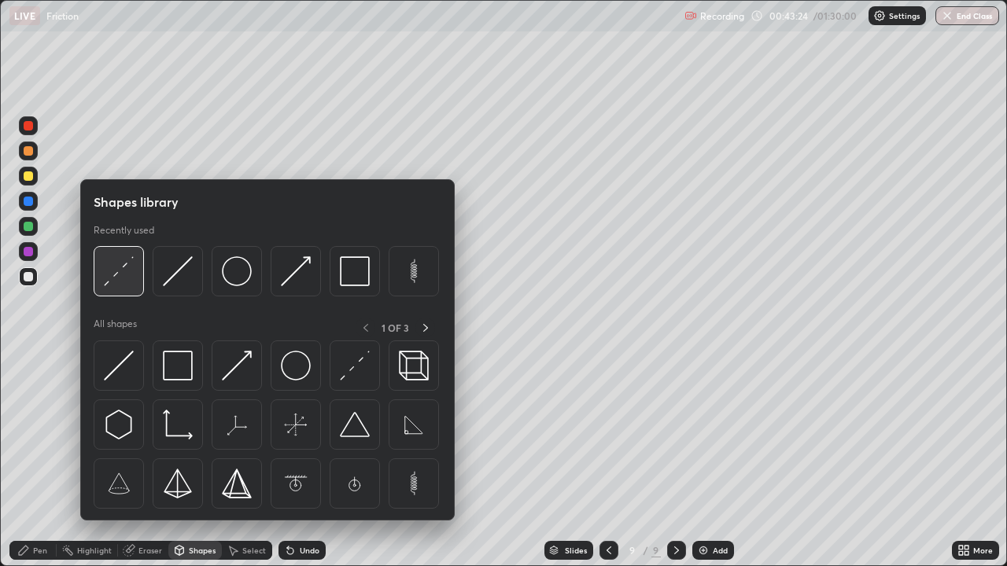
click at [134, 272] on div at bounding box center [119, 271] width 50 height 50
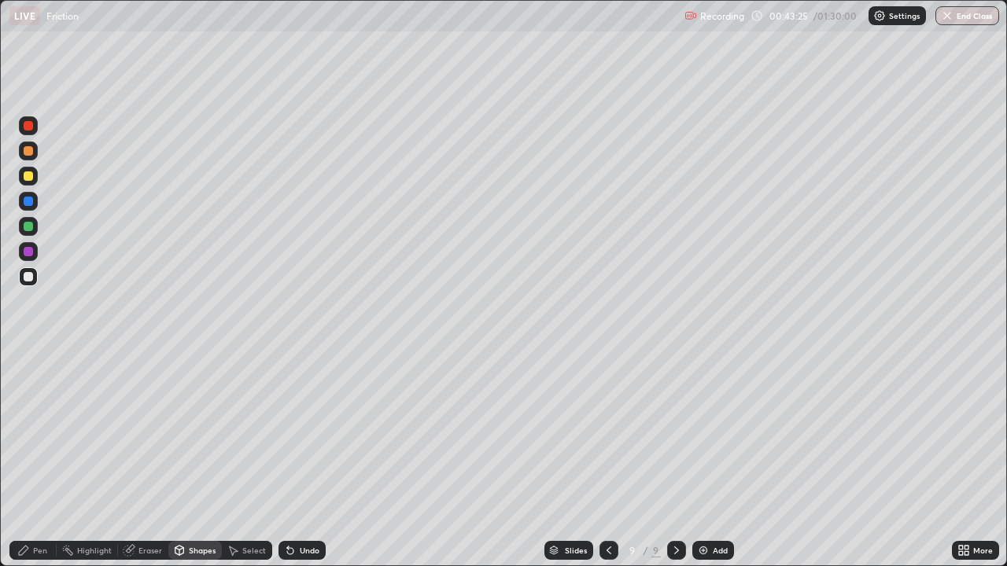
click at [28, 252] on div at bounding box center [28, 251] width 9 height 9
click at [36, 433] on div "Pen" at bounding box center [40, 551] width 14 height 8
click at [28, 249] on div at bounding box center [28, 251] width 9 height 9
click at [678, 433] on icon at bounding box center [676, 550] width 13 height 13
click at [703, 433] on img at bounding box center [703, 550] width 13 height 13
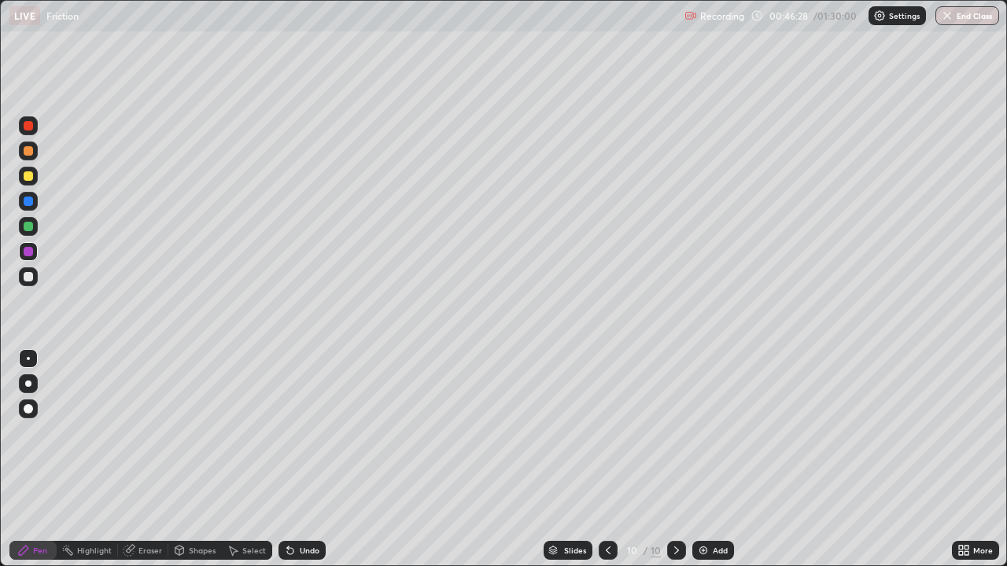
click at [198, 433] on div "Shapes" at bounding box center [202, 551] width 27 height 8
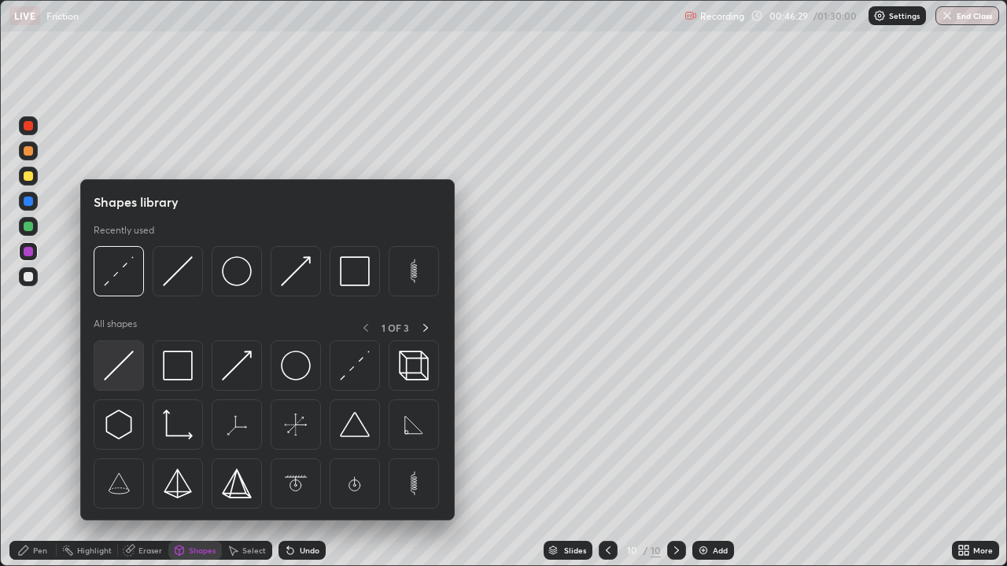
click at [123, 353] on img at bounding box center [119, 366] width 30 height 30
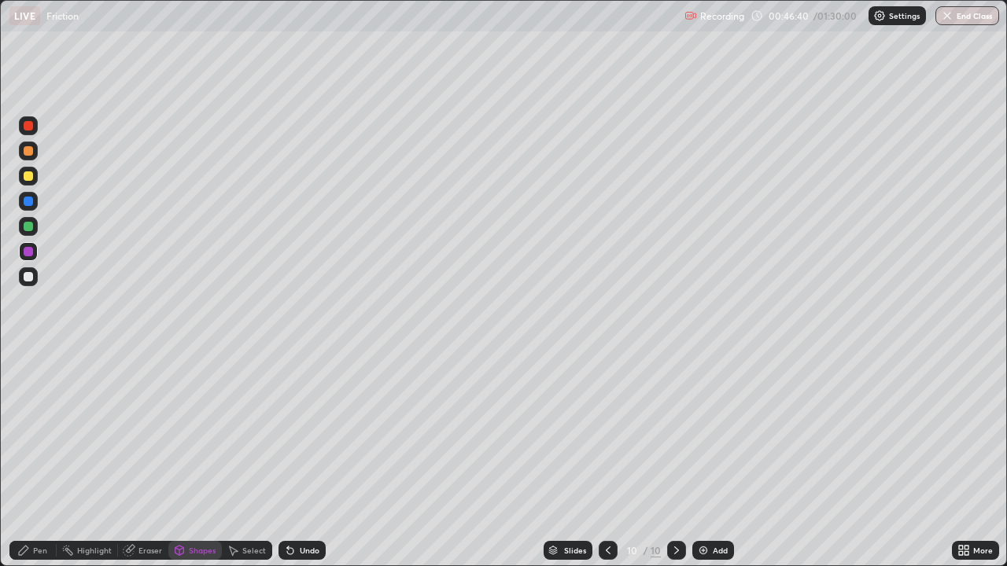
click at [603, 433] on icon at bounding box center [608, 550] width 13 height 13
click at [670, 433] on icon at bounding box center [676, 550] width 13 height 13
click at [197, 433] on div "Shapes" at bounding box center [202, 551] width 27 height 8
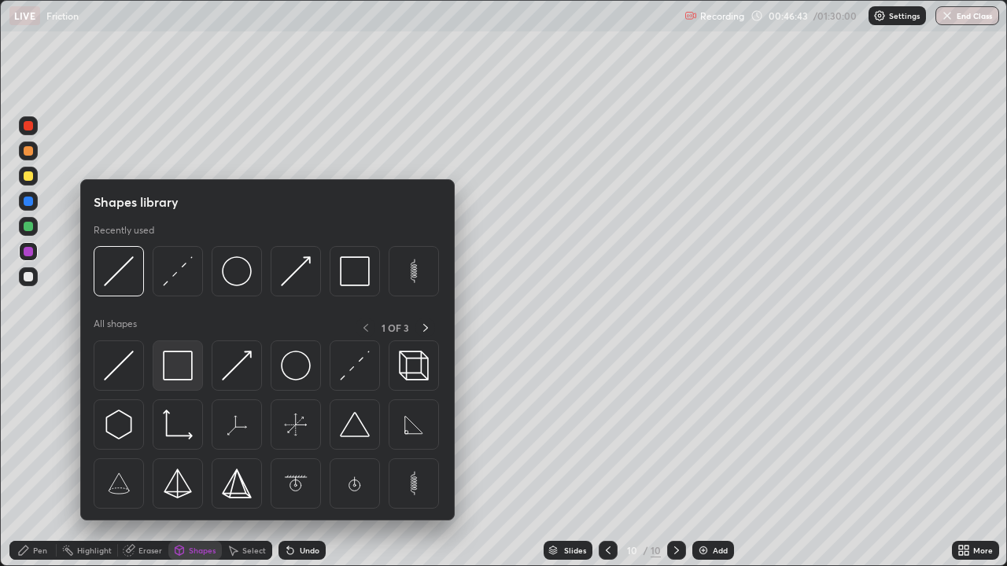
click at [182, 360] on img at bounding box center [178, 366] width 30 height 30
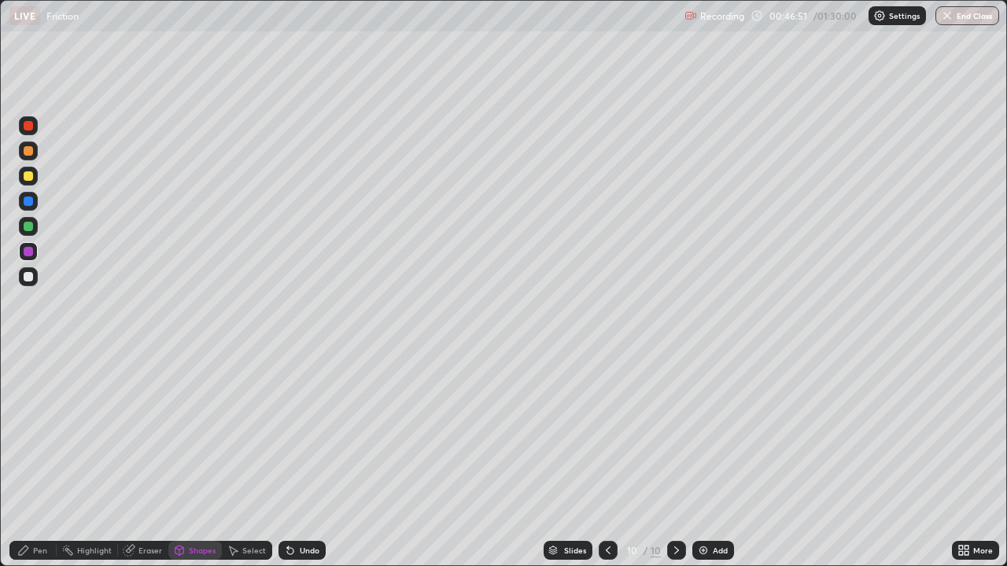
click at [191, 433] on div "Shapes" at bounding box center [194, 550] width 53 height 19
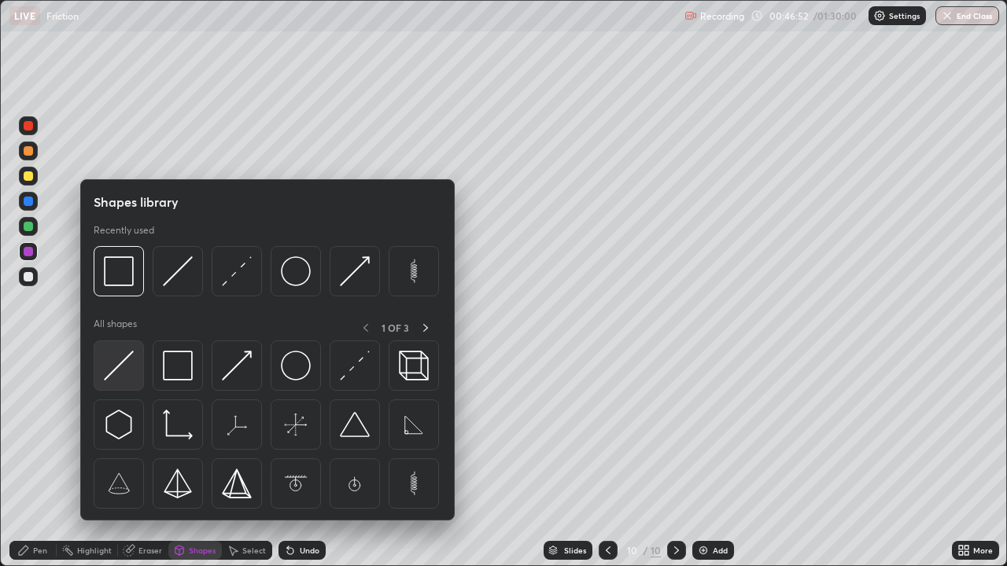
click at [120, 360] on img at bounding box center [119, 366] width 30 height 30
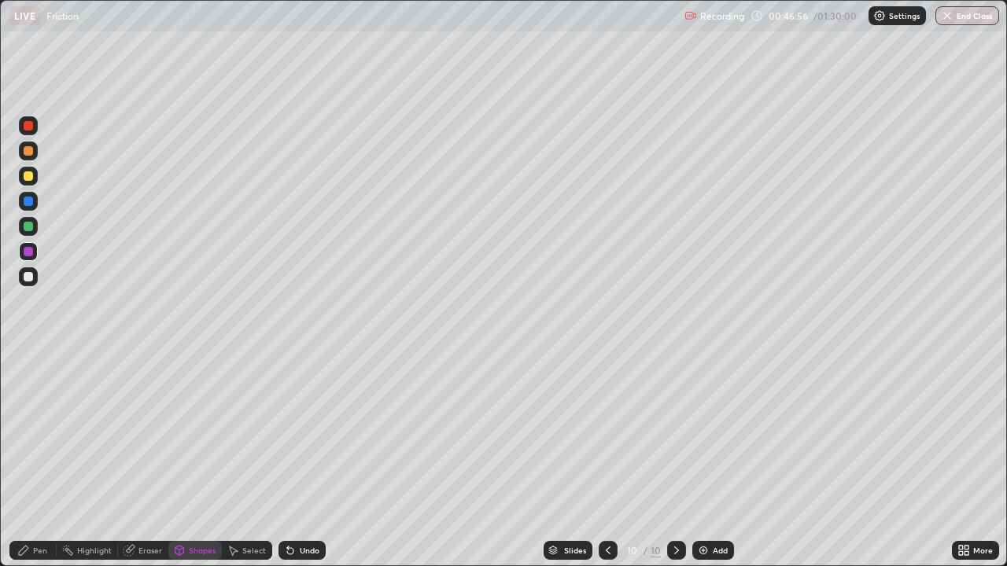
click at [610, 433] on icon at bounding box center [608, 550] width 13 height 13
click at [607, 433] on icon at bounding box center [608, 550] width 13 height 13
click at [681, 433] on icon at bounding box center [676, 550] width 13 height 13
click at [675, 433] on icon at bounding box center [676, 550] width 13 height 13
click at [244, 433] on div "Select" at bounding box center [254, 551] width 24 height 8
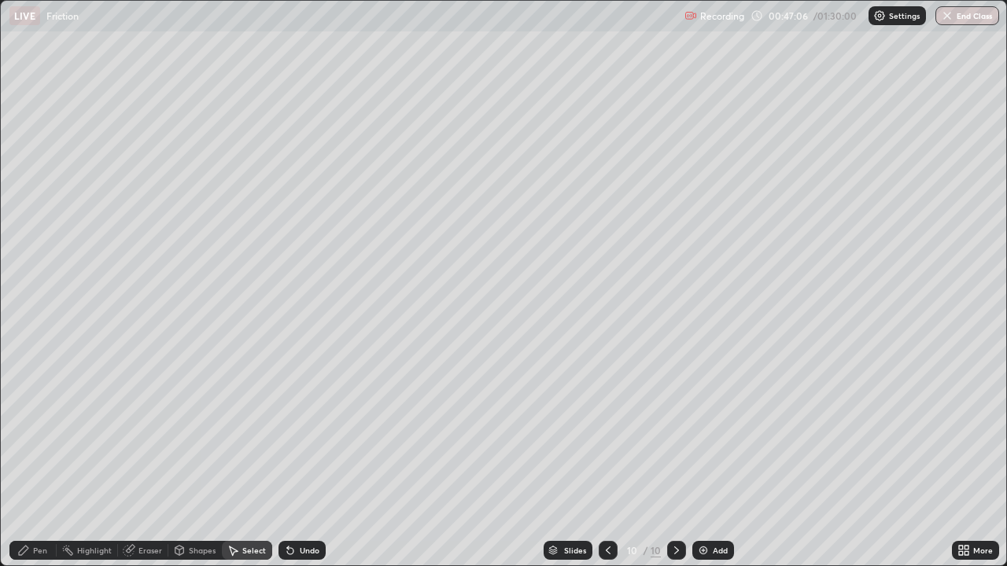
click at [293, 433] on icon at bounding box center [290, 550] width 13 height 13
click at [24, 433] on icon at bounding box center [23, 550] width 9 height 9
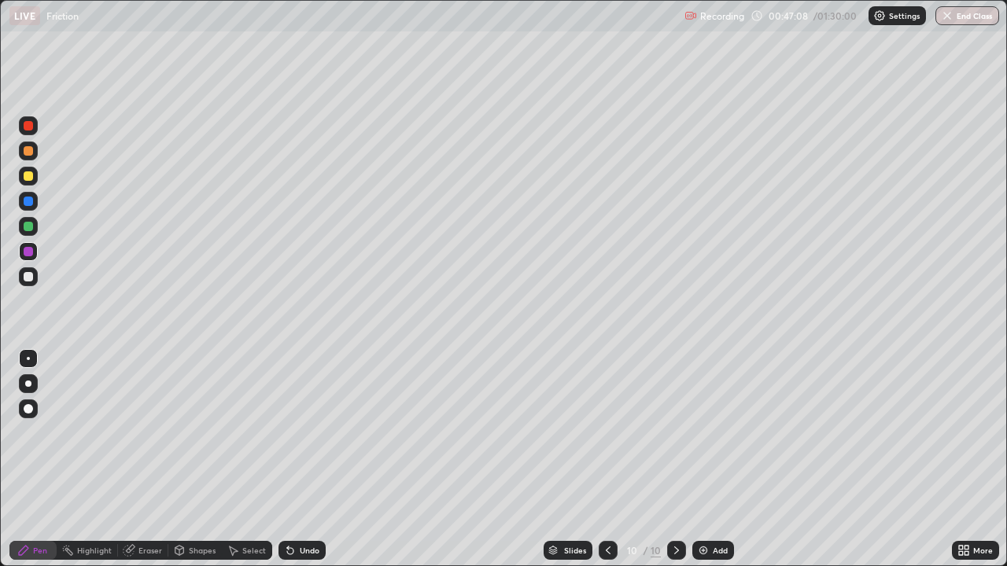
click at [30, 253] on div at bounding box center [28, 251] width 9 height 9
click at [609, 433] on icon at bounding box center [608, 550] width 13 height 13
click at [679, 433] on icon at bounding box center [676, 550] width 13 height 13
click at [610, 433] on icon at bounding box center [608, 550] width 13 height 13
click at [655, 433] on div "10" at bounding box center [656, 551] width 10 height 14
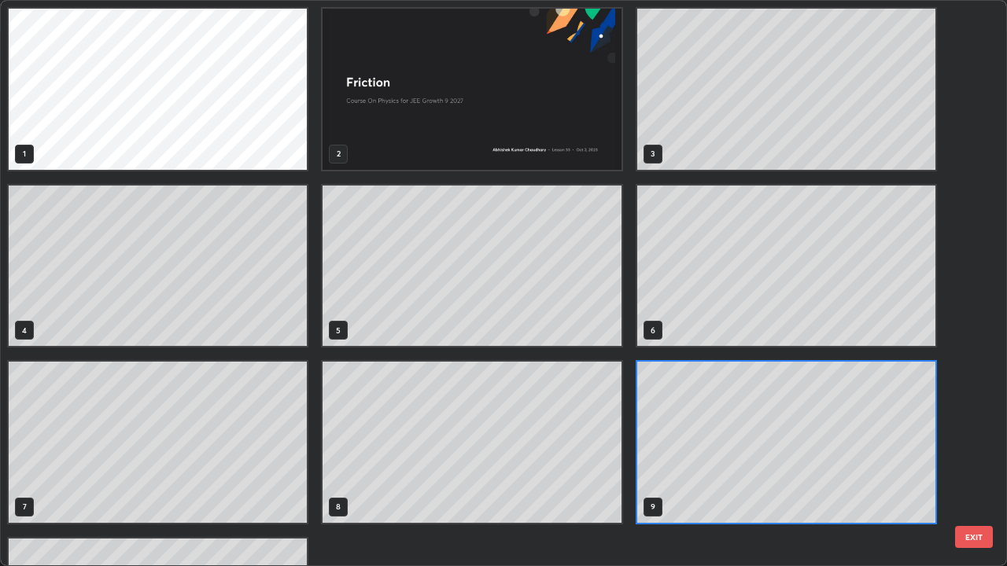
scroll to position [560, 998]
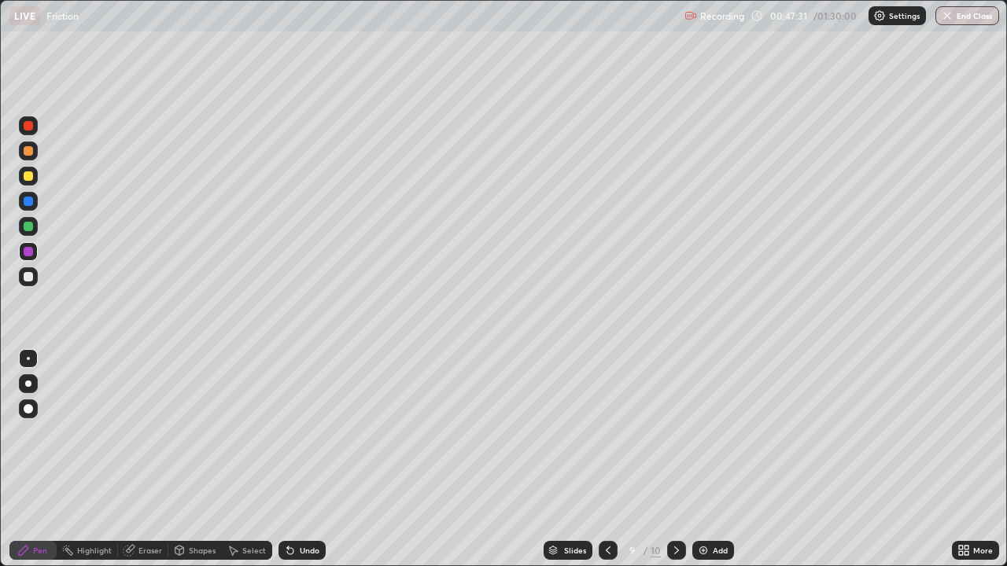
click at [680, 433] on icon at bounding box center [676, 550] width 13 height 13
click at [28, 227] on div at bounding box center [28, 226] width 9 height 9
click at [32, 253] on div at bounding box center [28, 251] width 9 height 9
click at [31, 176] on div at bounding box center [28, 176] width 9 height 9
click at [190, 433] on div "Shapes" at bounding box center [202, 551] width 27 height 8
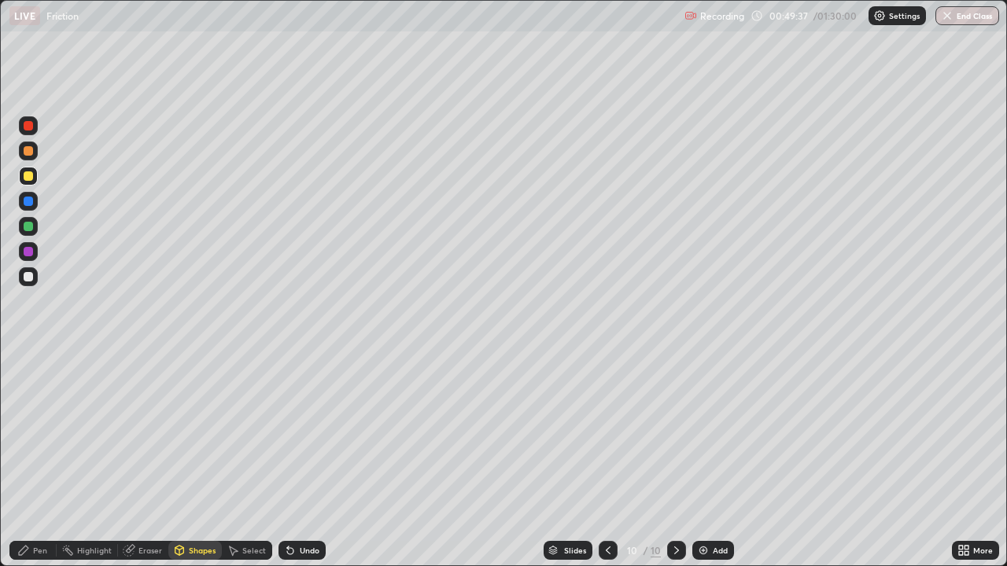
click at [253, 433] on div "Select" at bounding box center [254, 551] width 24 height 8
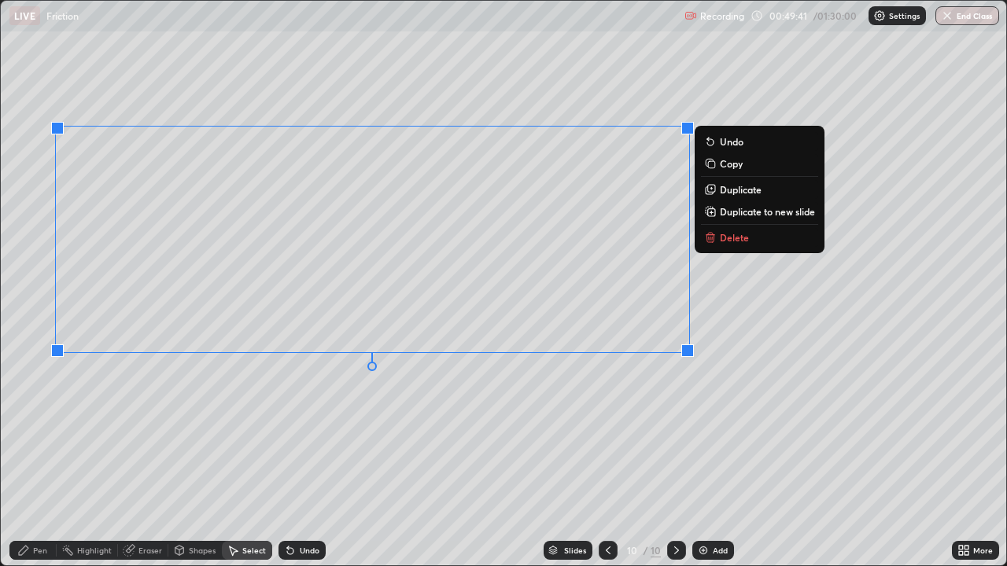
click at [722, 238] on p "Delete" at bounding box center [734, 237] width 29 height 13
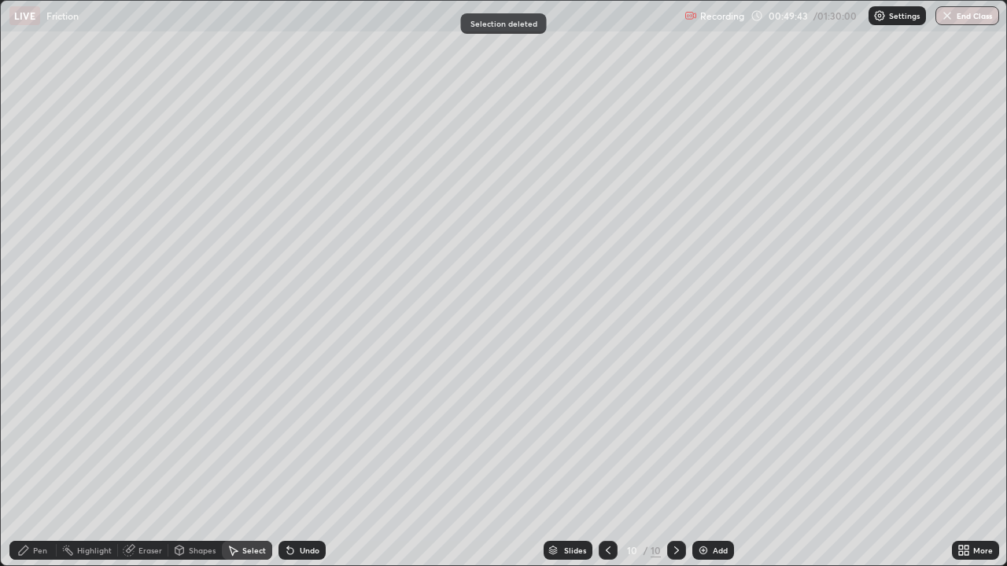
click at [205, 433] on div "Shapes" at bounding box center [202, 551] width 27 height 8
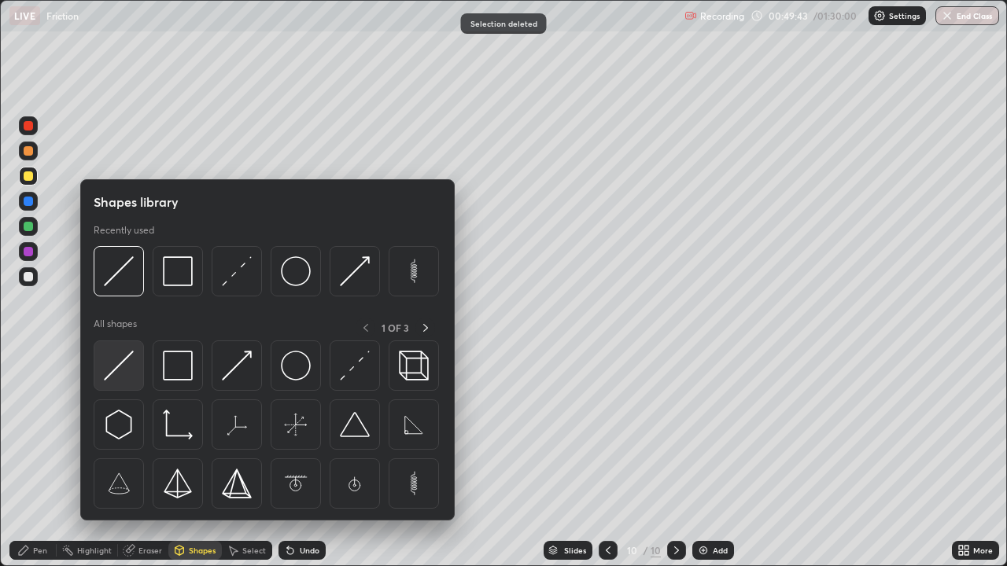
click at [127, 366] on img at bounding box center [119, 366] width 30 height 30
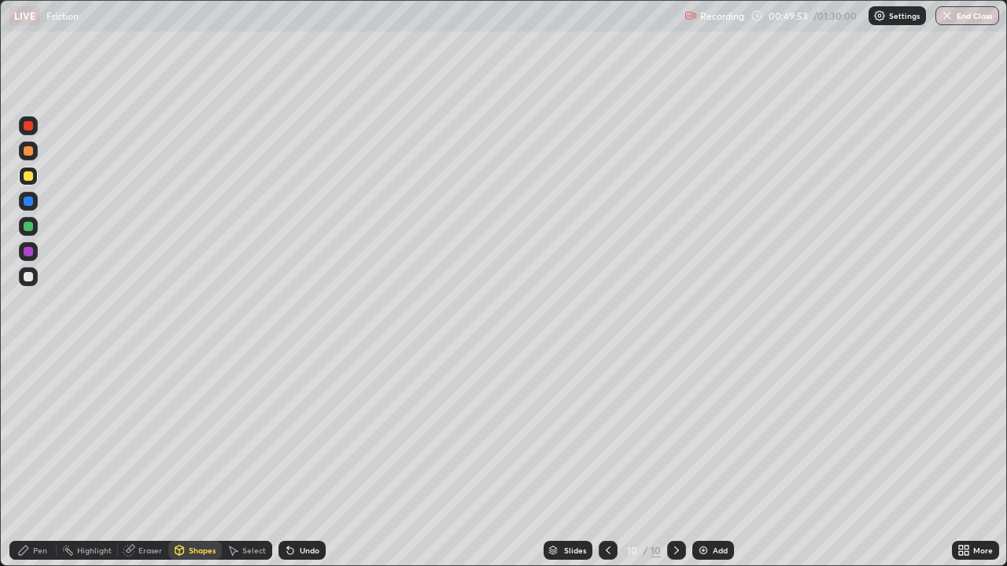
click at [301, 433] on div "Undo" at bounding box center [301, 550] width 47 height 19
click at [199, 433] on div "Shapes" at bounding box center [202, 551] width 27 height 8
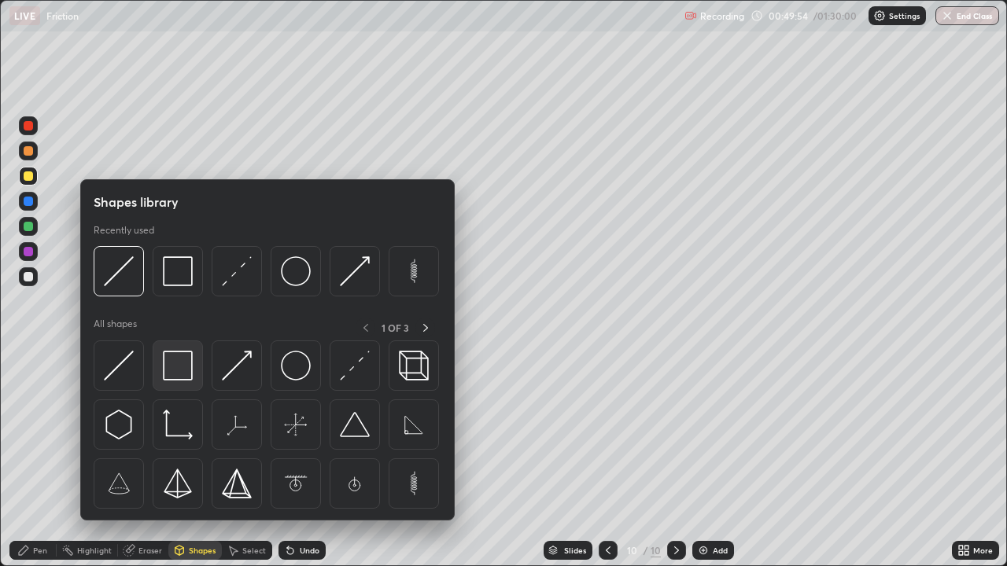
click at [177, 371] on img at bounding box center [178, 366] width 30 height 30
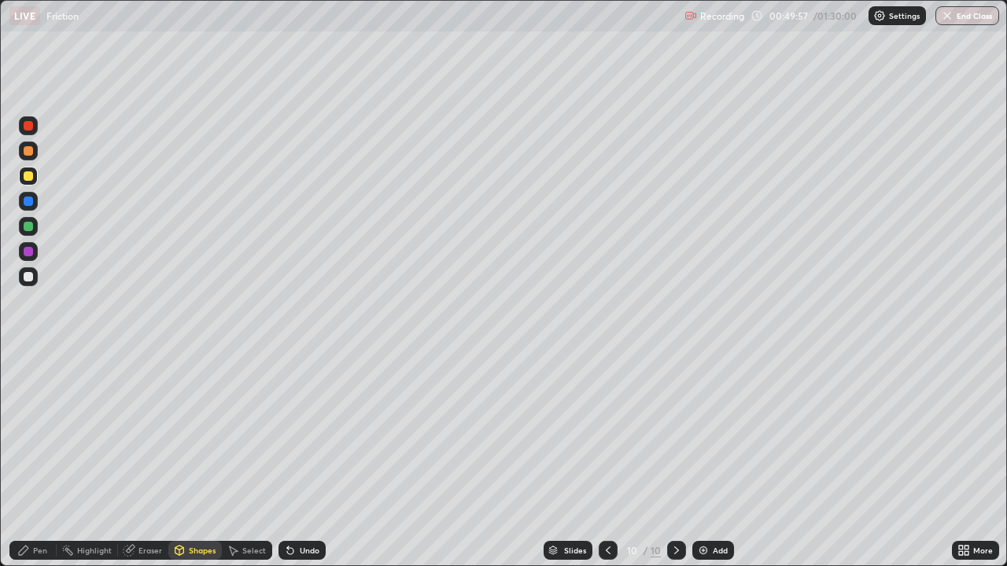
click at [242, 433] on div "Select" at bounding box center [254, 551] width 24 height 8
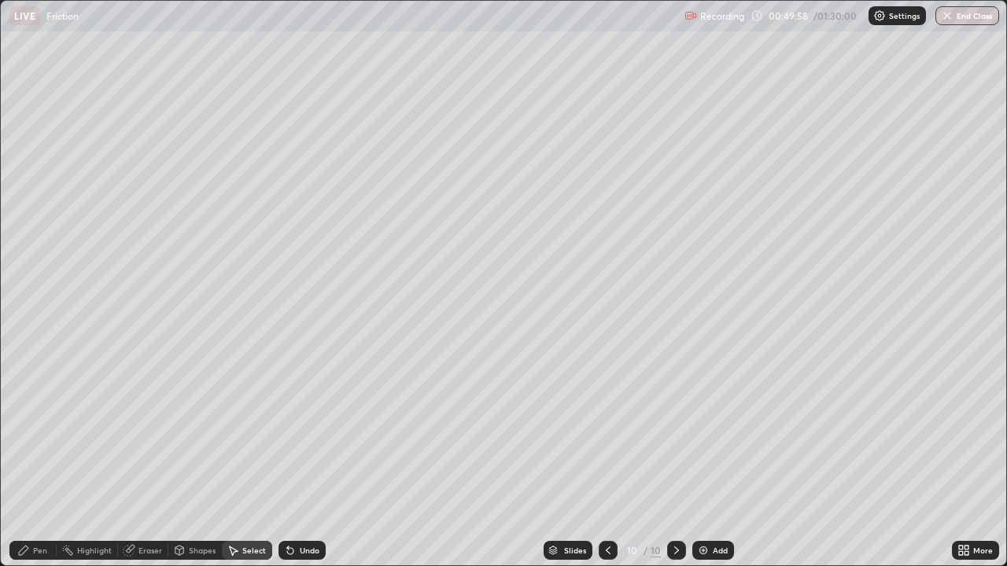
click at [304, 433] on div "Undo" at bounding box center [310, 551] width 20 height 8
click at [24, 433] on icon at bounding box center [23, 550] width 9 height 9
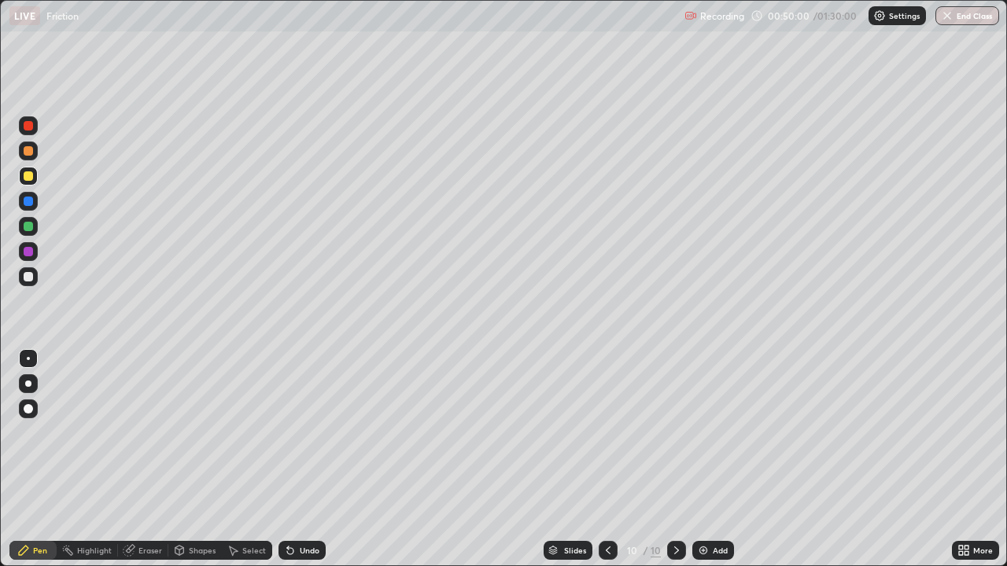
click at [191, 433] on div "Shapes" at bounding box center [202, 551] width 27 height 8
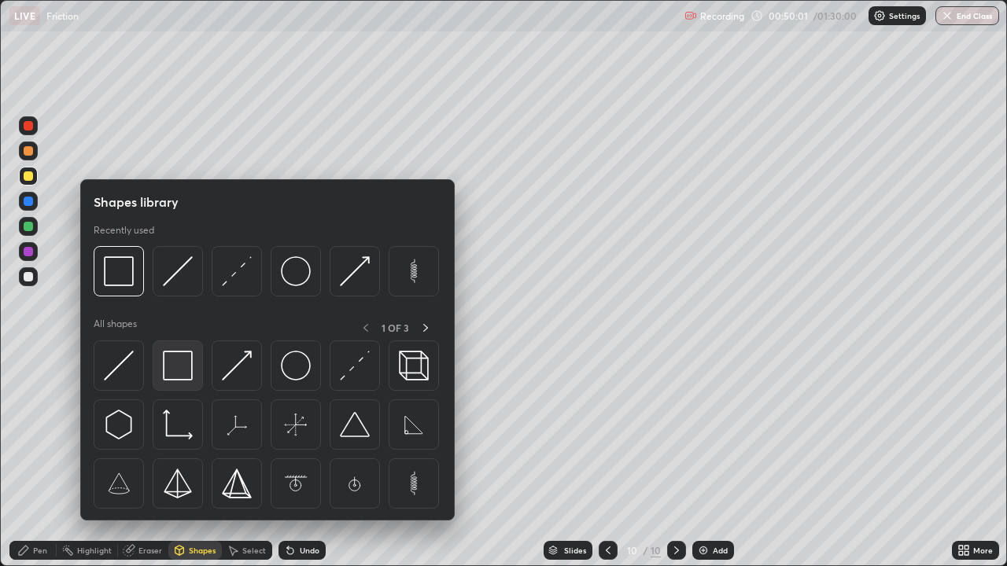
click at [177, 363] on img at bounding box center [178, 366] width 30 height 30
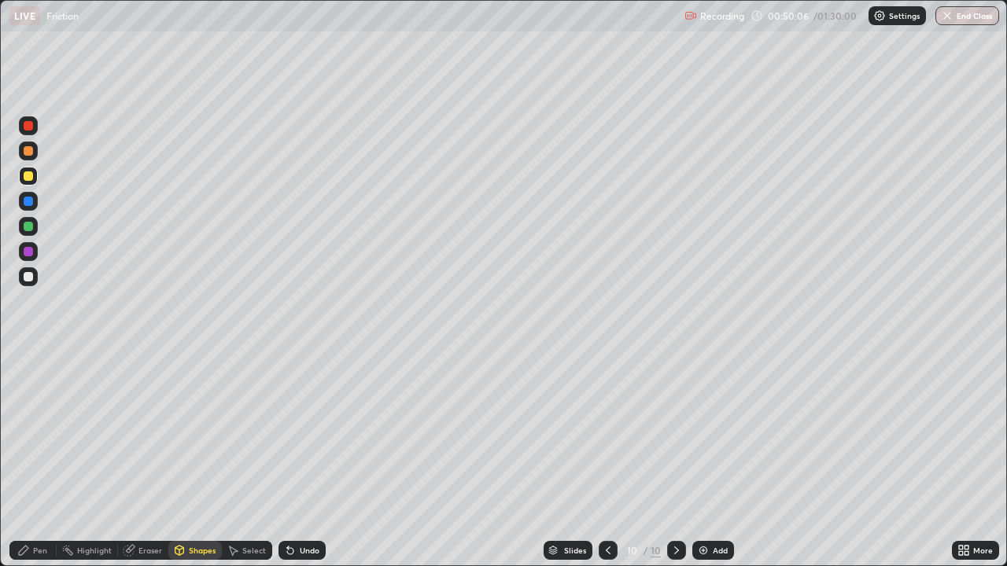
click at [28, 176] on div at bounding box center [28, 176] width 9 height 9
click at [300, 433] on div "Undo" at bounding box center [310, 551] width 20 height 8
click at [32, 433] on div "Pen" at bounding box center [32, 550] width 47 height 19
click at [28, 176] on div at bounding box center [28, 176] width 9 height 9
click at [30, 222] on div at bounding box center [28, 226] width 9 height 9
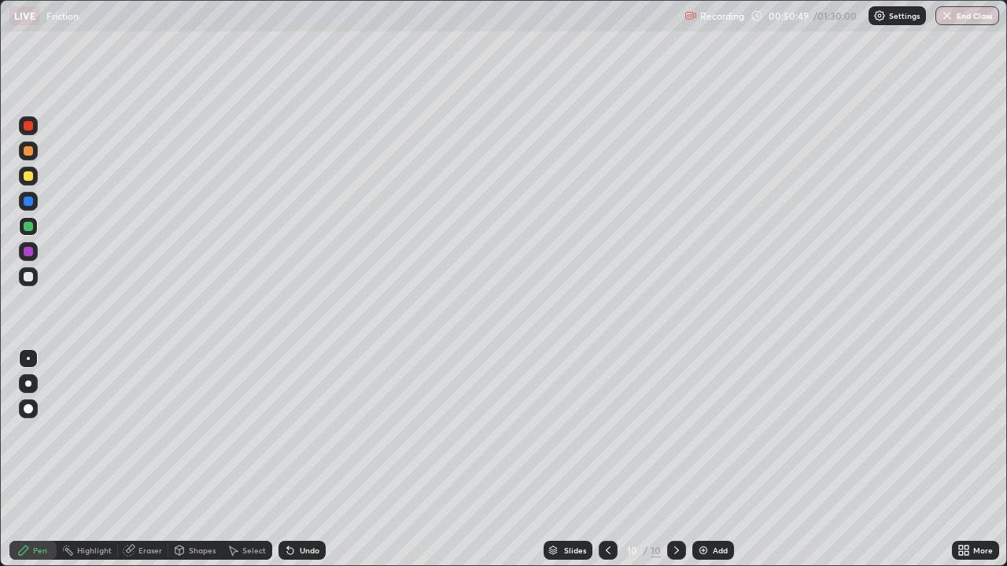
click at [24, 277] on div at bounding box center [28, 276] width 9 height 9
click at [288, 433] on icon at bounding box center [290, 551] width 6 height 6
click at [287, 433] on icon at bounding box center [288, 548] width 2 height 2
click at [297, 433] on div "Undo" at bounding box center [301, 550] width 47 height 19
click at [287, 433] on icon at bounding box center [288, 548] width 2 height 2
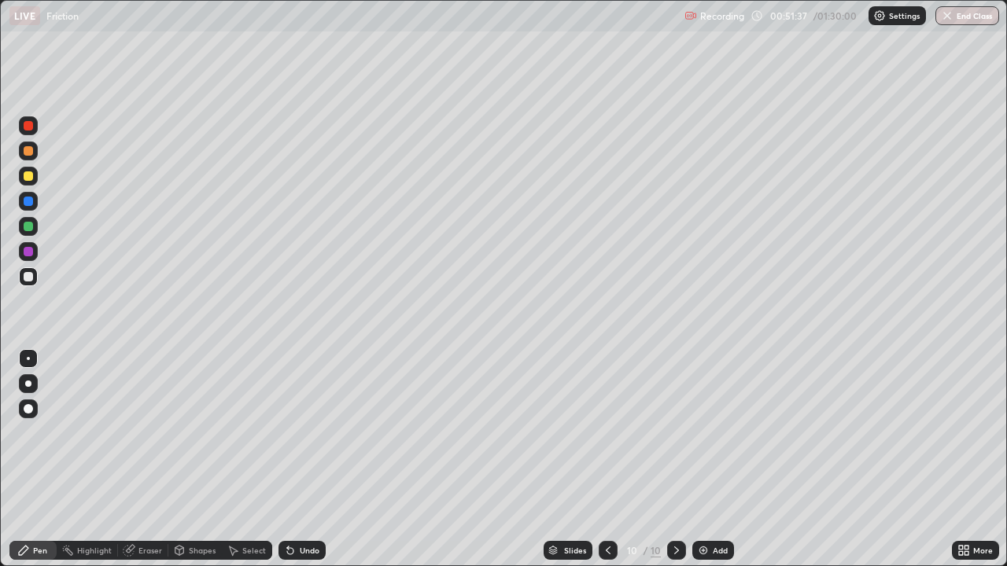
click at [295, 433] on div "Undo" at bounding box center [301, 550] width 47 height 19
click at [40, 433] on div "Pen" at bounding box center [40, 551] width 14 height 8
click at [28, 252] on div at bounding box center [28, 251] width 9 height 9
click at [27, 197] on div at bounding box center [28, 201] width 9 height 9
click at [603, 433] on icon at bounding box center [608, 550] width 13 height 13
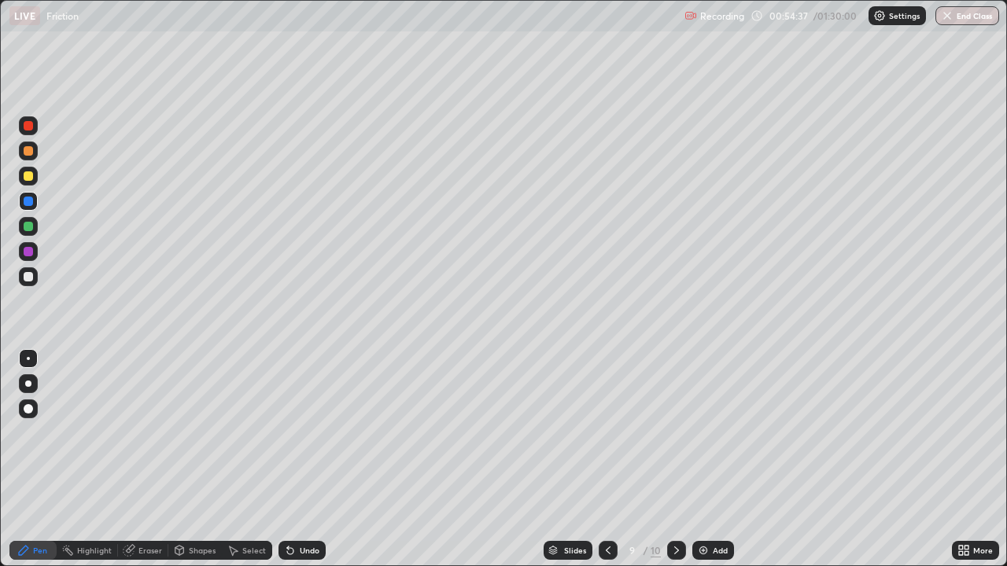
click at [606, 433] on icon at bounding box center [608, 551] width 5 height 8
click at [605, 433] on icon at bounding box center [608, 550] width 13 height 13
click at [607, 433] on icon at bounding box center [608, 550] width 13 height 13
click at [610, 433] on icon at bounding box center [608, 550] width 13 height 13
click at [608, 433] on icon at bounding box center [608, 551] width 5 height 8
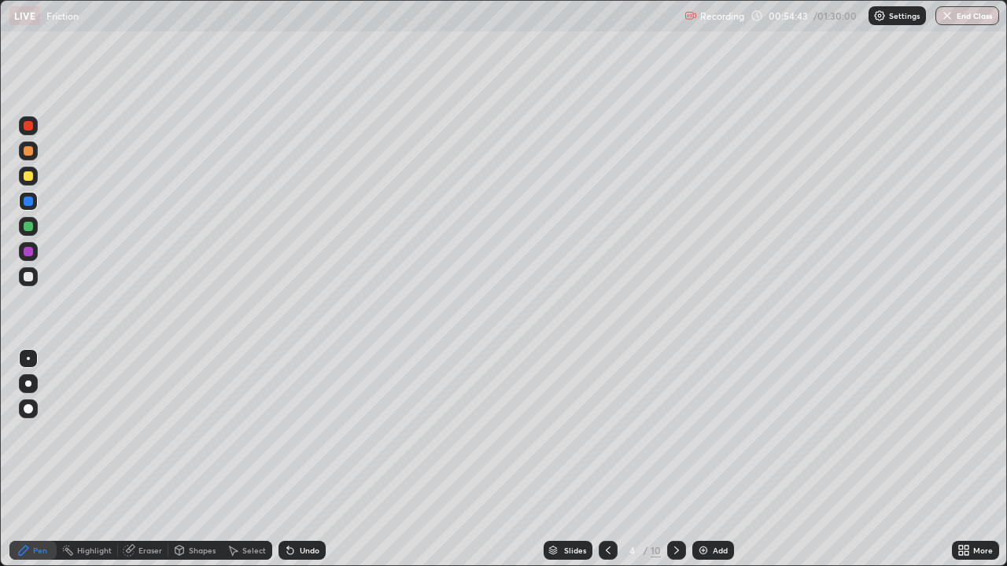
click at [605, 433] on icon at bounding box center [608, 550] width 13 height 13
click at [680, 433] on icon at bounding box center [676, 550] width 13 height 13
click at [678, 433] on icon at bounding box center [676, 550] width 13 height 13
click at [677, 433] on icon at bounding box center [676, 550] width 13 height 13
click at [675, 433] on icon at bounding box center [676, 550] width 13 height 13
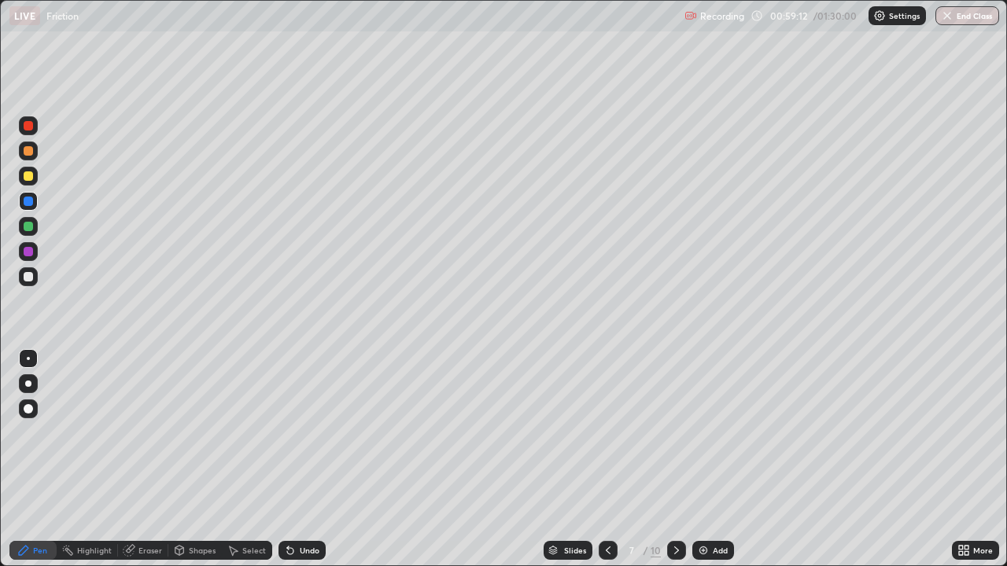
click at [678, 433] on icon at bounding box center [676, 550] width 13 height 13
click at [676, 433] on icon at bounding box center [676, 550] width 13 height 13
click at [238, 433] on div "Select" at bounding box center [247, 550] width 50 height 19
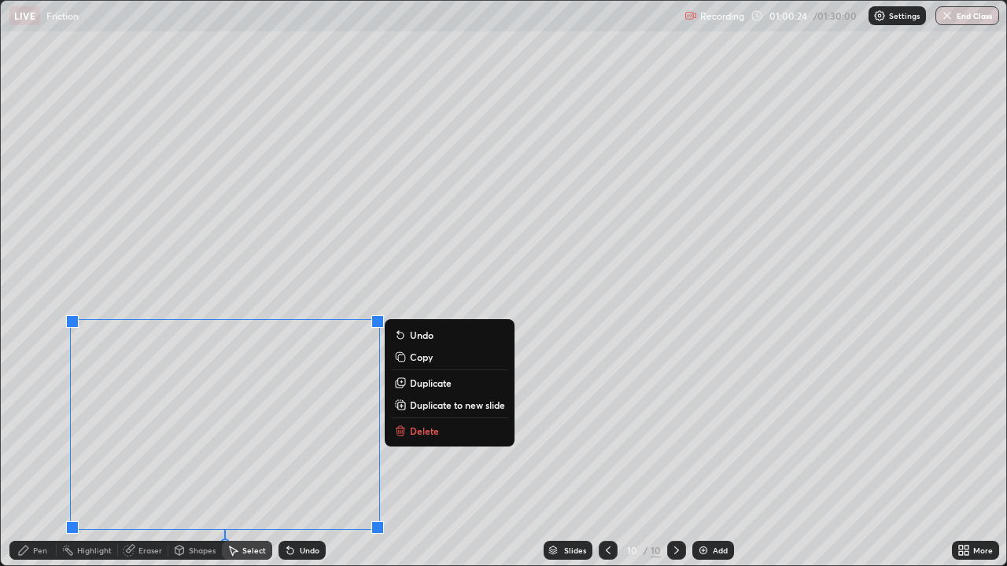
click at [411, 432] on p "Delete" at bounding box center [424, 431] width 29 height 13
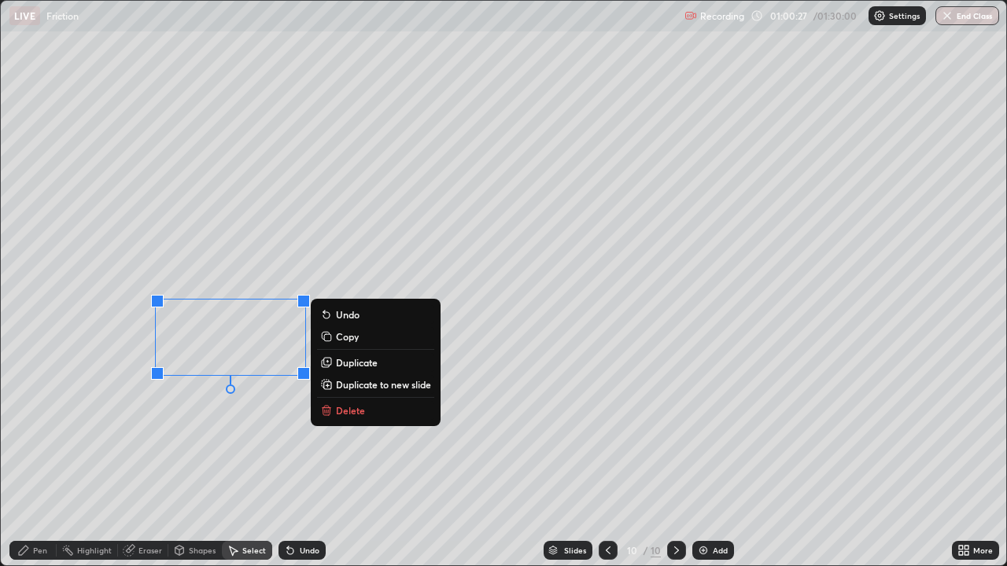
click at [257, 433] on div "0 ° Undo Copy Duplicate Duplicate to new slide Delete" at bounding box center [503, 283] width 1005 height 565
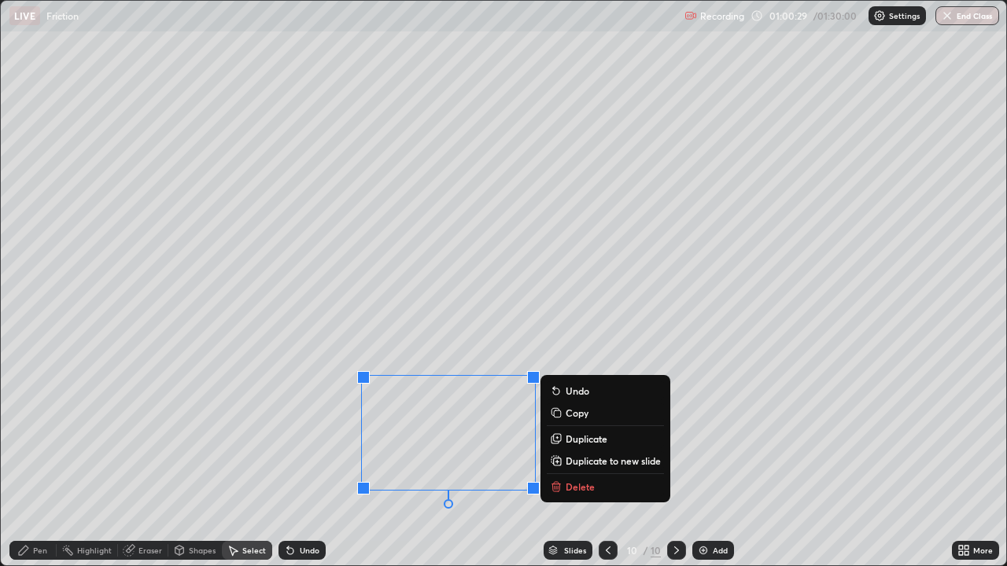
click at [570, 433] on p "Delete" at bounding box center [580, 487] width 29 height 13
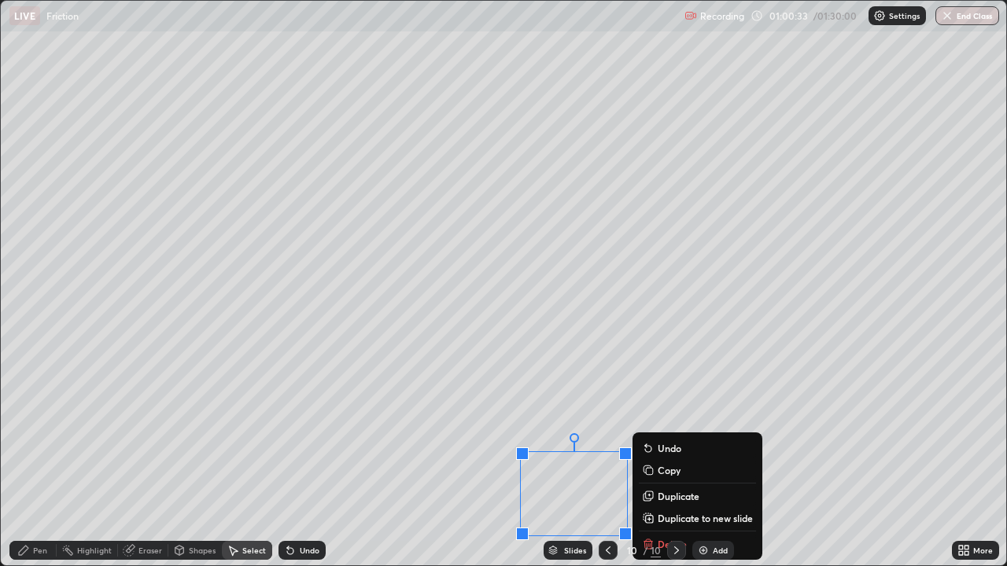
click at [648, 433] on div "10 / 10" at bounding box center [642, 550] width 87 height 31
click at [187, 433] on div "Shapes" at bounding box center [194, 550] width 53 height 19
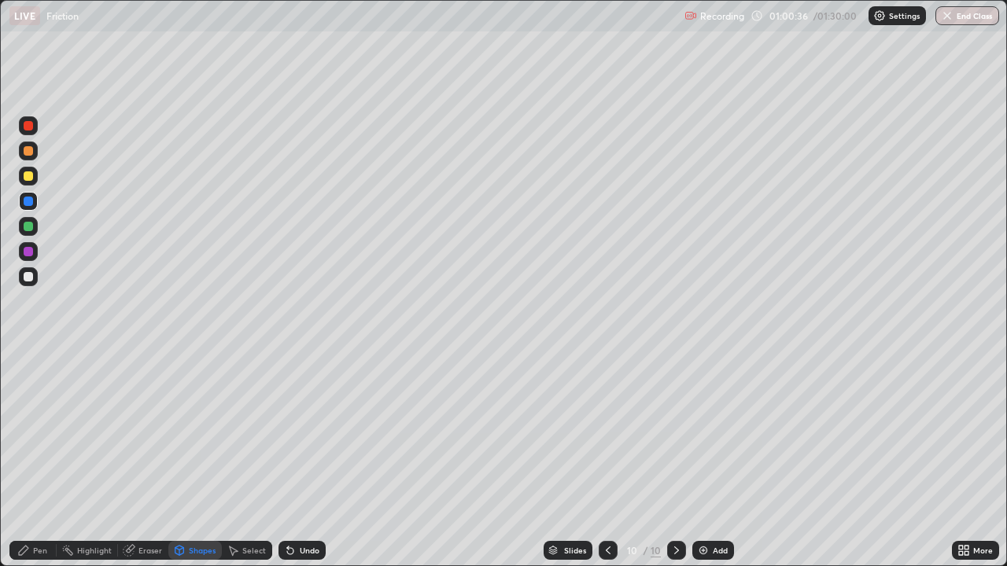
click at [145, 433] on div "Eraser" at bounding box center [150, 551] width 24 height 8
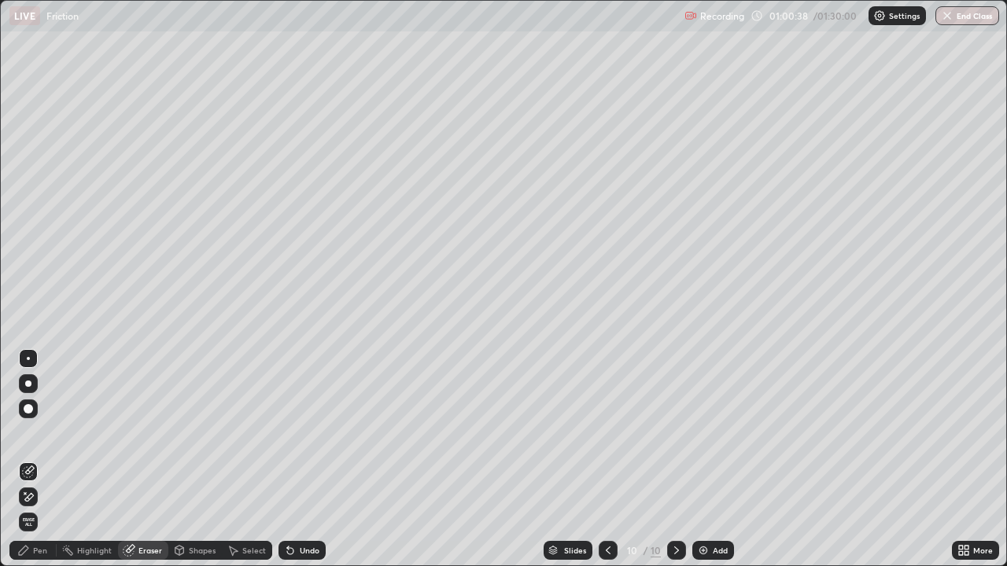
click at [244, 433] on div "Select" at bounding box center [254, 551] width 24 height 8
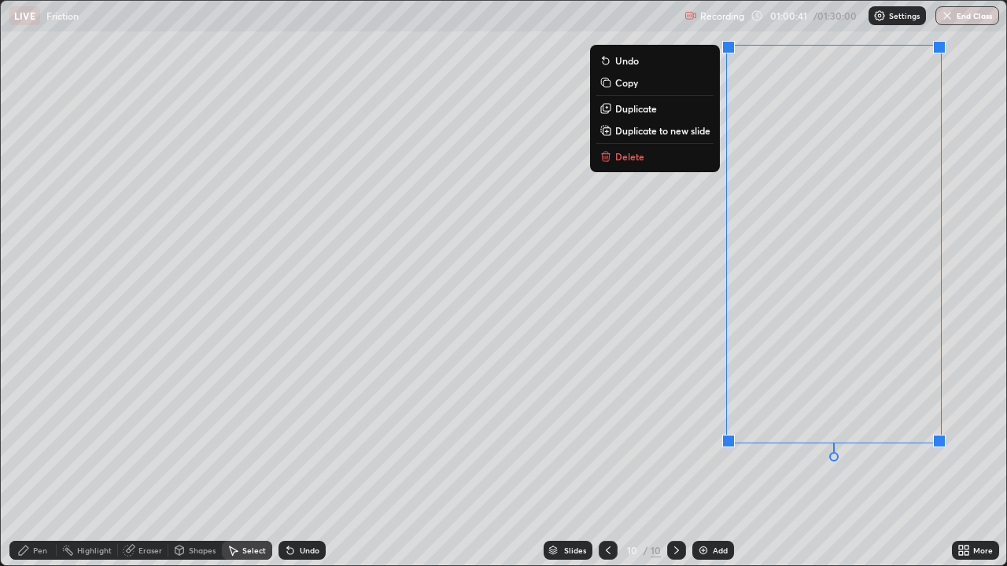
click at [656, 153] on button "Delete" at bounding box center [654, 156] width 117 height 19
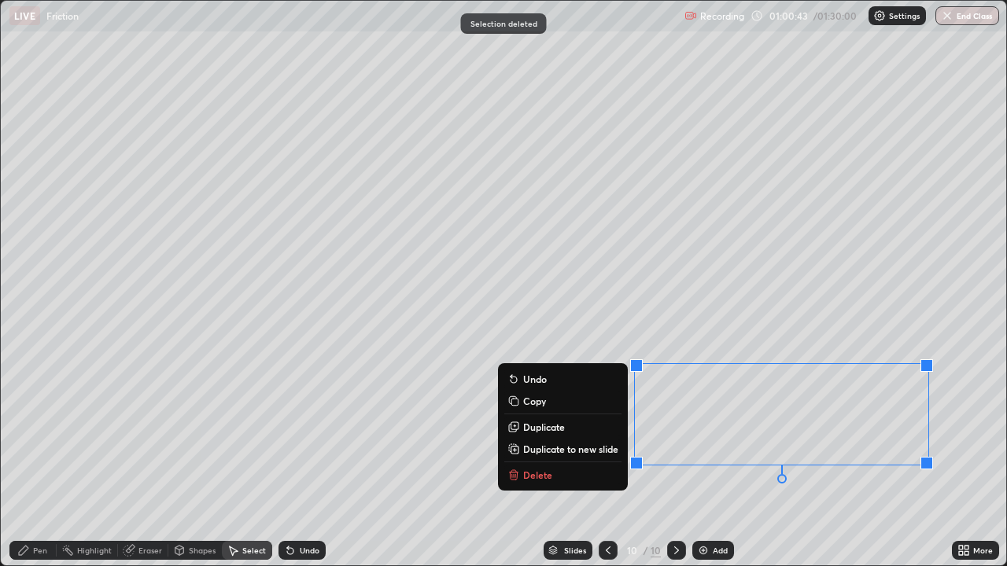
click at [549, 433] on button "Delete" at bounding box center [562, 475] width 117 height 19
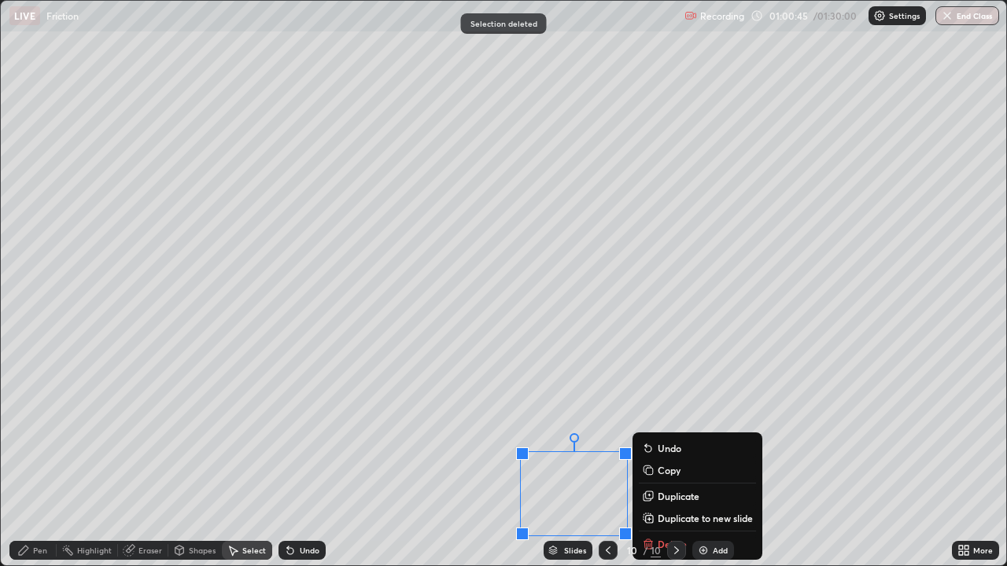
click at [658, 433] on div "10 / 10" at bounding box center [642, 550] width 87 height 31
click at [656, 433] on div "10 / 10" at bounding box center [642, 550] width 87 height 31
click at [190, 433] on div "Shapes" at bounding box center [194, 550] width 53 height 19
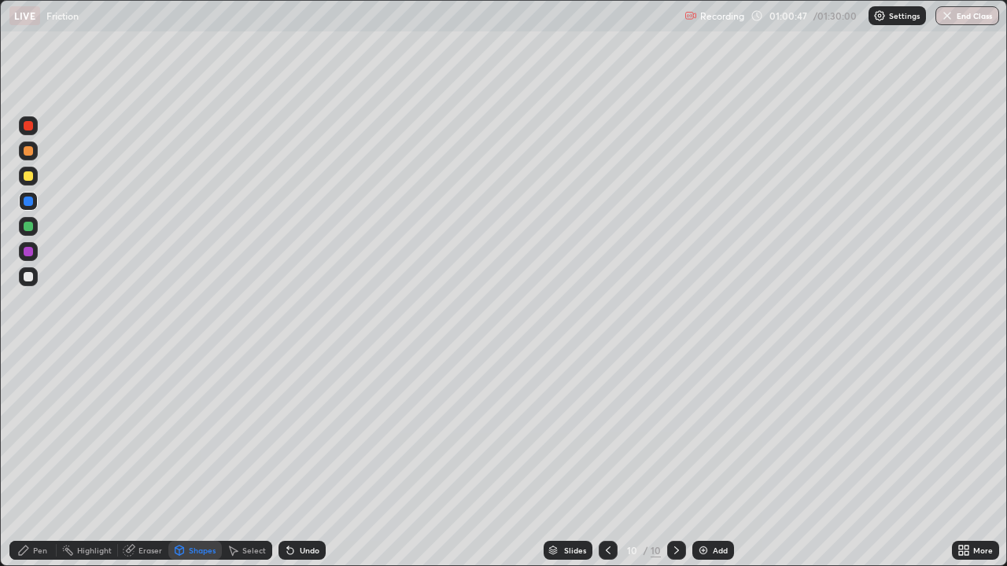
click at [157, 433] on div "Eraser" at bounding box center [150, 551] width 24 height 8
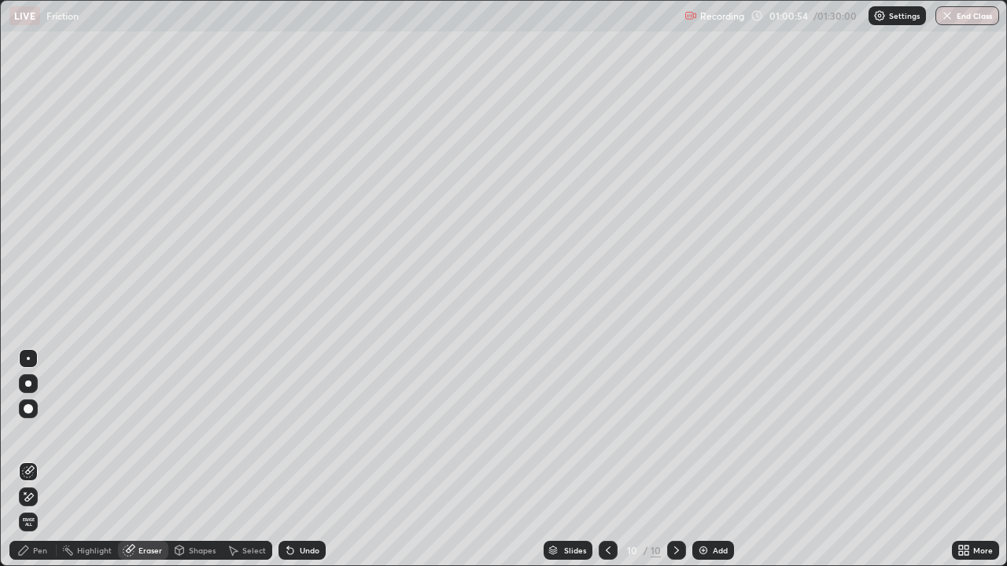
click at [63, 433] on circle at bounding box center [63, 549] width 2 height 2
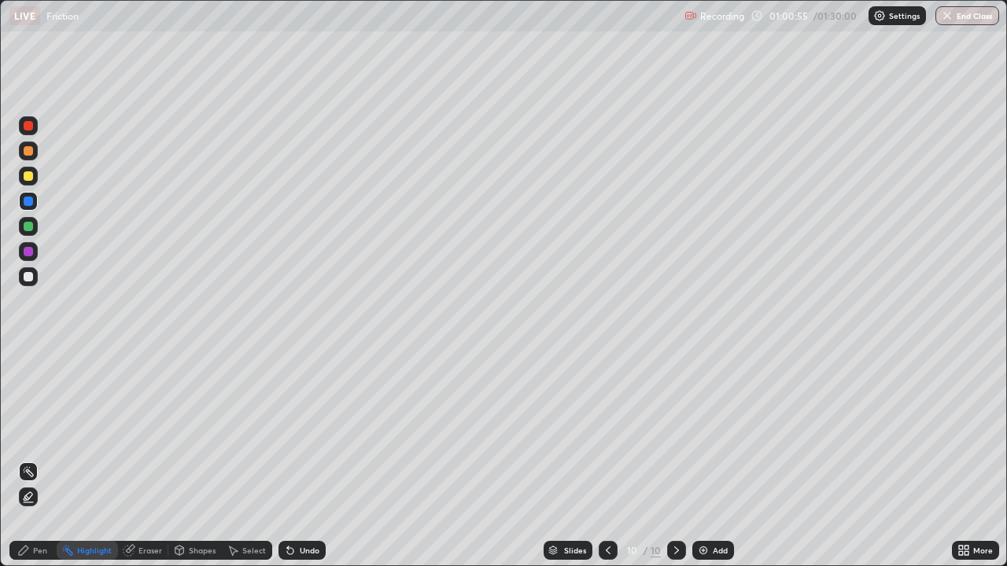
click at [31, 224] on div at bounding box center [28, 226] width 9 height 9
click at [607, 433] on icon at bounding box center [608, 550] width 13 height 13
click at [610, 433] on icon at bounding box center [608, 550] width 13 height 13
click at [630, 433] on div "7" at bounding box center [632, 550] width 16 height 9
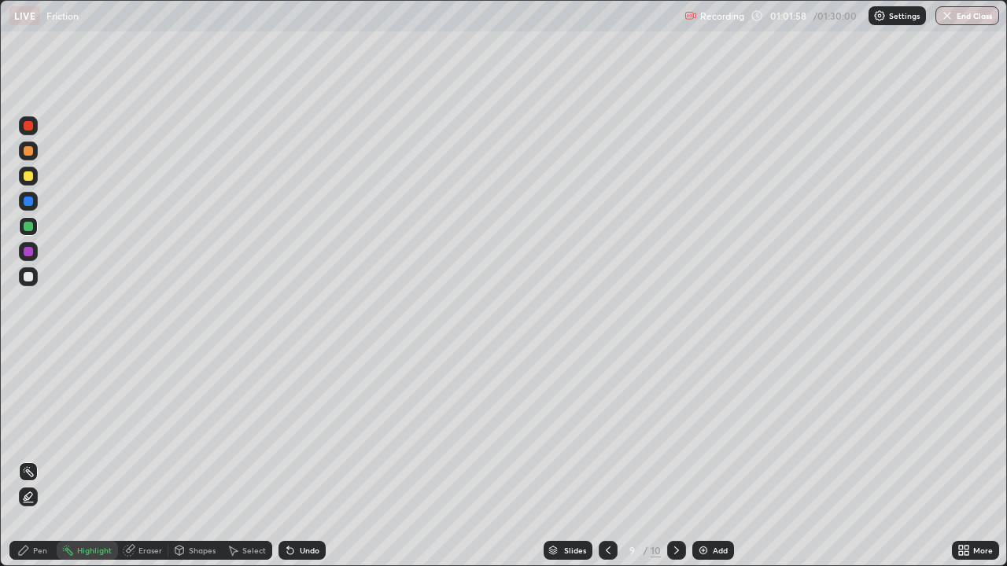
click at [33, 252] on div at bounding box center [28, 251] width 19 height 19
click at [46, 433] on div "Pen" at bounding box center [40, 551] width 14 height 8
click at [151, 433] on div "Eraser" at bounding box center [150, 551] width 24 height 8
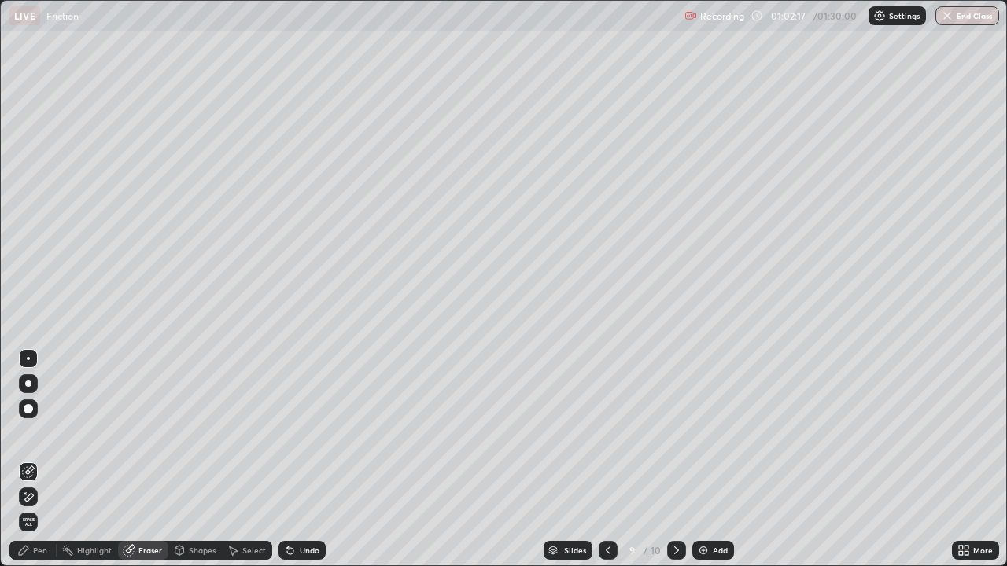
click at [42, 433] on div "Pen" at bounding box center [40, 551] width 14 height 8
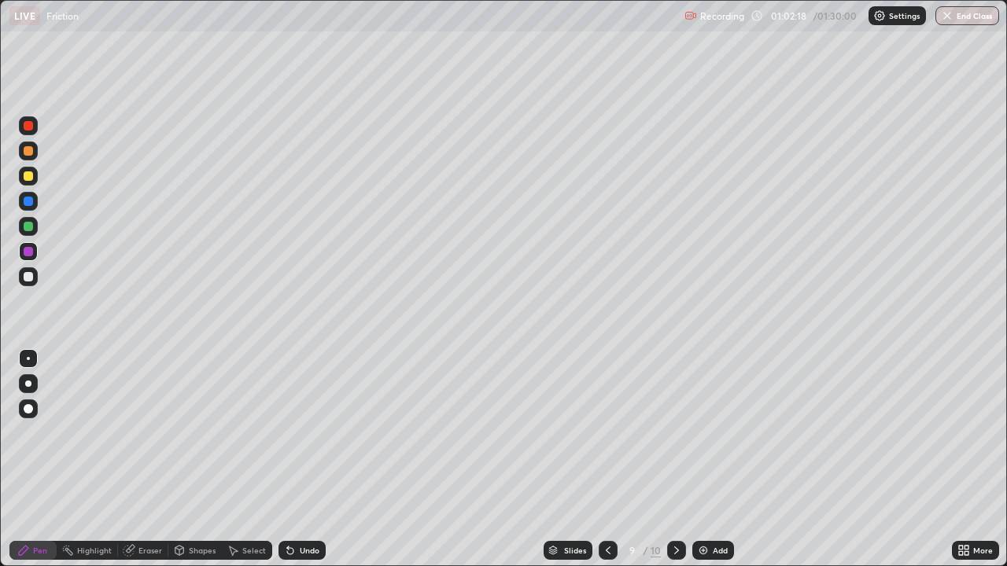
click at [28, 277] on div at bounding box center [28, 276] width 9 height 9
click at [27, 223] on div at bounding box center [28, 226] width 9 height 9
click at [607, 433] on icon at bounding box center [608, 550] width 13 height 13
click at [613, 433] on icon at bounding box center [608, 550] width 13 height 13
click at [681, 433] on icon at bounding box center [676, 550] width 13 height 13
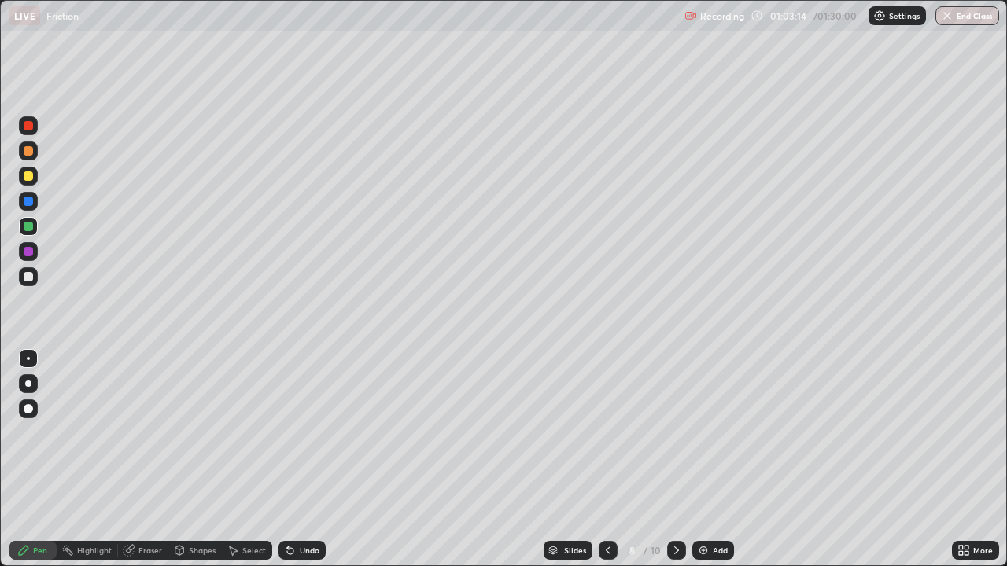
click at [681, 433] on icon at bounding box center [676, 550] width 13 height 13
click at [675, 433] on icon at bounding box center [676, 550] width 13 height 13
click at [609, 433] on icon at bounding box center [608, 550] width 13 height 13
click at [607, 433] on icon at bounding box center [608, 550] width 13 height 13
click at [678, 433] on icon at bounding box center [676, 550] width 13 height 13
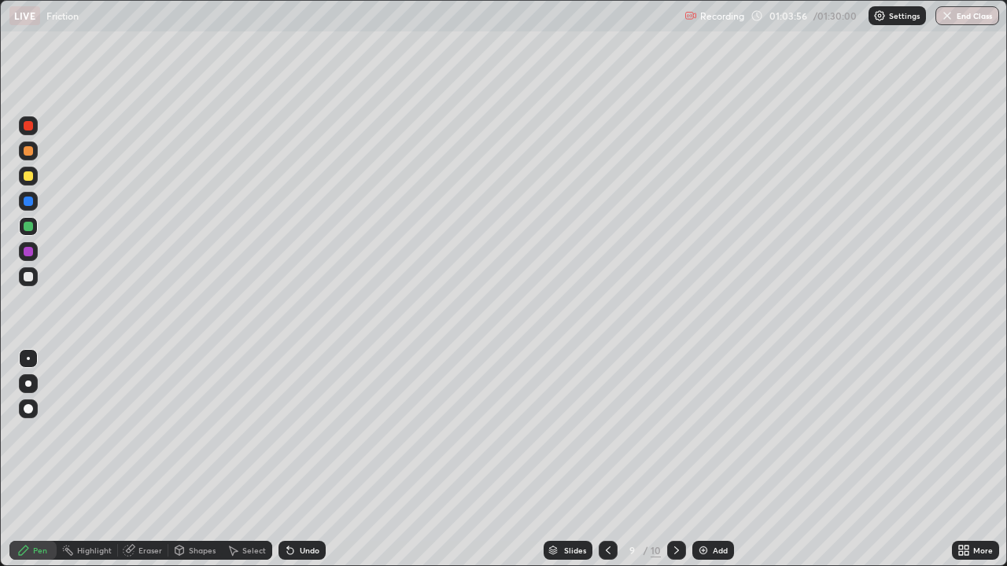
click at [675, 433] on icon at bounding box center [676, 550] width 13 height 13
click at [187, 433] on div "Shapes" at bounding box center [194, 550] width 53 height 19
click at [253, 433] on div "Select" at bounding box center [254, 551] width 24 height 8
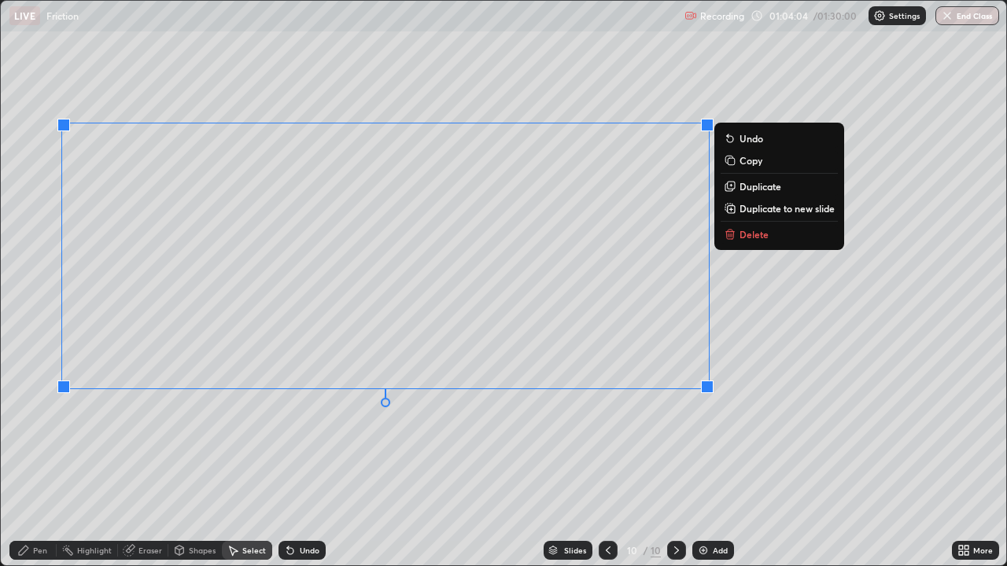
click at [732, 235] on icon at bounding box center [729, 234] width 7 height 7
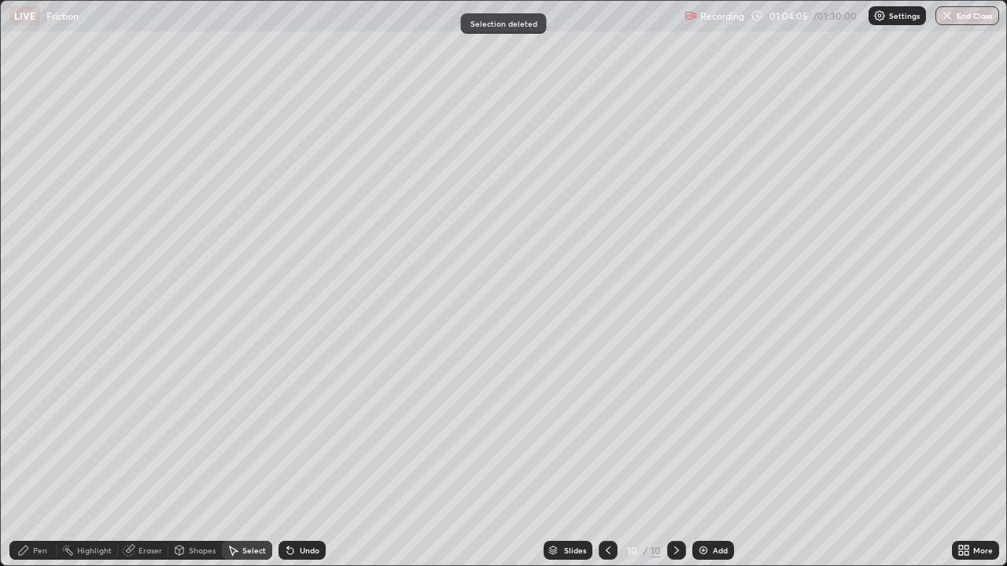
click at [201, 433] on div "Shapes" at bounding box center [202, 551] width 27 height 8
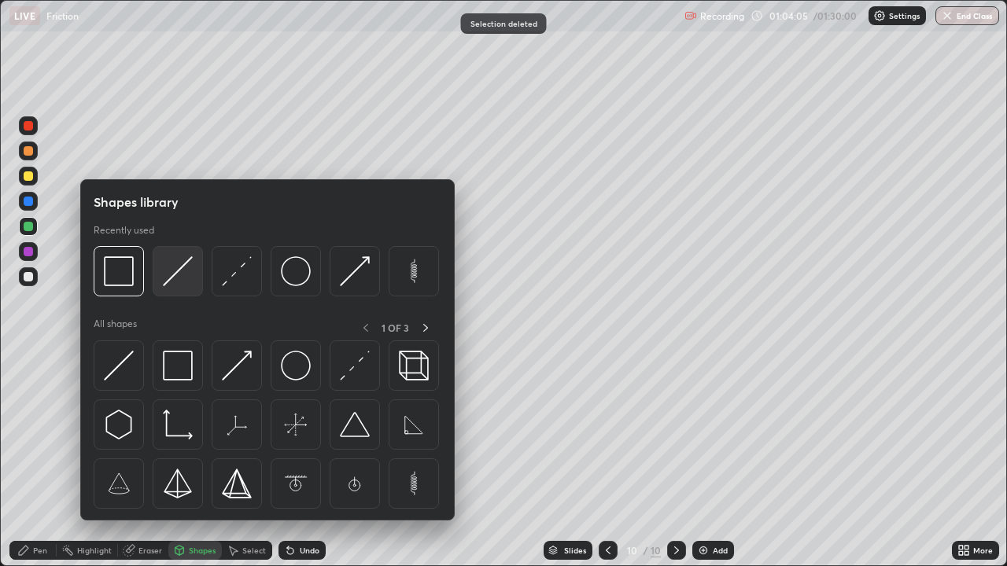
click at [179, 274] on img at bounding box center [178, 271] width 30 height 30
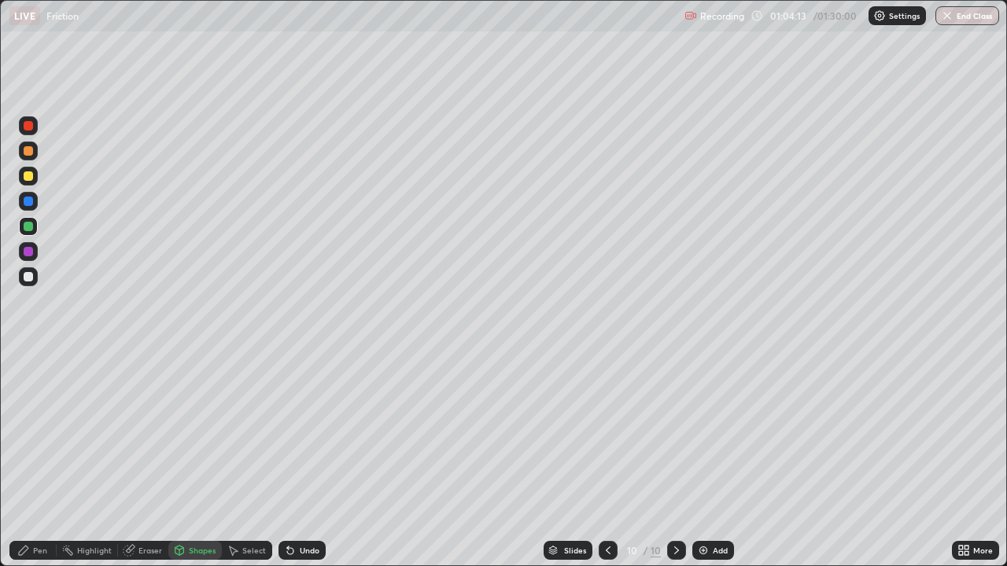
click at [150, 433] on div "Eraser" at bounding box center [150, 551] width 24 height 8
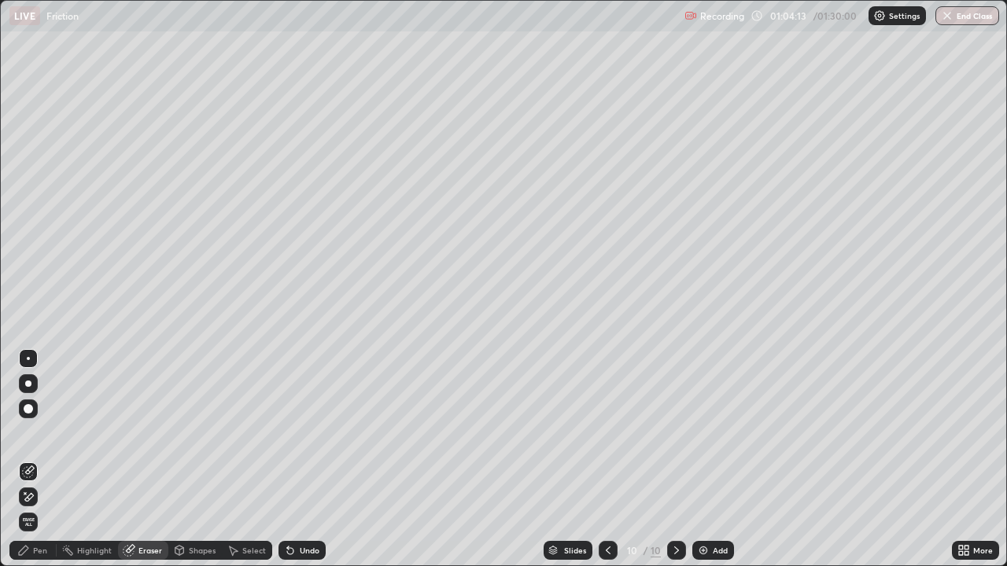
click at [191, 433] on div "Shapes" at bounding box center [202, 551] width 27 height 8
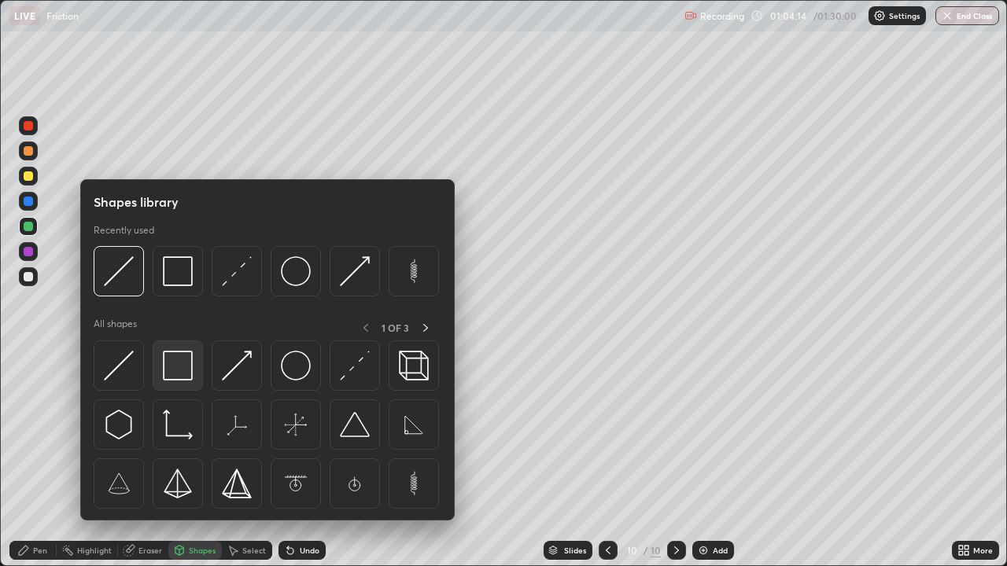
click at [172, 360] on img at bounding box center [178, 366] width 30 height 30
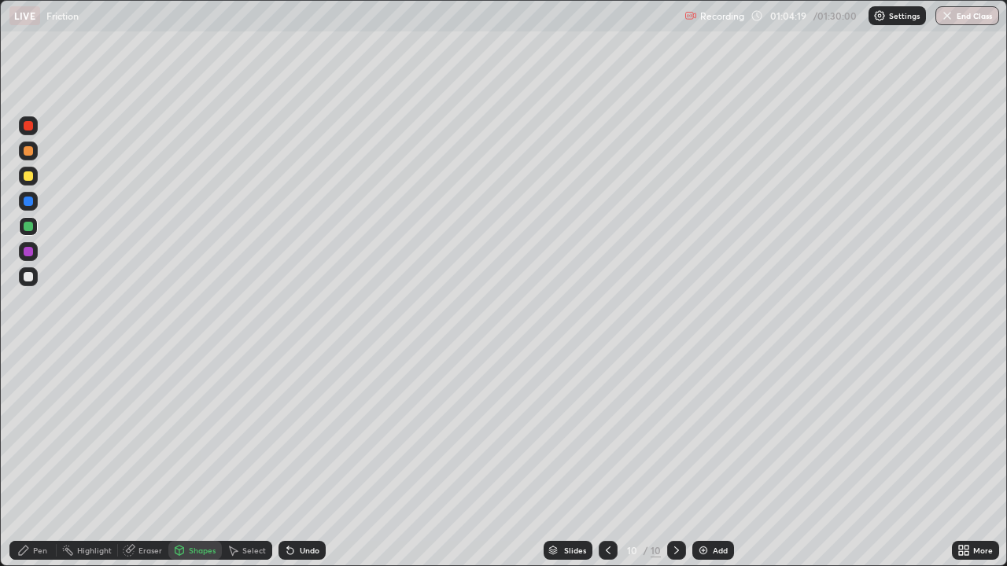
click at [173, 433] on icon at bounding box center [179, 550] width 13 height 13
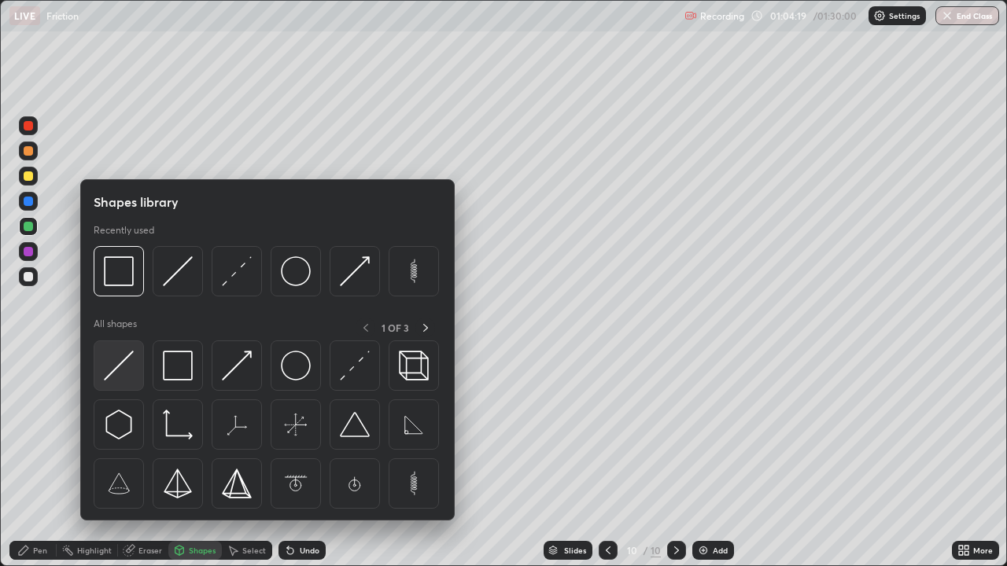
click at [113, 365] on img at bounding box center [119, 366] width 30 height 30
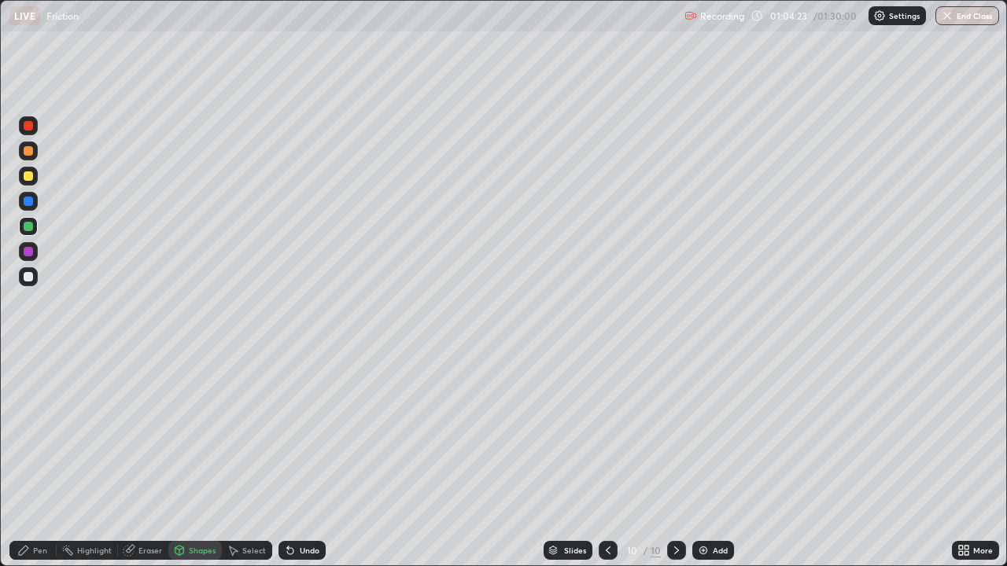
click at [25, 228] on div at bounding box center [28, 226] width 9 height 9
click at [300, 433] on div "Undo" at bounding box center [310, 551] width 20 height 8
click at [40, 433] on div "Pen" at bounding box center [40, 551] width 14 height 8
click at [28, 228] on div at bounding box center [28, 226] width 9 height 9
click at [603, 433] on icon at bounding box center [608, 550] width 13 height 13
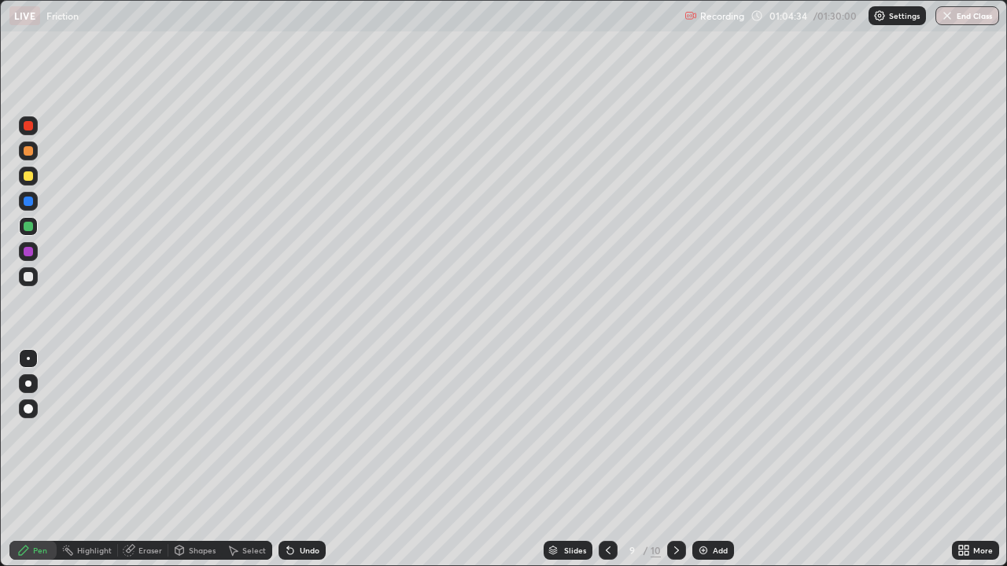
click at [671, 433] on icon at bounding box center [676, 550] width 13 height 13
click at [607, 433] on icon at bounding box center [608, 550] width 13 height 13
click at [680, 433] on icon at bounding box center [676, 550] width 13 height 13
click at [28, 176] on div at bounding box center [28, 176] width 9 height 9
click at [28, 278] on div at bounding box center [28, 276] width 9 height 9
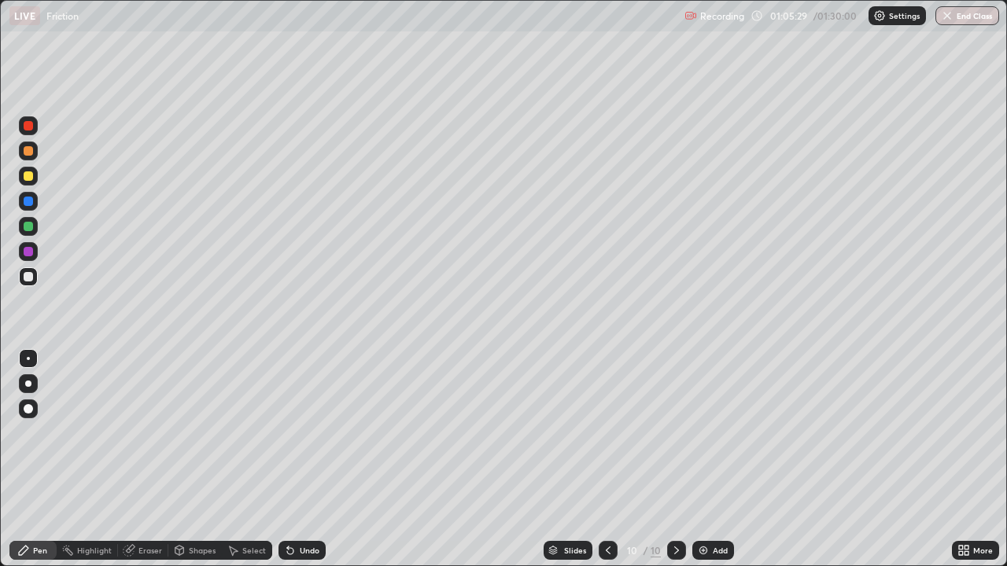
click at [284, 433] on icon at bounding box center [290, 550] width 13 height 13
click at [287, 433] on icon at bounding box center [290, 551] width 6 height 6
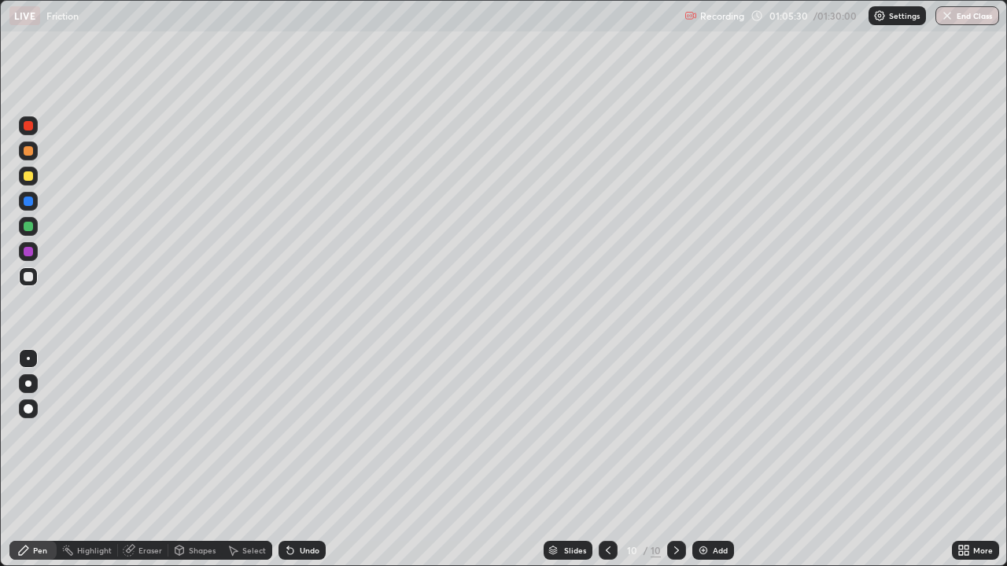
click at [287, 433] on icon at bounding box center [288, 548] width 2 height 2
click at [287, 433] on icon at bounding box center [290, 550] width 13 height 13
click at [287, 433] on icon at bounding box center [288, 548] width 2 height 2
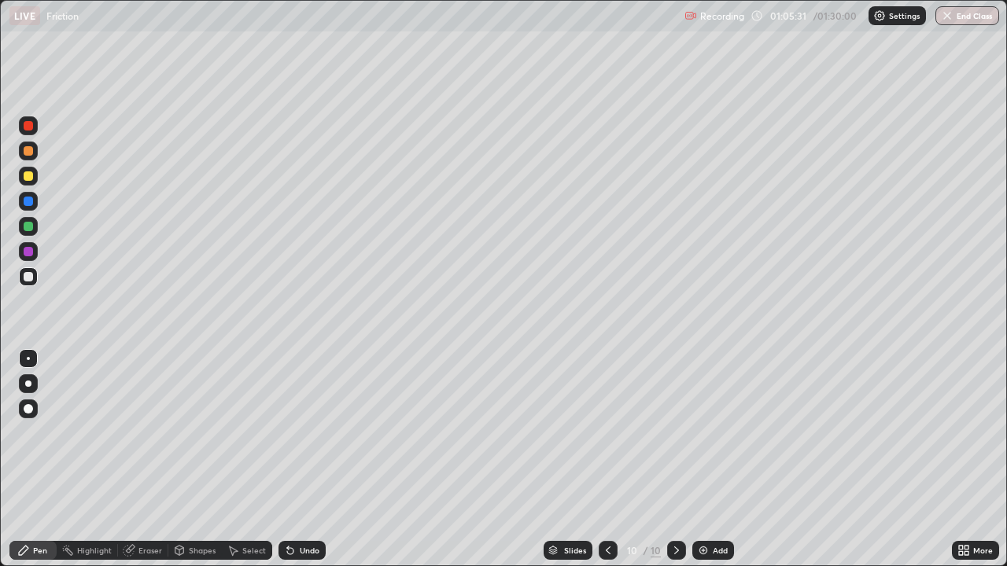
click at [287, 433] on icon at bounding box center [288, 548] width 2 height 2
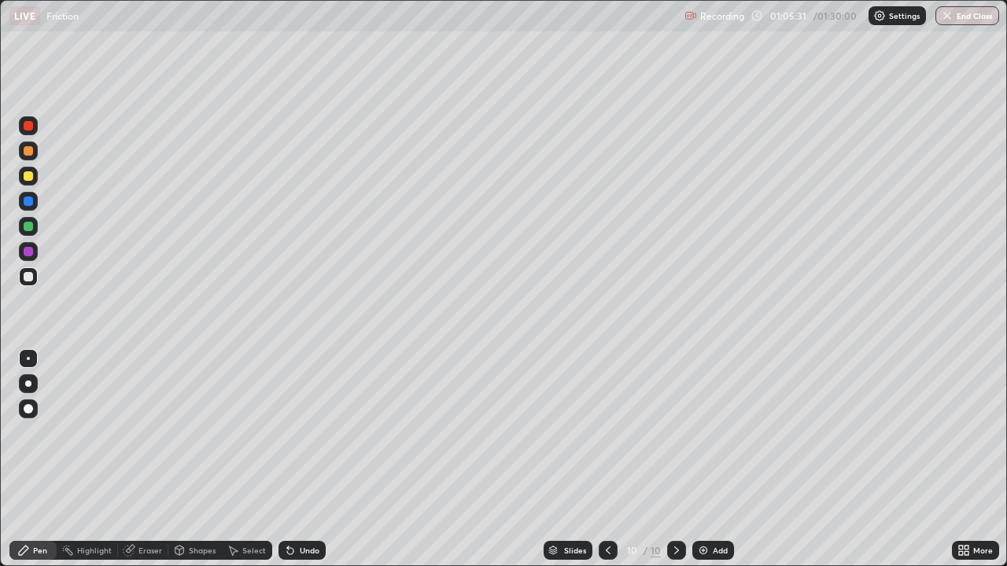
click at [287, 433] on icon at bounding box center [288, 548] width 2 height 2
click at [609, 433] on icon at bounding box center [608, 550] width 13 height 13
click at [677, 433] on icon at bounding box center [676, 550] width 13 height 13
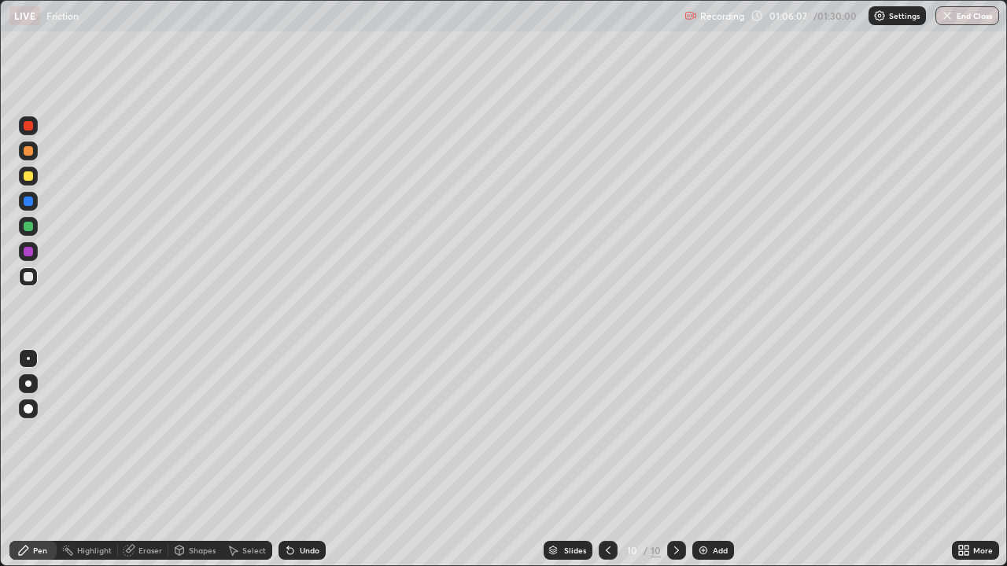
click at [301, 433] on div "Undo" at bounding box center [310, 551] width 20 height 8
click at [307, 433] on div "Undo" at bounding box center [310, 551] width 20 height 8
click at [301, 433] on div "Undo" at bounding box center [310, 551] width 20 height 8
click at [30, 204] on div at bounding box center [28, 201] width 9 height 9
click at [28, 277] on div at bounding box center [28, 276] width 9 height 9
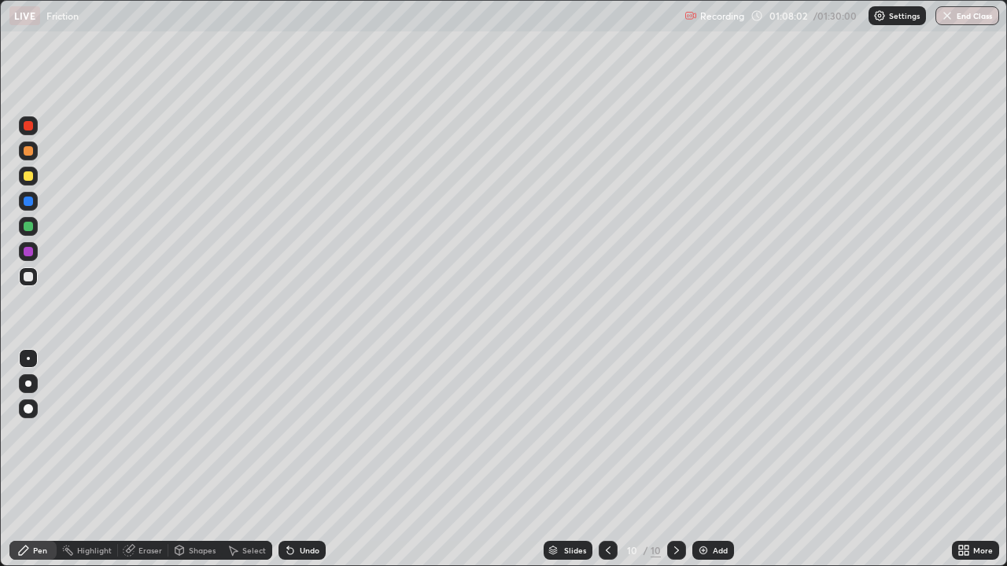
click at [31, 274] on div at bounding box center [28, 276] width 9 height 9
click at [674, 433] on icon at bounding box center [676, 551] width 5 height 8
click at [707, 433] on img at bounding box center [703, 550] width 13 height 13
click at [610, 433] on icon at bounding box center [609, 550] width 13 height 13
click at [675, 433] on icon at bounding box center [676, 550] width 13 height 13
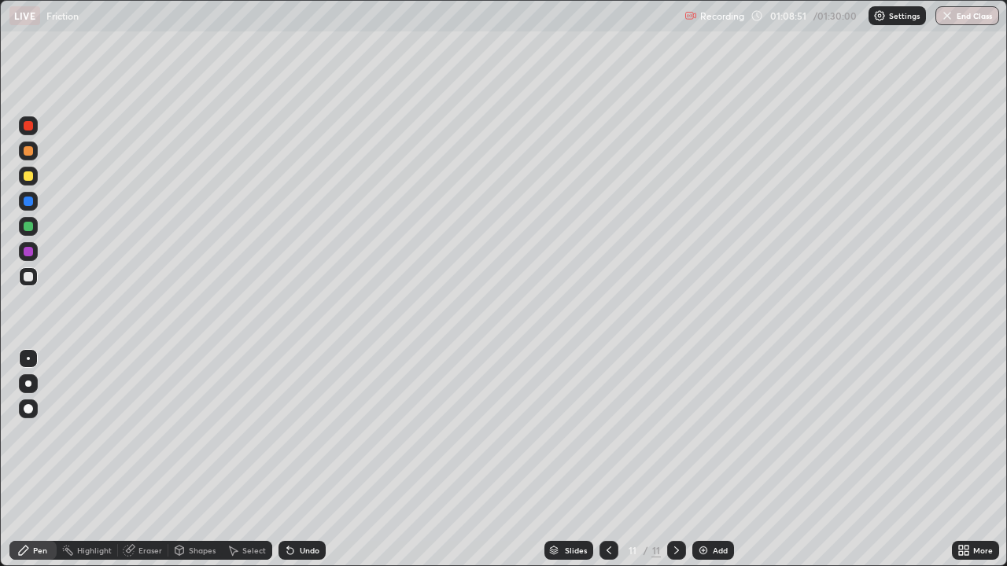
click at [604, 433] on icon at bounding box center [609, 550] width 13 height 13
click at [680, 433] on icon at bounding box center [676, 550] width 13 height 13
click at [145, 433] on div "Eraser" at bounding box center [143, 550] width 50 height 19
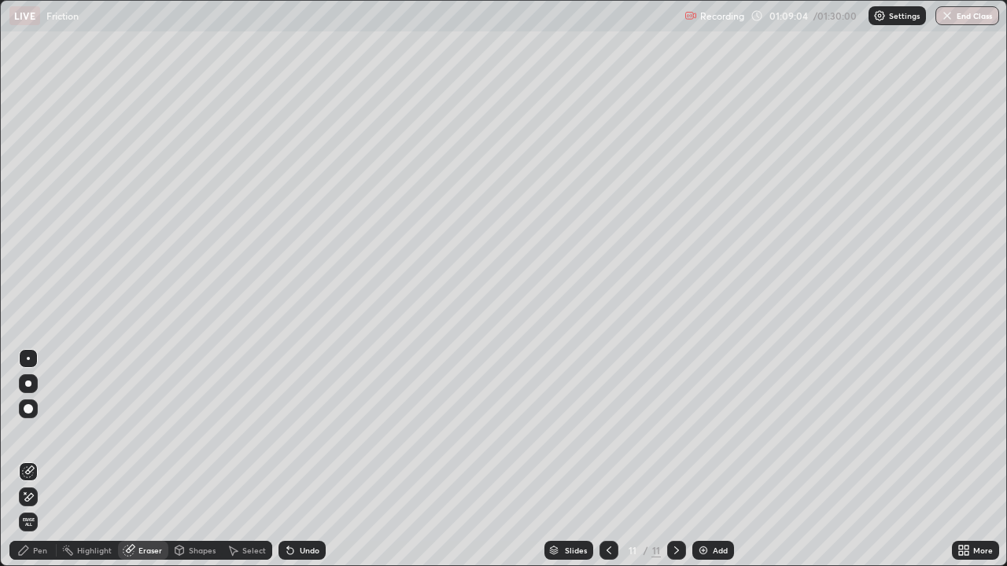
click at [40, 433] on div "Pen" at bounding box center [40, 551] width 14 height 8
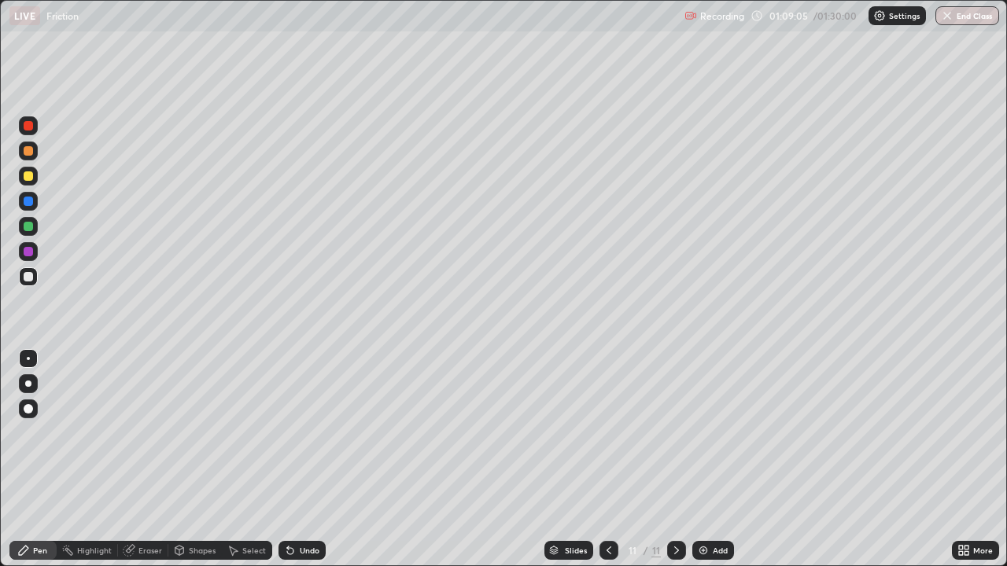
click at [28, 276] on div at bounding box center [28, 276] width 9 height 9
click at [607, 433] on icon at bounding box center [609, 550] width 13 height 13
click at [678, 433] on icon at bounding box center [676, 550] width 13 height 13
click at [607, 433] on icon at bounding box center [609, 550] width 13 height 13
click at [677, 433] on icon at bounding box center [676, 550] width 13 height 13
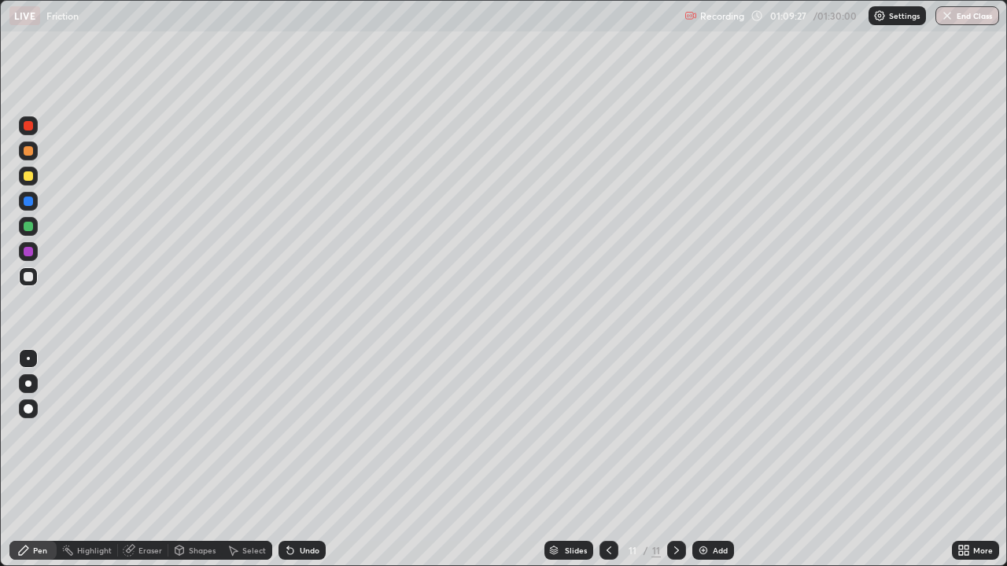
click at [607, 433] on icon at bounding box center [609, 550] width 13 height 13
click at [675, 433] on icon at bounding box center [676, 550] width 13 height 13
click at [609, 433] on icon at bounding box center [609, 550] width 13 height 13
click at [675, 433] on div at bounding box center [676, 550] width 19 height 31
click at [675, 433] on icon at bounding box center [676, 550] width 13 height 13
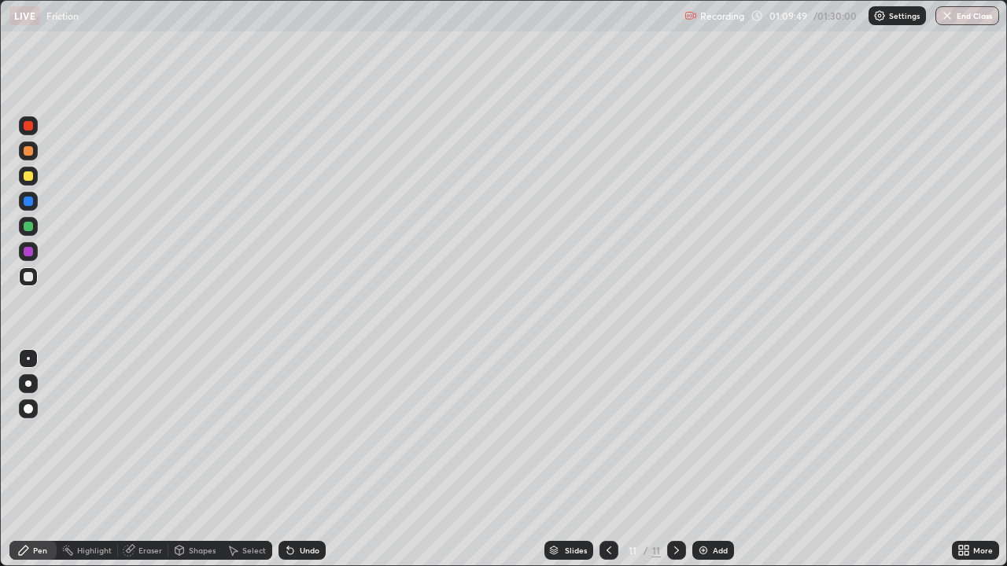
click at [607, 433] on icon at bounding box center [609, 550] width 13 height 13
click at [675, 433] on icon at bounding box center [676, 550] width 13 height 13
click at [608, 433] on icon at bounding box center [609, 550] width 13 height 13
click at [680, 433] on div at bounding box center [676, 550] width 19 height 31
click at [299, 433] on div "Undo" at bounding box center [301, 550] width 47 height 19
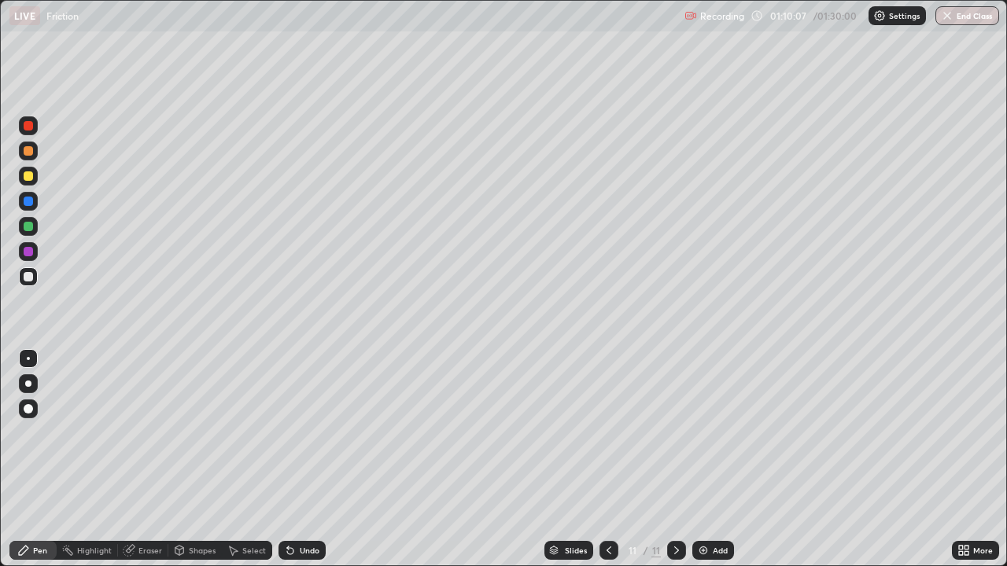
click at [305, 433] on div "Undo" at bounding box center [310, 551] width 20 height 8
click at [606, 433] on icon at bounding box center [609, 550] width 13 height 13
click at [680, 433] on icon at bounding box center [676, 550] width 13 height 13
click at [28, 252] on div at bounding box center [28, 251] width 9 height 9
click at [603, 433] on icon at bounding box center [609, 550] width 13 height 13
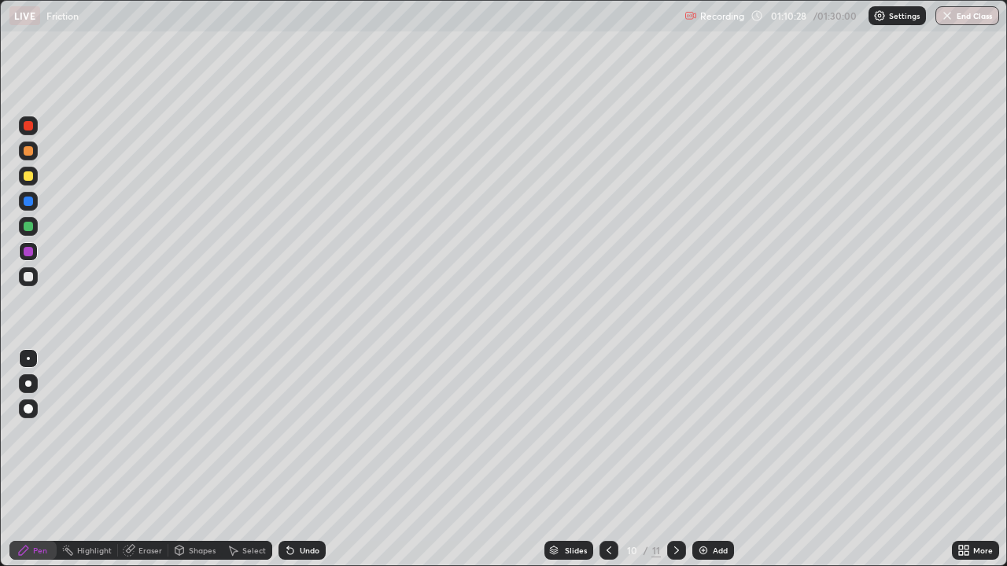
click at [29, 253] on div at bounding box center [28, 251] width 9 height 9
click at [675, 433] on icon at bounding box center [676, 550] width 13 height 13
click at [674, 433] on icon at bounding box center [676, 550] width 13 height 13
click at [678, 433] on icon at bounding box center [676, 550] width 13 height 13
click at [607, 433] on icon at bounding box center [609, 550] width 13 height 13
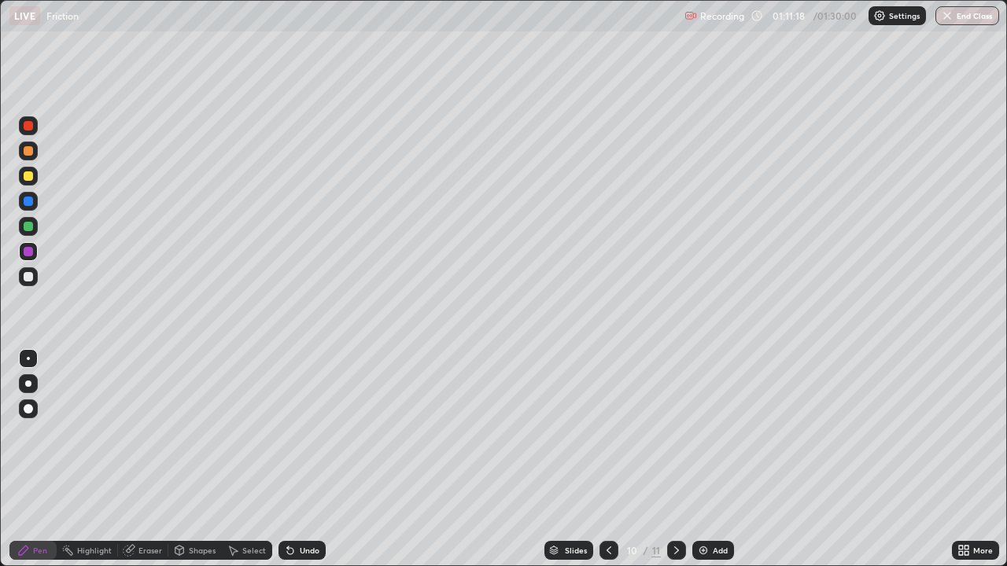
click at [680, 433] on icon at bounding box center [676, 550] width 13 height 13
click at [705, 433] on img at bounding box center [703, 550] width 13 height 13
click at [607, 433] on icon at bounding box center [609, 550] width 13 height 13
click at [603, 433] on icon at bounding box center [609, 550] width 13 height 13
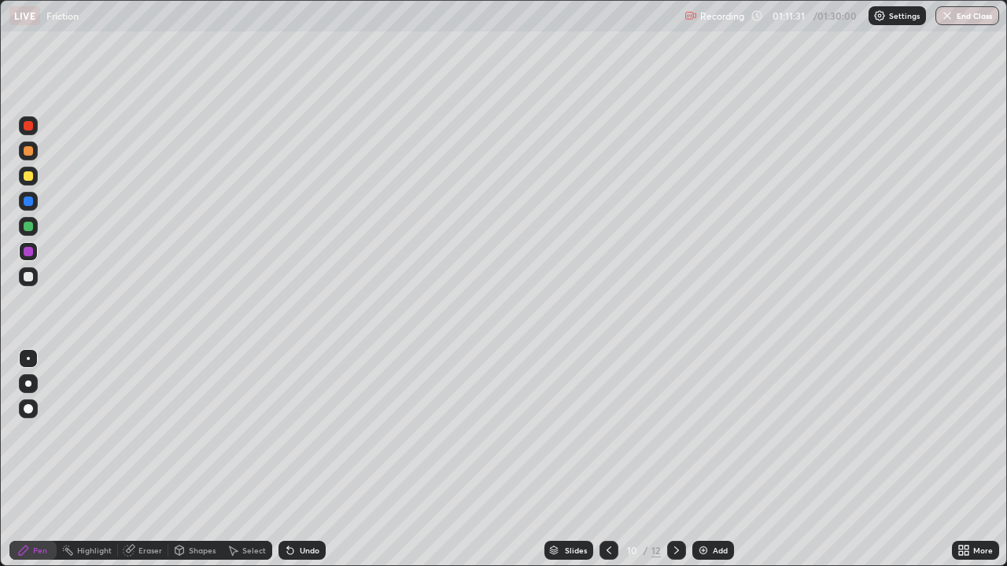
click at [672, 433] on icon at bounding box center [676, 550] width 13 height 13
click at [678, 433] on icon at bounding box center [676, 550] width 13 height 13
click at [607, 433] on icon at bounding box center [609, 550] width 13 height 13
click at [610, 433] on icon at bounding box center [609, 550] width 13 height 13
click at [675, 433] on icon at bounding box center [676, 550] width 13 height 13
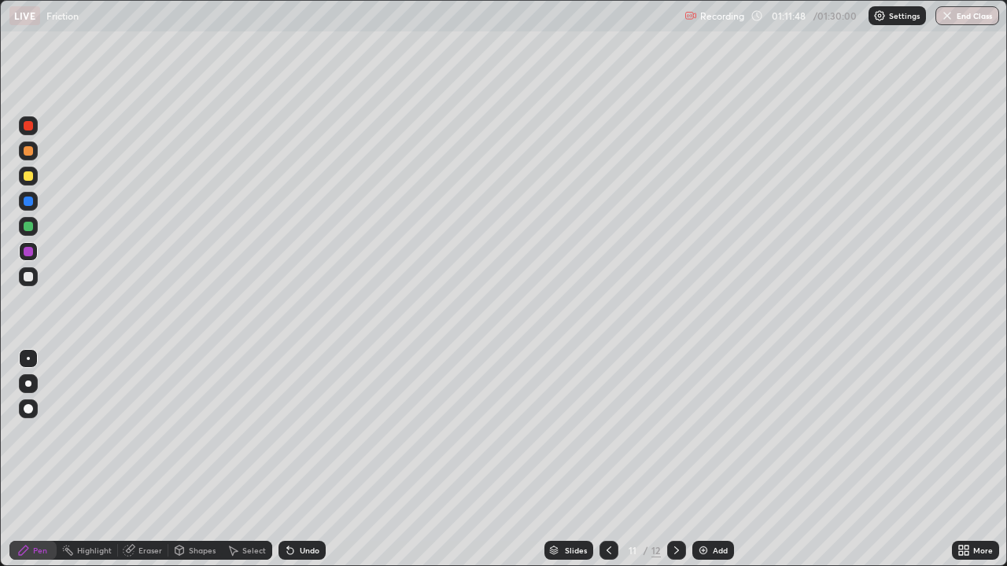
click at [676, 433] on icon at bounding box center [676, 551] width 5 height 8
click at [607, 433] on icon at bounding box center [609, 550] width 13 height 13
click at [611, 433] on icon at bounding box center [609, 550] width 13 height 13
click at [609, 433] on icon at bounding box center [609, 551] width 5 height 8
click at [678, 433] on icon at bounding box center [676, 550] width 13 height 13
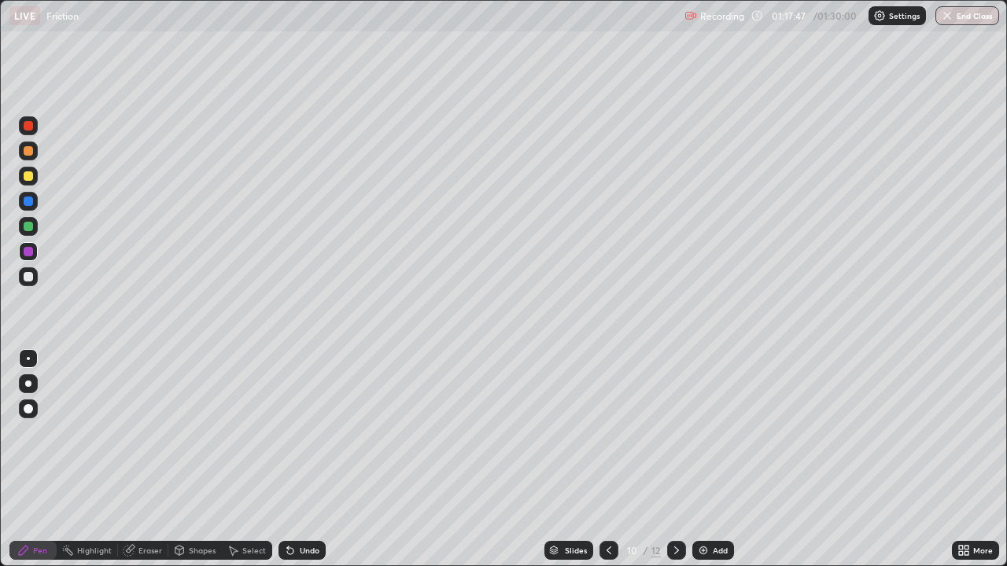
click at [673, 433] on icon at bounding box center [676, 550] width 13 height 13
click at [605, 433] on icon at bounding box center [609, 550] width 13 height 13
click at [678, 433] on icon at bounding box center [676, 550] width 13 height 13
click at [608, 433] on icon at bounding box center [609, 550] width 13 height 13
click at [673, 433] on icon at bounding box center [676, 550] width 13 height 13
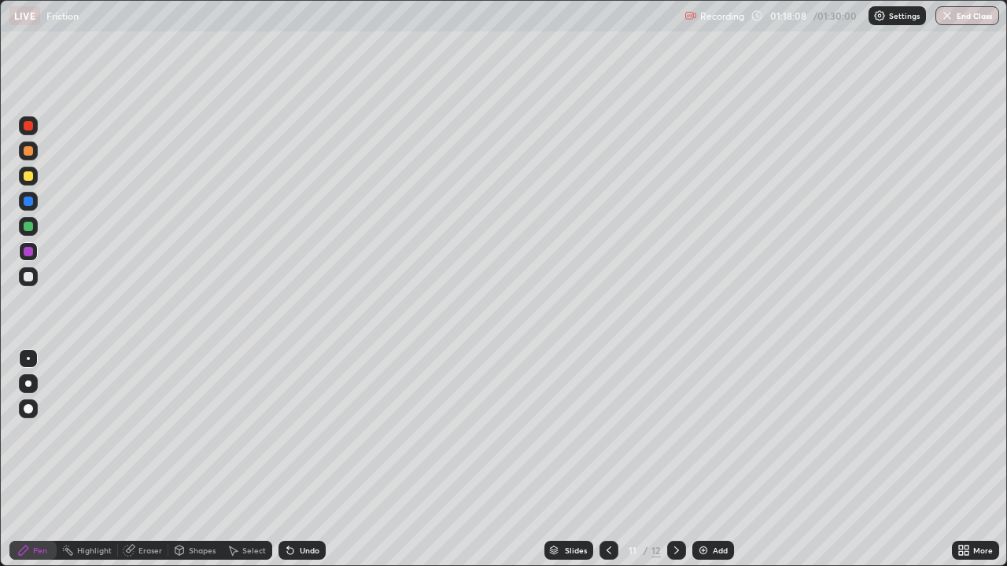
click at [678, 433] on icon at bounding box center [676, 550] width 13 height 13
click at [245, 433] on div "Select" at bounding box center [254, 551] width 24 height 8
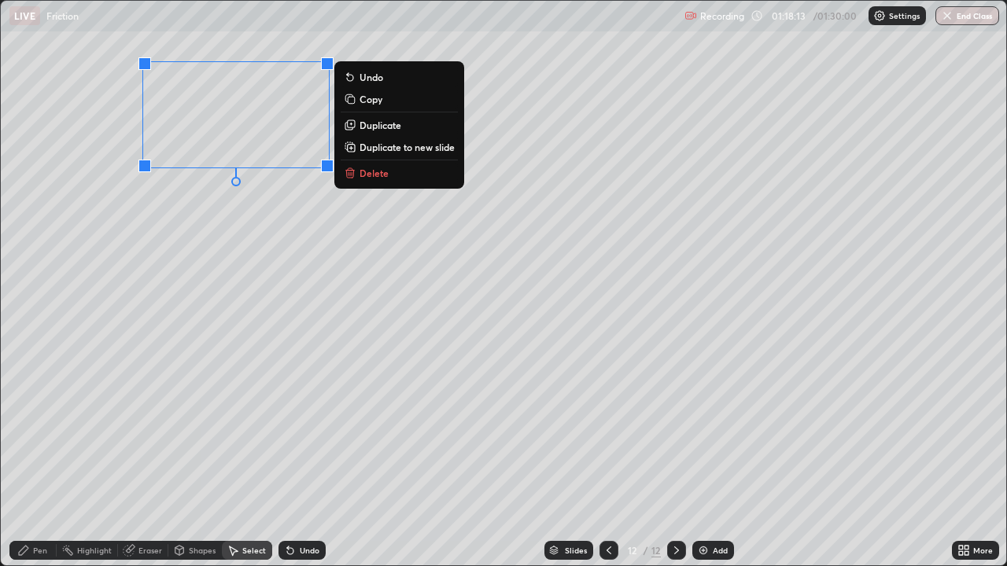
click at [361, 174] on p "Delete" at bounding box center [374, 173] width 29 height 13
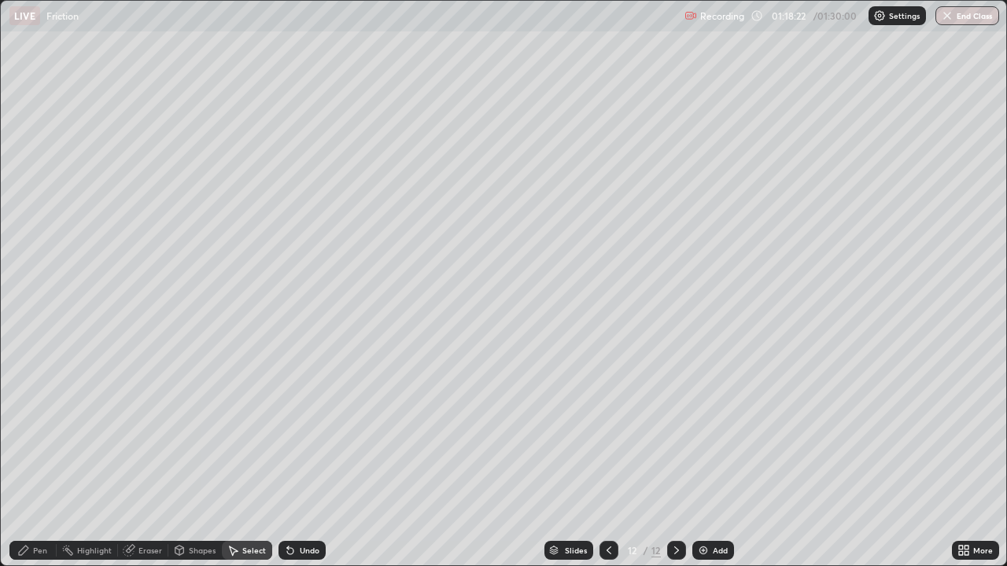
click at [613, 433] on icon at bounding box center [609, 550] width 13 height 13
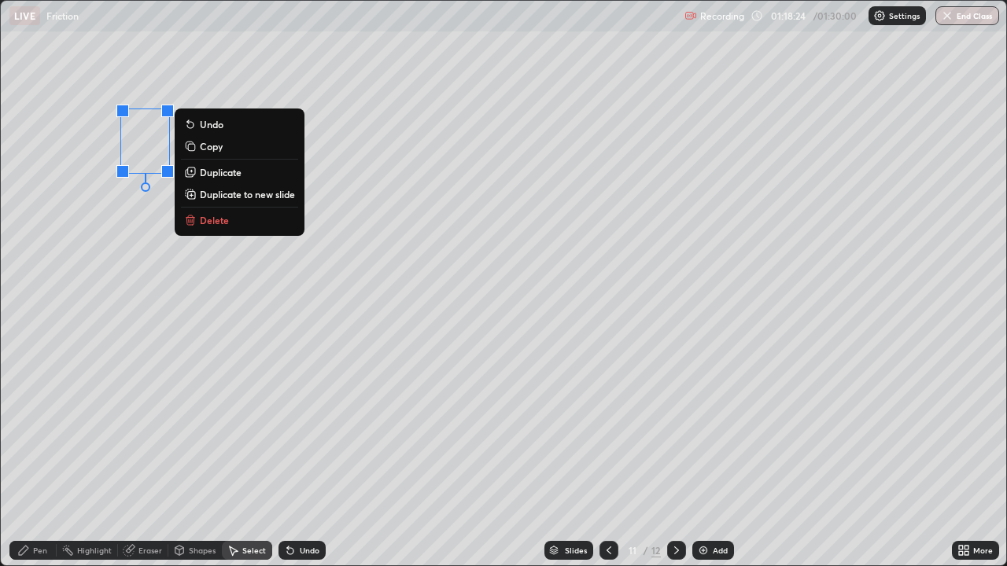
click at [330, 162] on div "0 ° Undo Copy Duplicate Duplicate to new slide Delete" at bounding box center [503, 283] width 1005 height 565
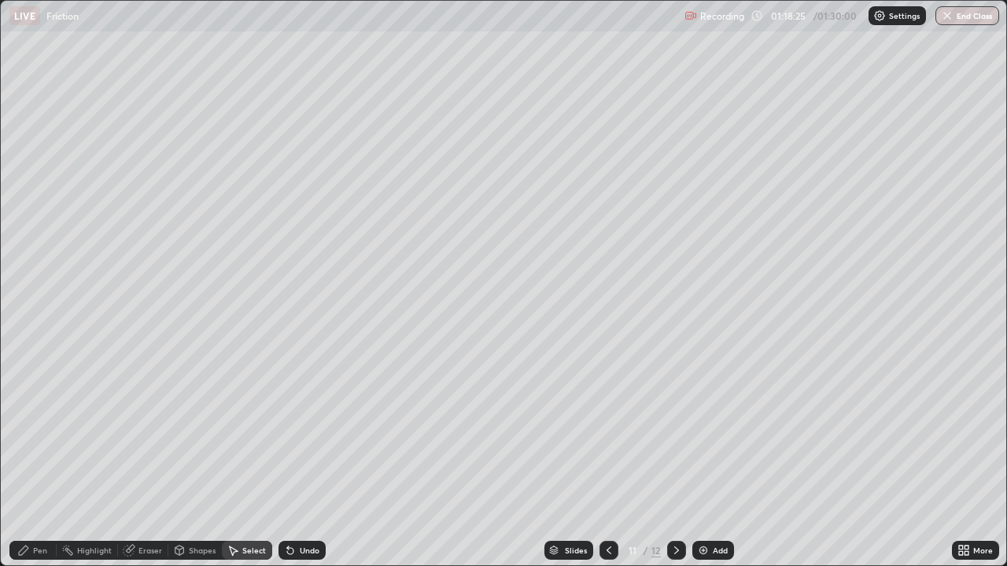
click at [670, 433] on icon at bounding box center [676, 550] width 13 height 13
click at [196, 433] on div "Shapes" at bounding box center [202, 551] width 27 height 8
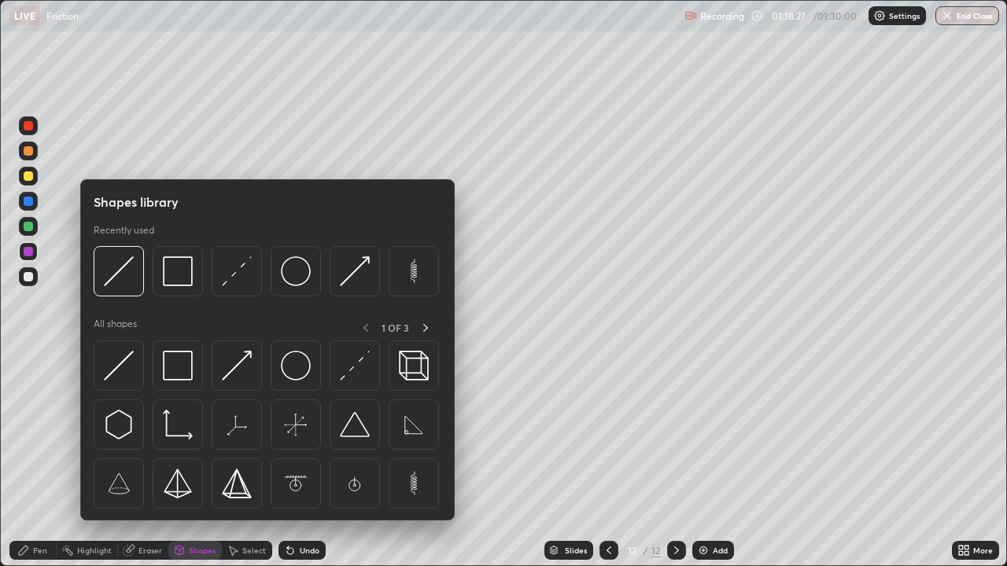
click at [109, 269] on img at bounding box center [119, 271] width 30 height 30
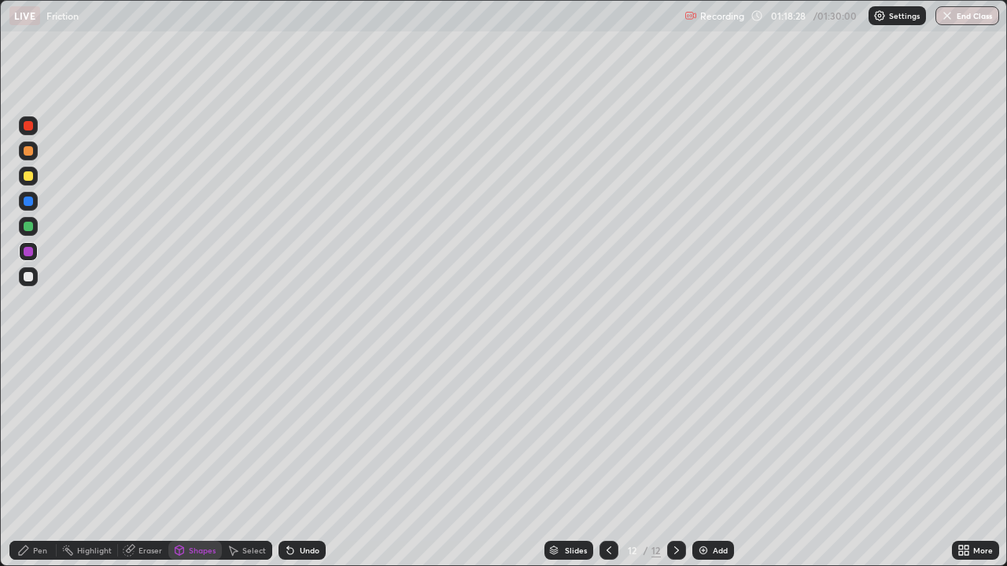
click at [28, 224] on div at bounding box center [28, 226] width 9 height 9
click at [33, 433] on div "Pen" at bounding box center [40, 551] width 14 height 8
click at [28, 384] on div at bounding box center [28, 384] width 6 height 6
click at [25, 355] on div at bounding box center [28, 358] width 19 height 19
click at [29, 253] on div at bounding box center [28, 251] width 9 height 9
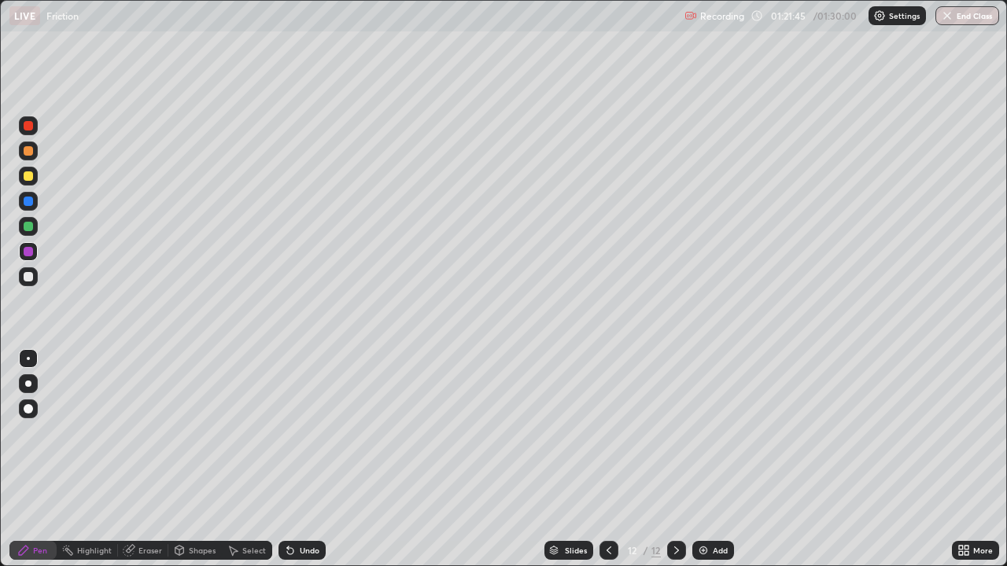
click at [40, 433] on div "Pen" at bounding box center [40, 551] width 14 height 8
click at [28, 253] on div at bounding box center [28, 251] width 9 height 9
click at [198, 433] on div "Shapes" at bounding box center [202, 551] width 27 height 8
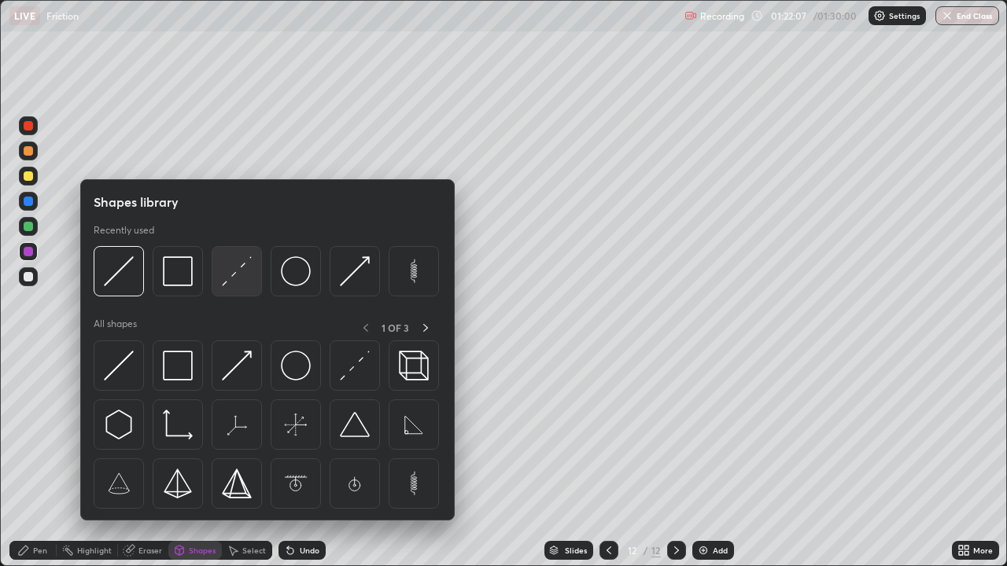
click at [244, 271] on img at bounding box center [237, 271] width 30 height 30
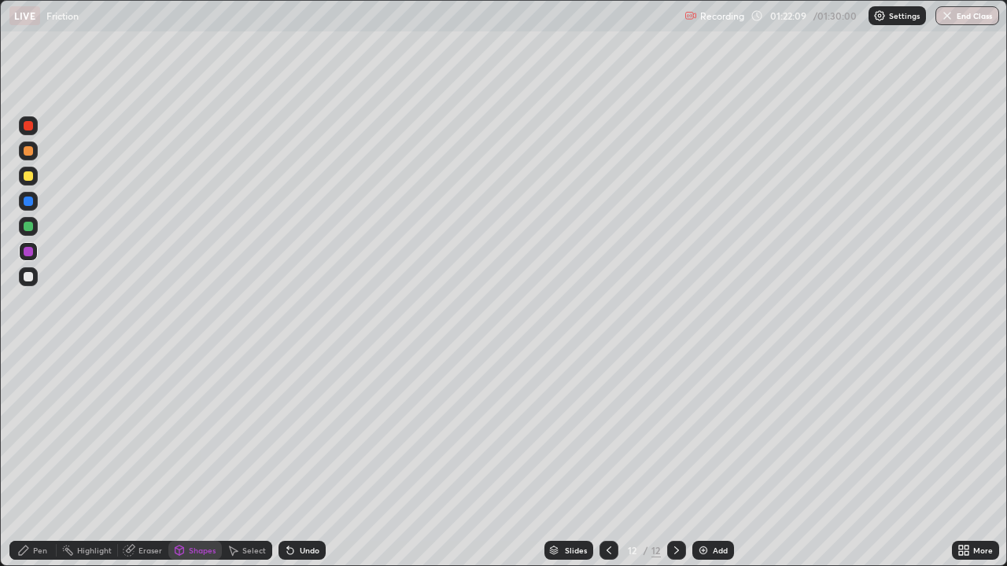
click at [40, 433] on div "Pen" at bounding box center [40, 551] width 14 height 8
click at [28, 252] on div at bounding box center [28, 251] width 9 height 9
click at [28, 278] on div at bounding box center [28, 276] width 9 height 9
click at [671, 433] on div at bounding box center [676, 550] width 19 height 31
click at [706, 433] on img at bounding box center [703, 550] width 13 height 13
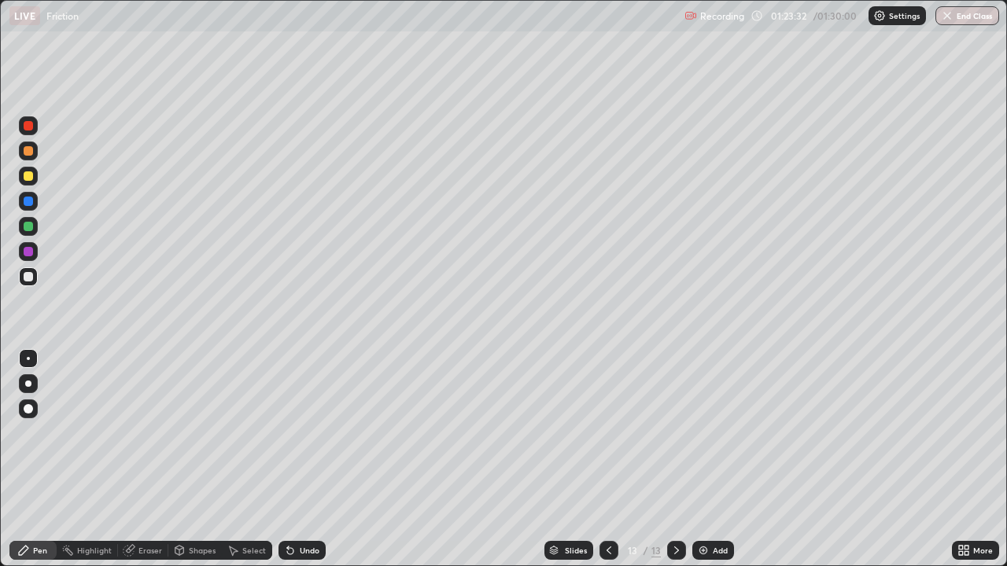
click at [605, 433] on icon at bounding box center [609, 550] width 13 height 13
click at [678, 433] on icon at bounding box center [676, 550] width 13 height 13
click at [607, 433] on icon at bounding box center [609, 550] width 13 height 13
click at [675, 433] on icon at bounding box center [676, 550] width 13 height 13
click at [606, 433] on icon at bounding box center [609, 550] width 13 height 13
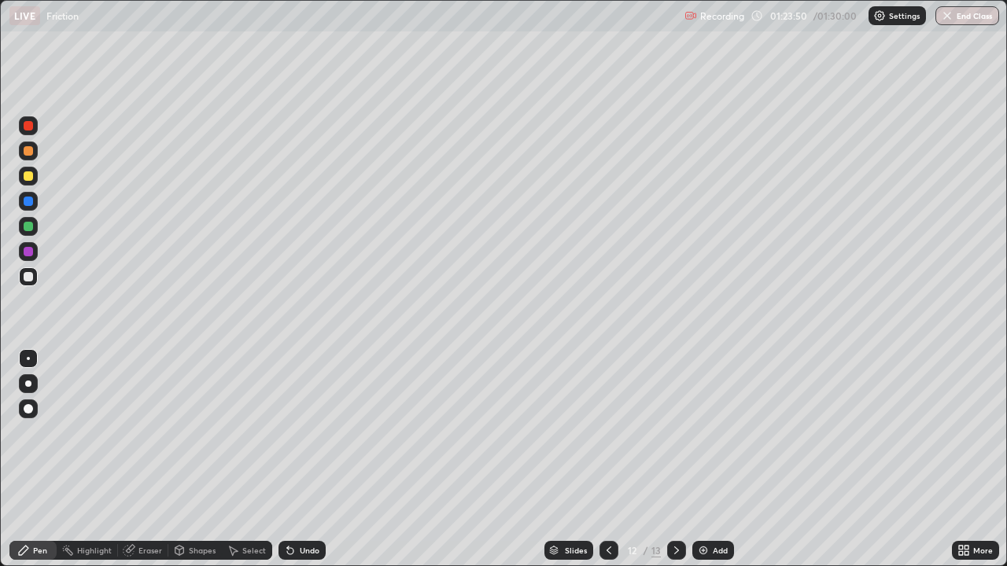
click at [679, 433] on icon at bounding box center [676, 550] width 13 height 13
click at [607, 433] on icon at bounding box center [609, 550] width 13 height 13
click at [675, 433] on icon at bounding box center [676, 550] width 13 height 13
click at [607, 433] on icon at bounding box center [609, 550] width 13 height 13
click at [677, 433] on div at bounding box center [676, 550] width 19 height 31
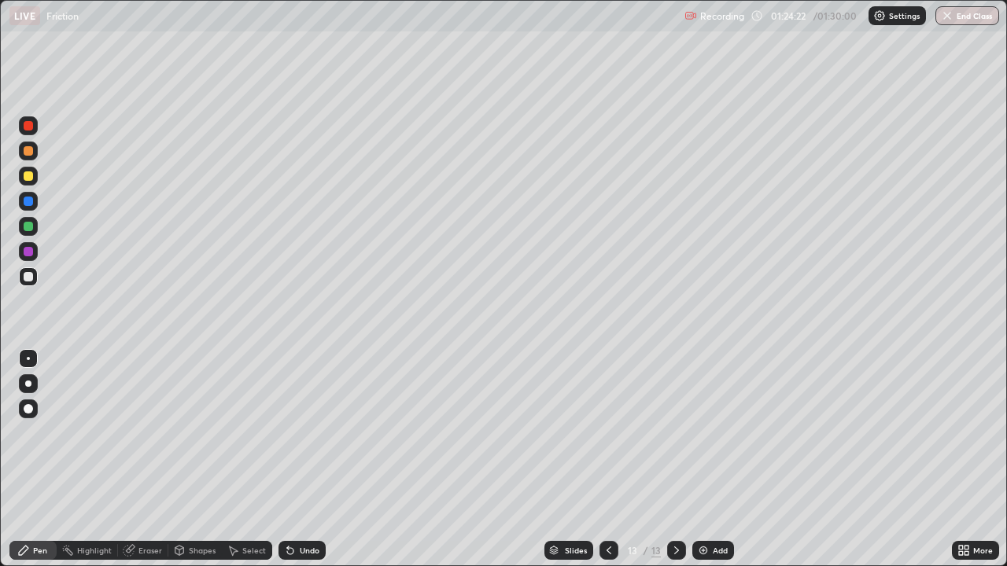
click at [607, 433] on icon at bounding box center [609, 550] width 13 height 13
click at [675, 433] on icon at bounding box center [676, 550] width 13 height 13
click at [31, 172] on div at bounding box center [28, 176] width 9 height 9
click at [610, 433] on icon at bounding box center [609, 550] width 13 height 13
click at [979, 18] on button "End Class" at bounding box center [968, 15] width 62 height 19
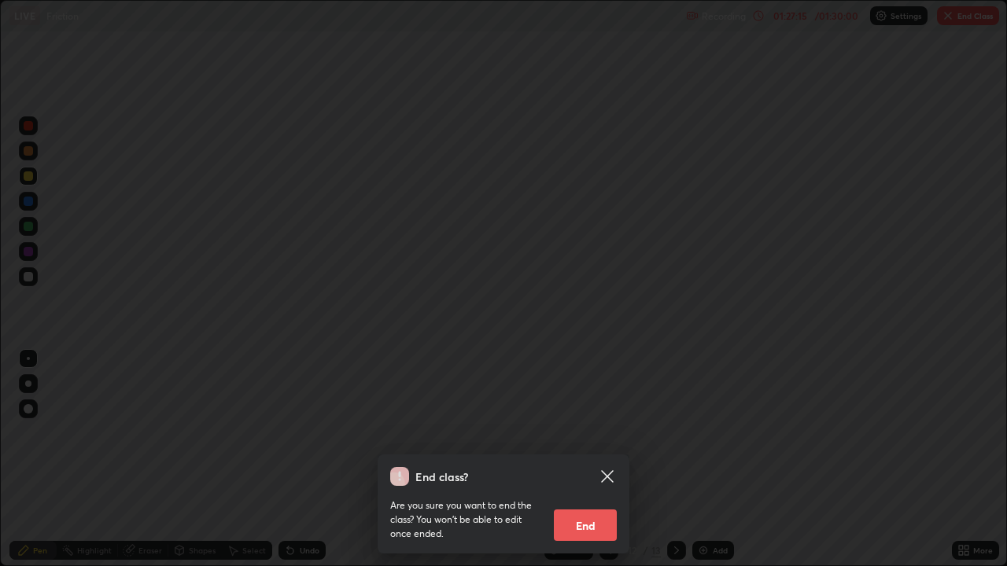
click at [590, 433] on button "End" at bounding box center [585, 525] width 63 height 31
